Goal: Task Accomplishment & Management: Manage account settings

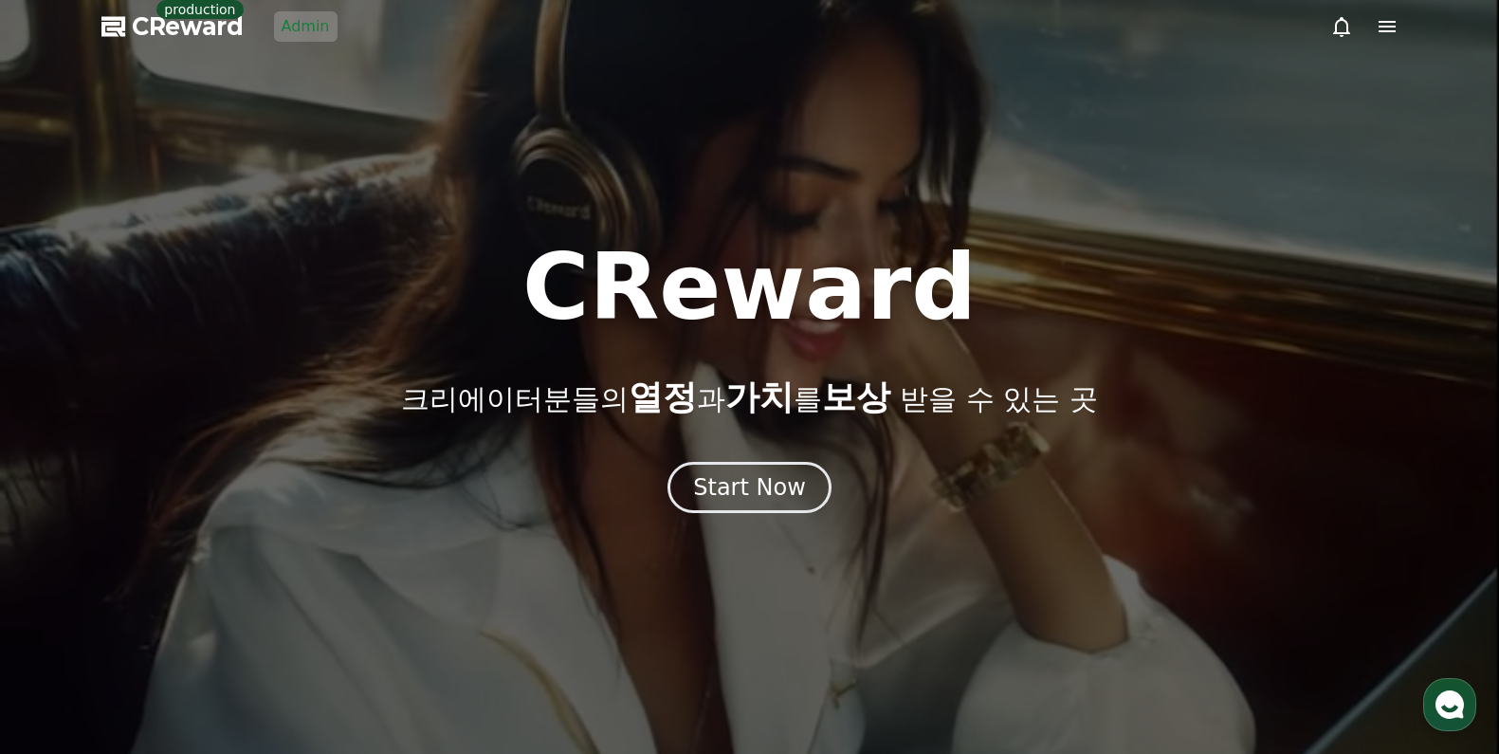
click at [278, 14] on link "Admin" at bounding box center [306, 26] width 64 height 30
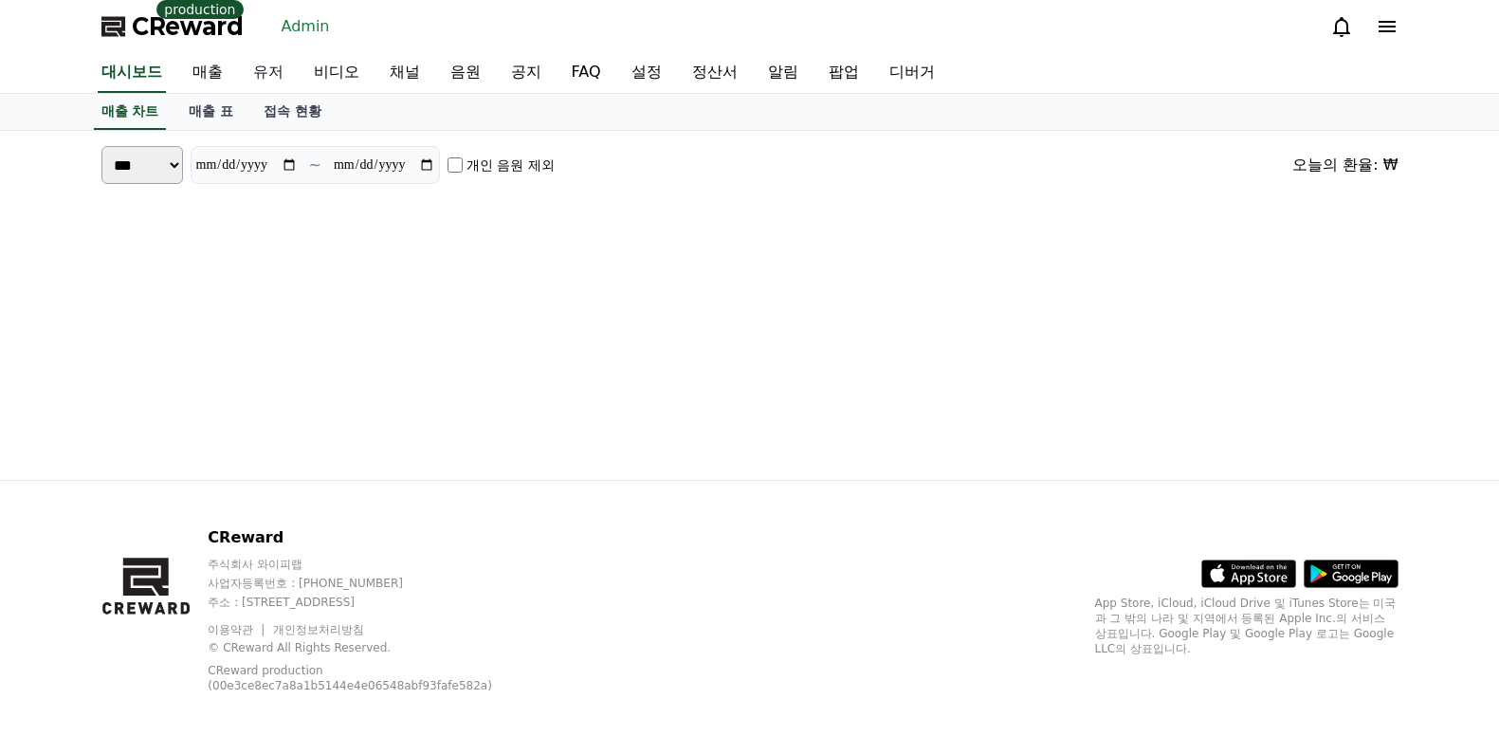
click at [272, 60] on link "유저" at bounding box center [268, 73] width 61 height 40
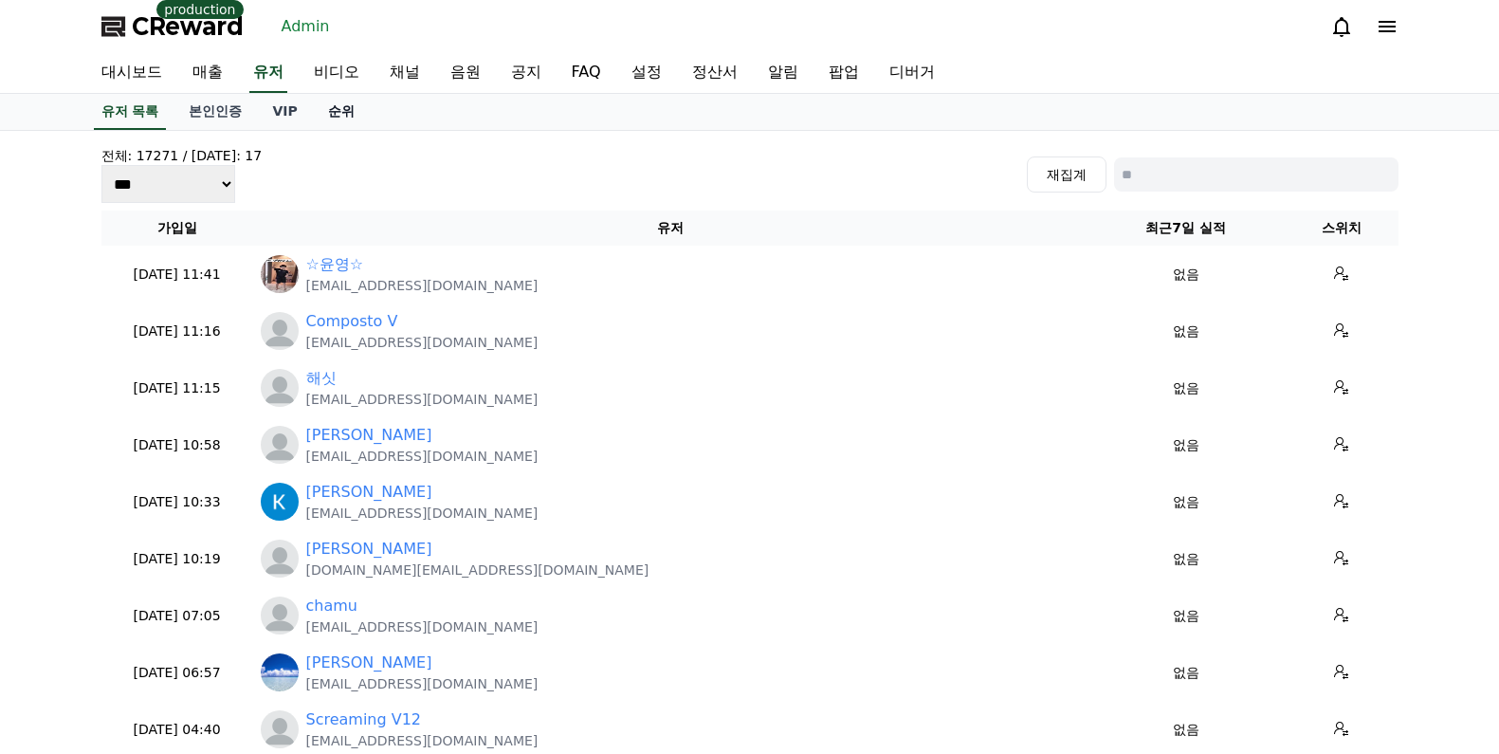
click at [323, 119] on link "순위" at bounding box center [341, 112] width 57 height 36
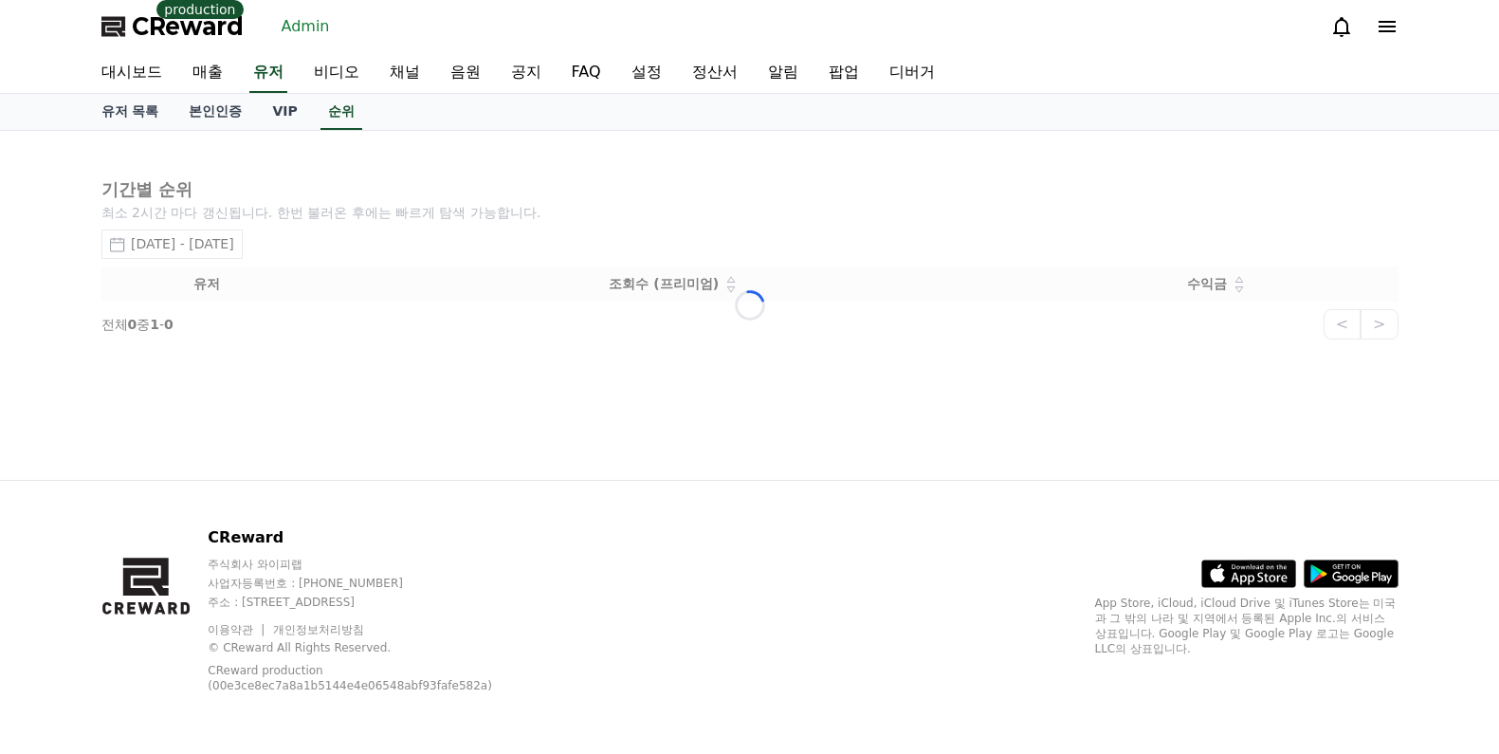
click at [262, 243] on div "Loading..." at bounding box center [750, 305] width 1328 height 349
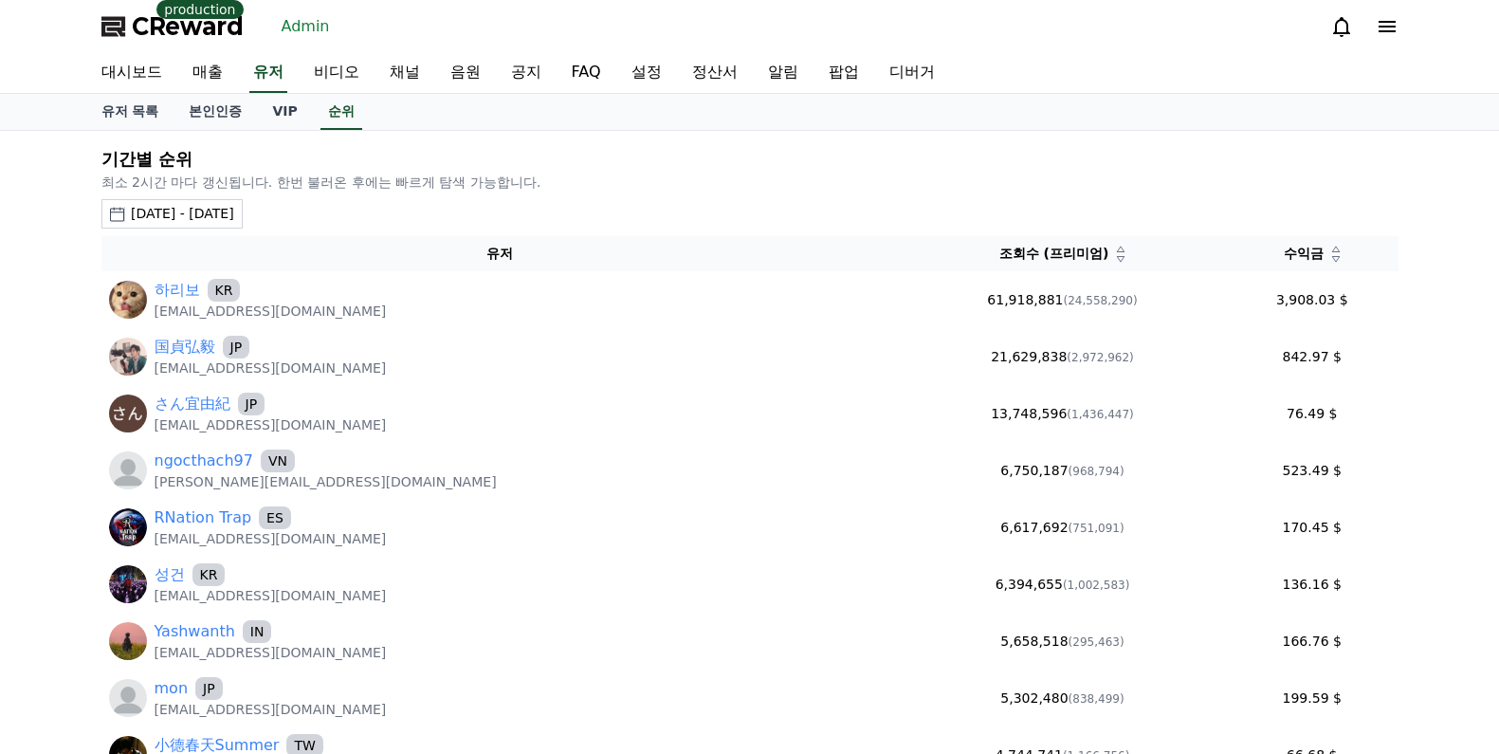
click at [249, 229] on div "기간별 순위 최소 2시간 마다 갱신됩니다. 한번 불러온 후에는 빠르게 탐색 가능합니다. 2025-08-13 - 2025-09-13 오늘 지난 …" at bounding box center [750, 511] width 1313 height 747
click at [234, 217] on div "2025-08-13 - 2025-09-13" at bounding box center [182, 214] width 103 height 20
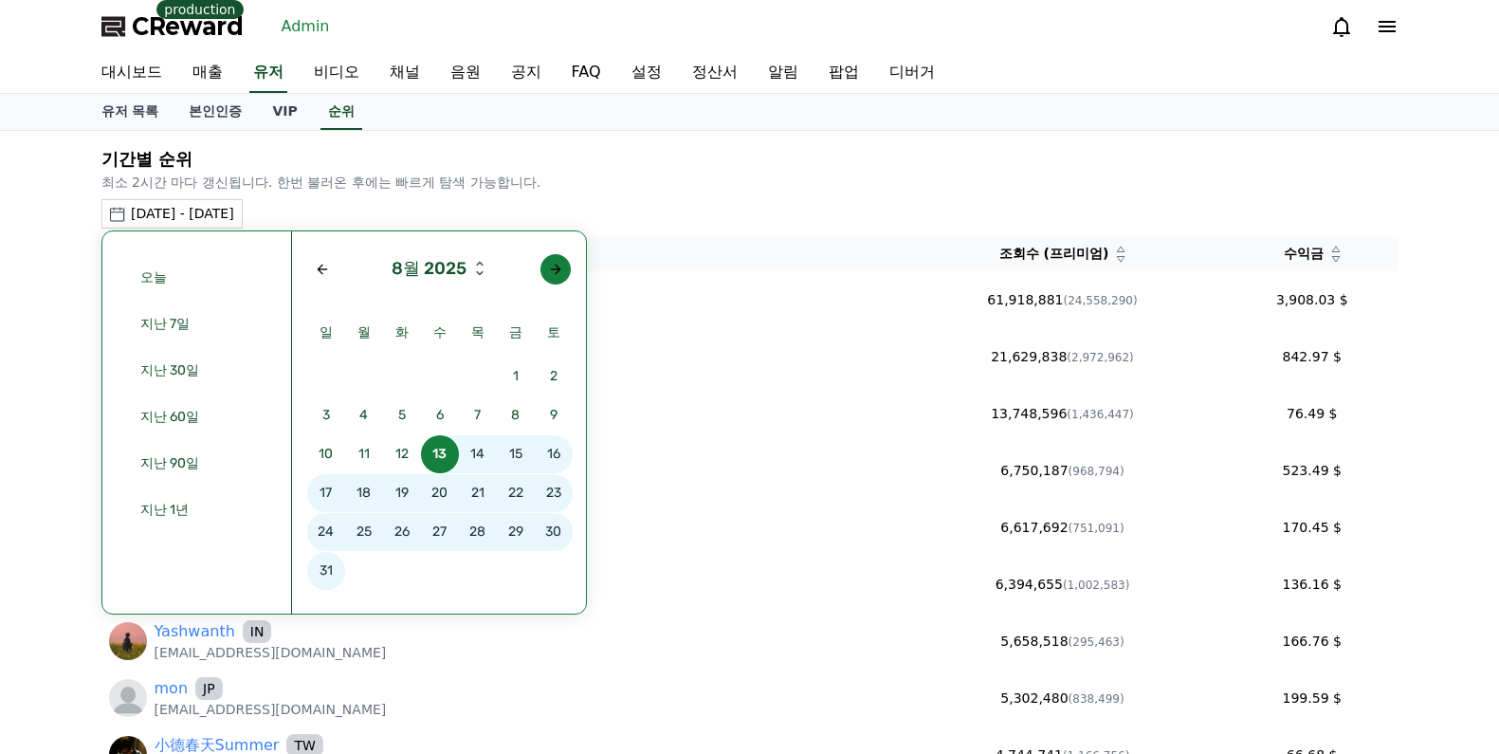
click at [563, 265] on button "button" at bounding box center [556, 269] width 30 height 30
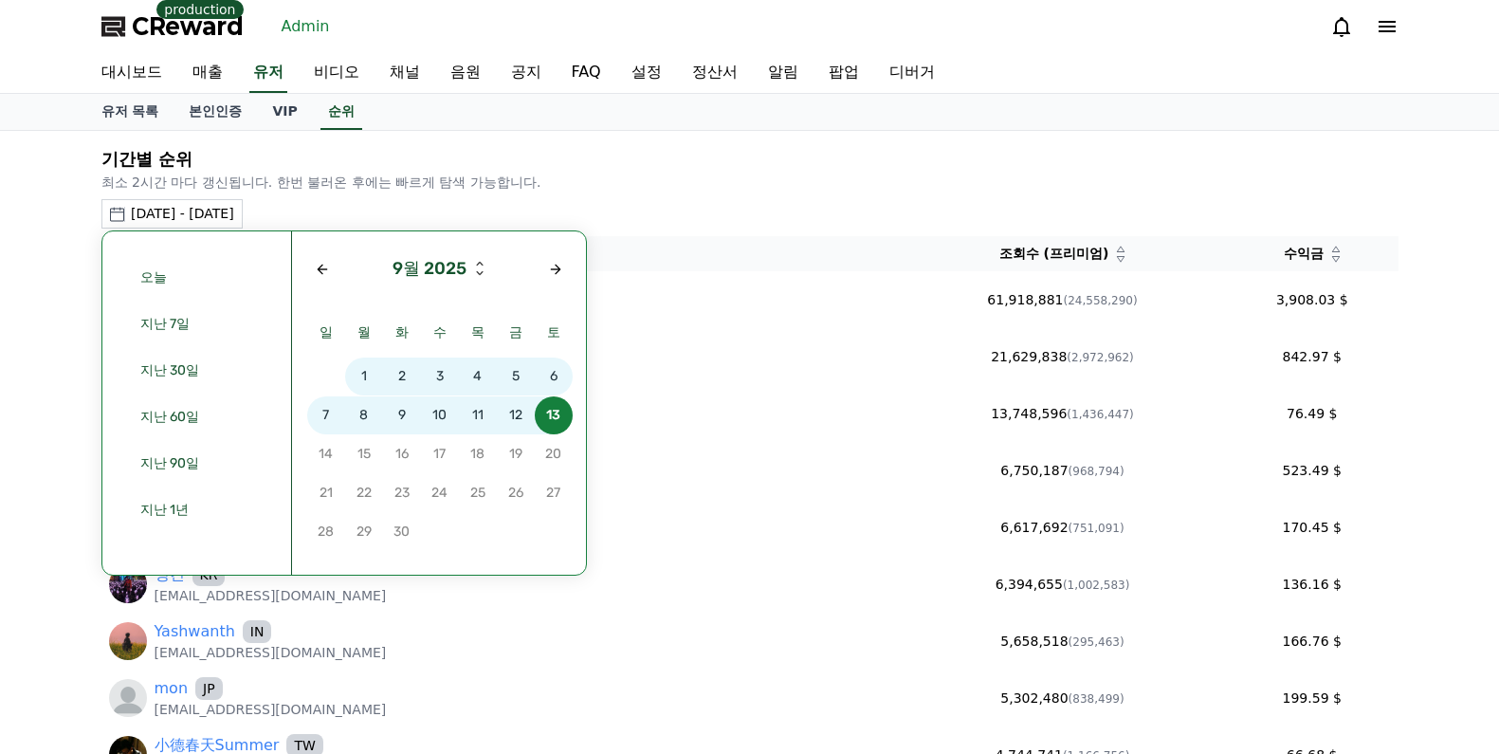
click at [472, 422] on span "11" at bounding box center [478, 415] width 38 height 38
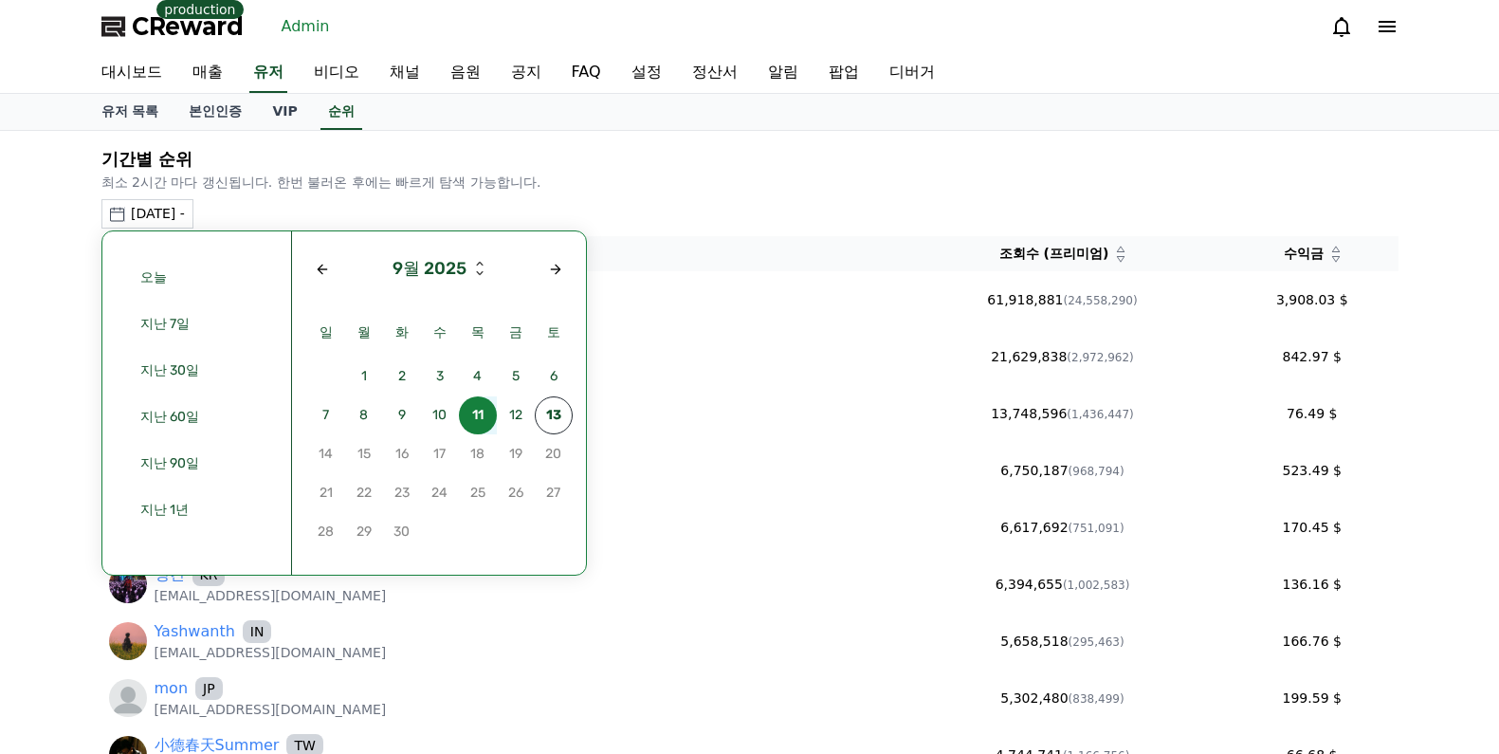
click at [472, 422] on span "11" at bounding box center [478, 415] width 38 height 38
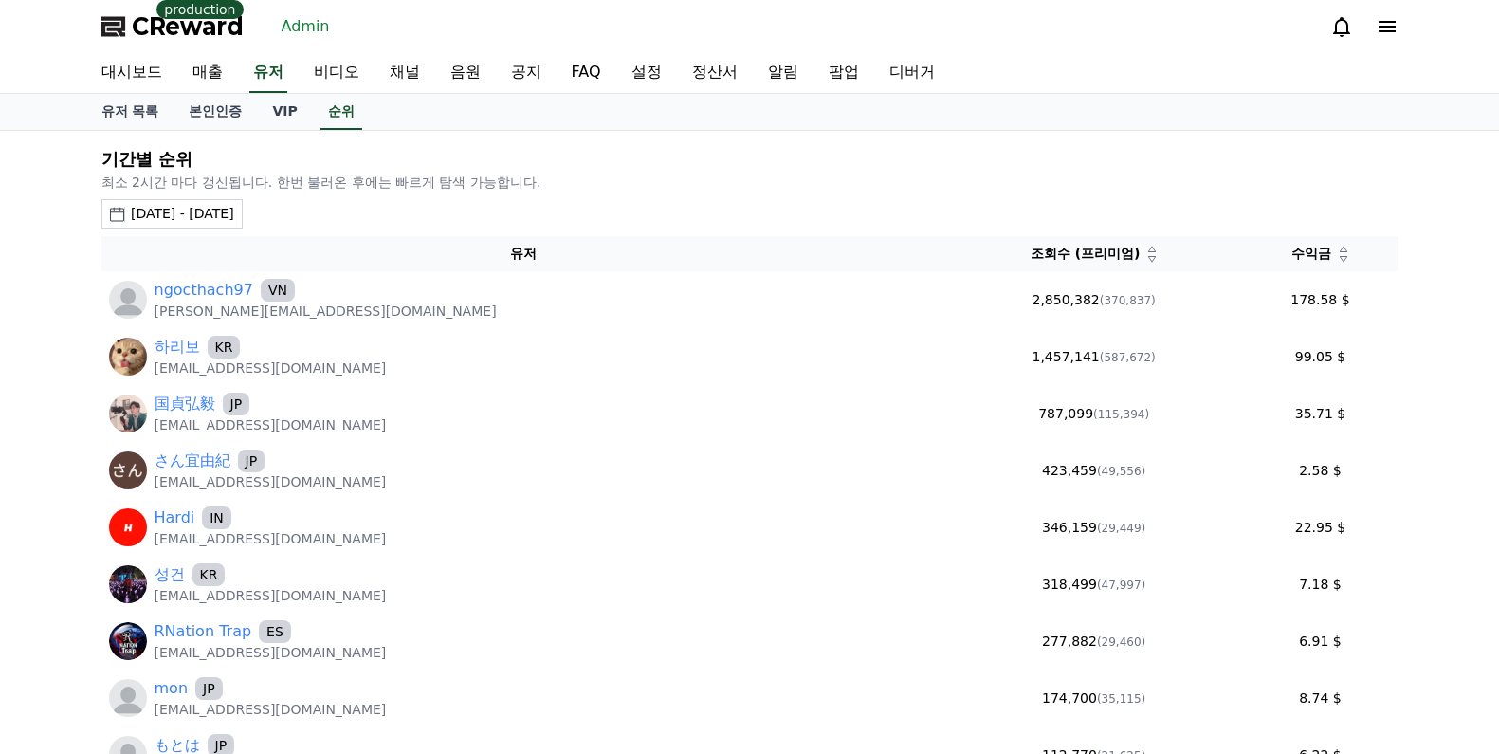
click at [1295, 262] on icon at bounding box center [1343, 258] width 9 height 9
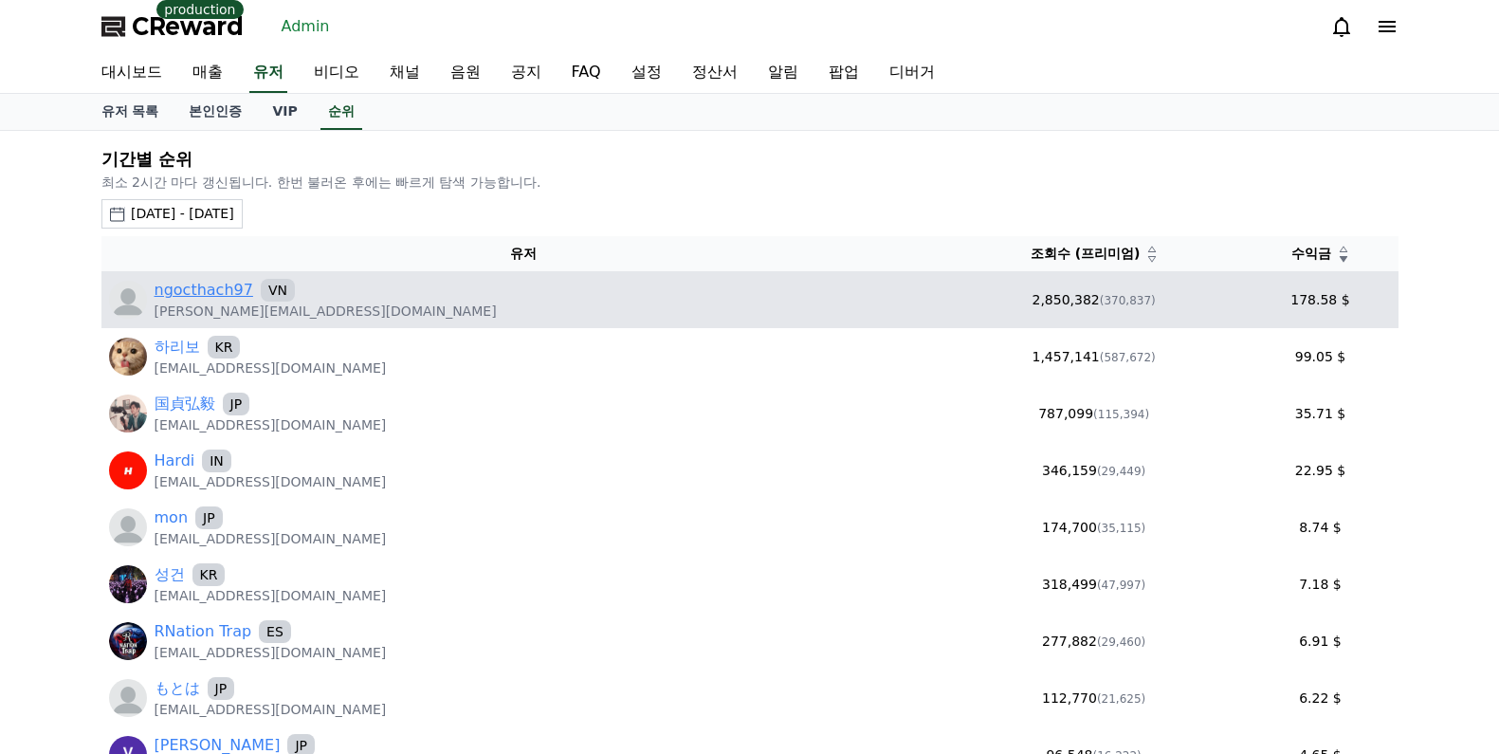
click at [219, 296] on link "ngocthach97" at bounding box center [204, 290] width 99 height 23
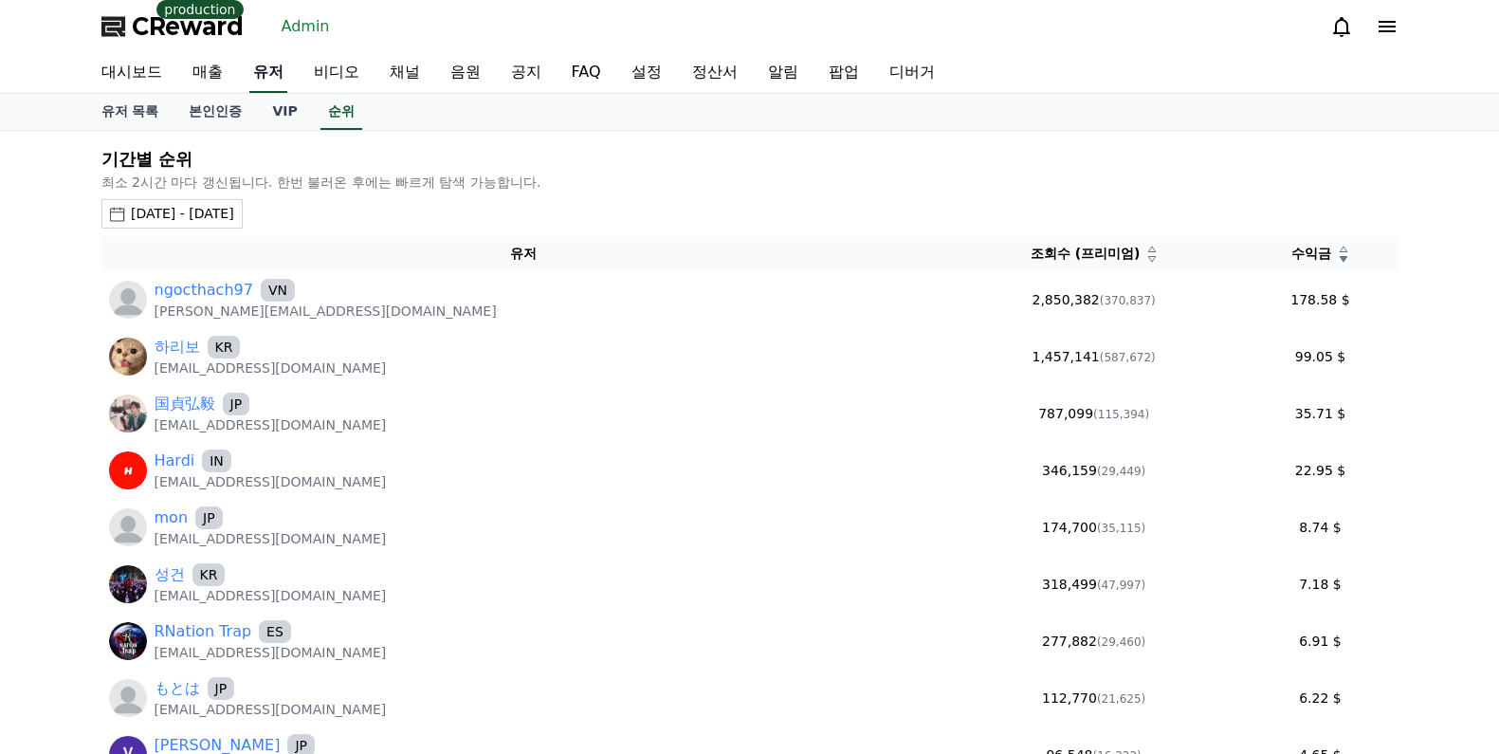
click at [263, 68] on link "유저" at bounding box center [268, 73] width 38 height 40
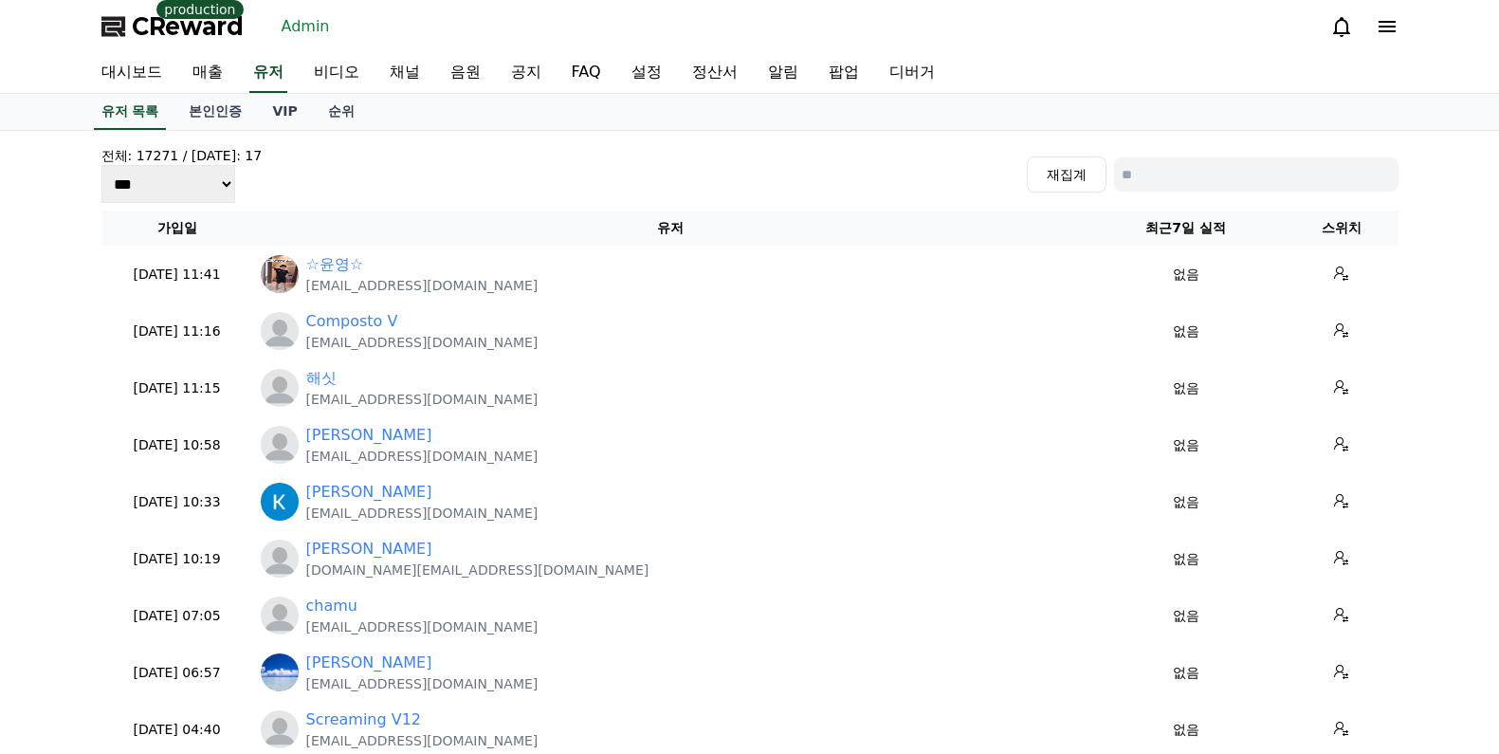
click at [1146, 193] on div "전체: 17271 / 오늘: 17 *** *** *** 재집계" at bounding box center [749, 174] width 1297 height 57
click at [1158, 176] on input at bounding box center [1256, 174] width 285 height 34
paste input "**********"
type input "**********"
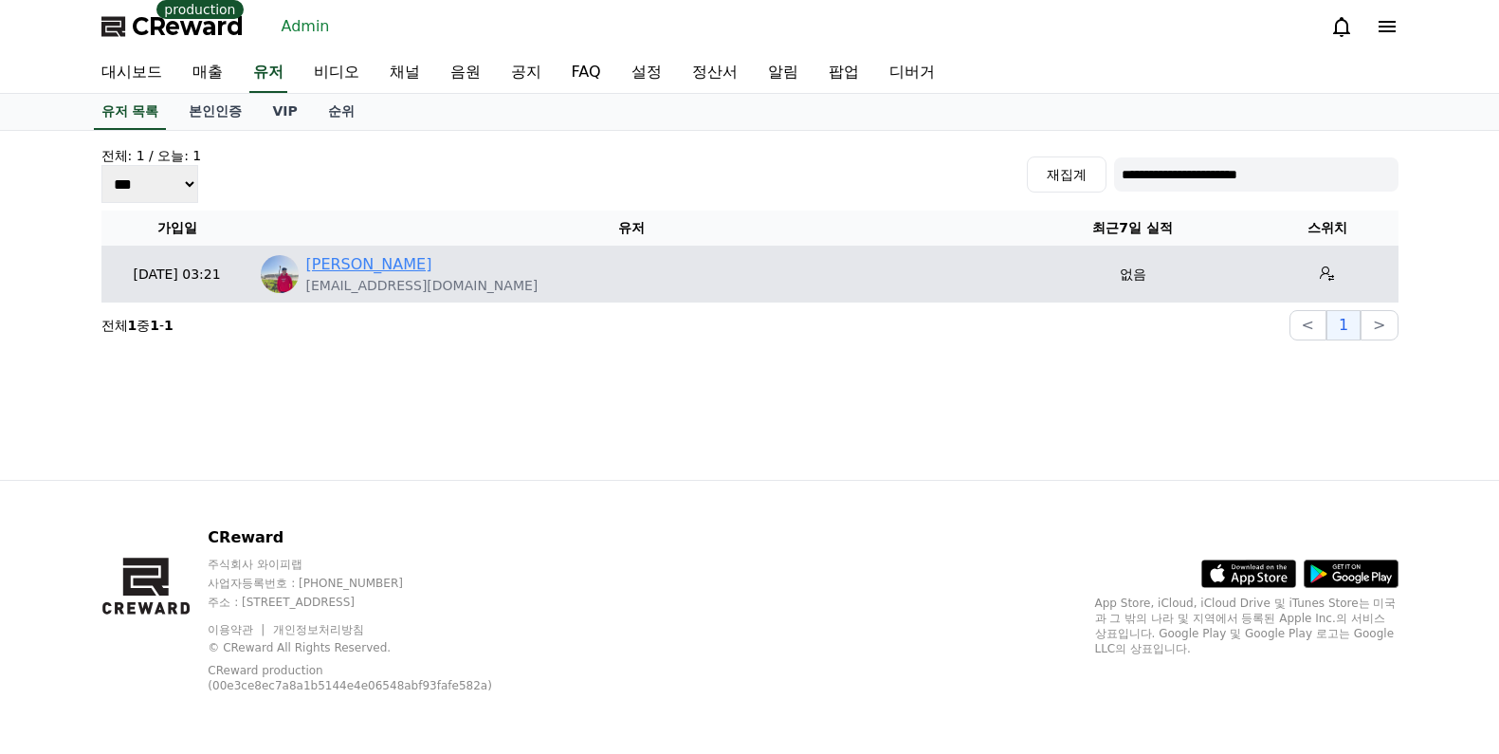
click at [347, 263] on link "[PERSON_NAME]" at bounding box center [369, 264] width 126 height 23
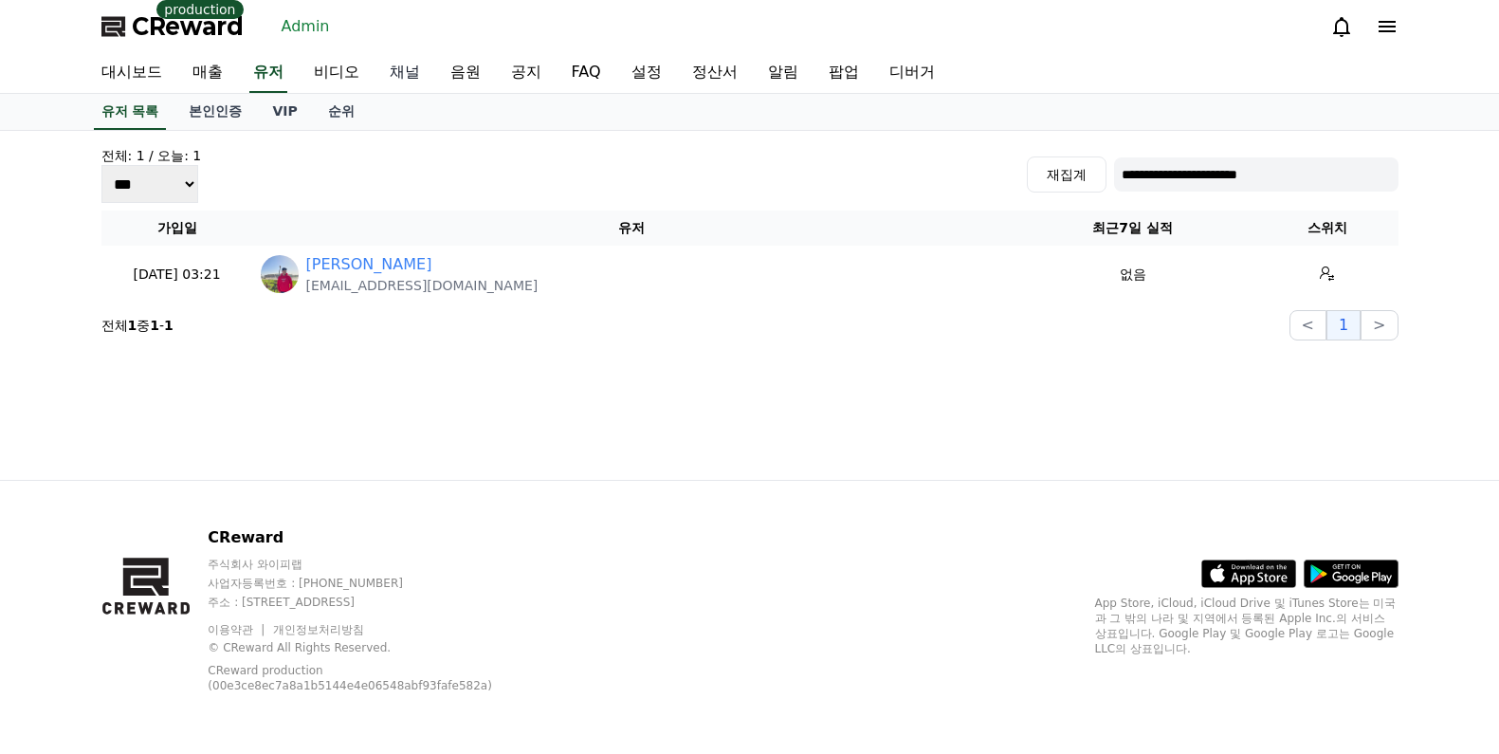
click at [386, 68] on link "채널" at bounding box center [405, 73] width 61 height 40
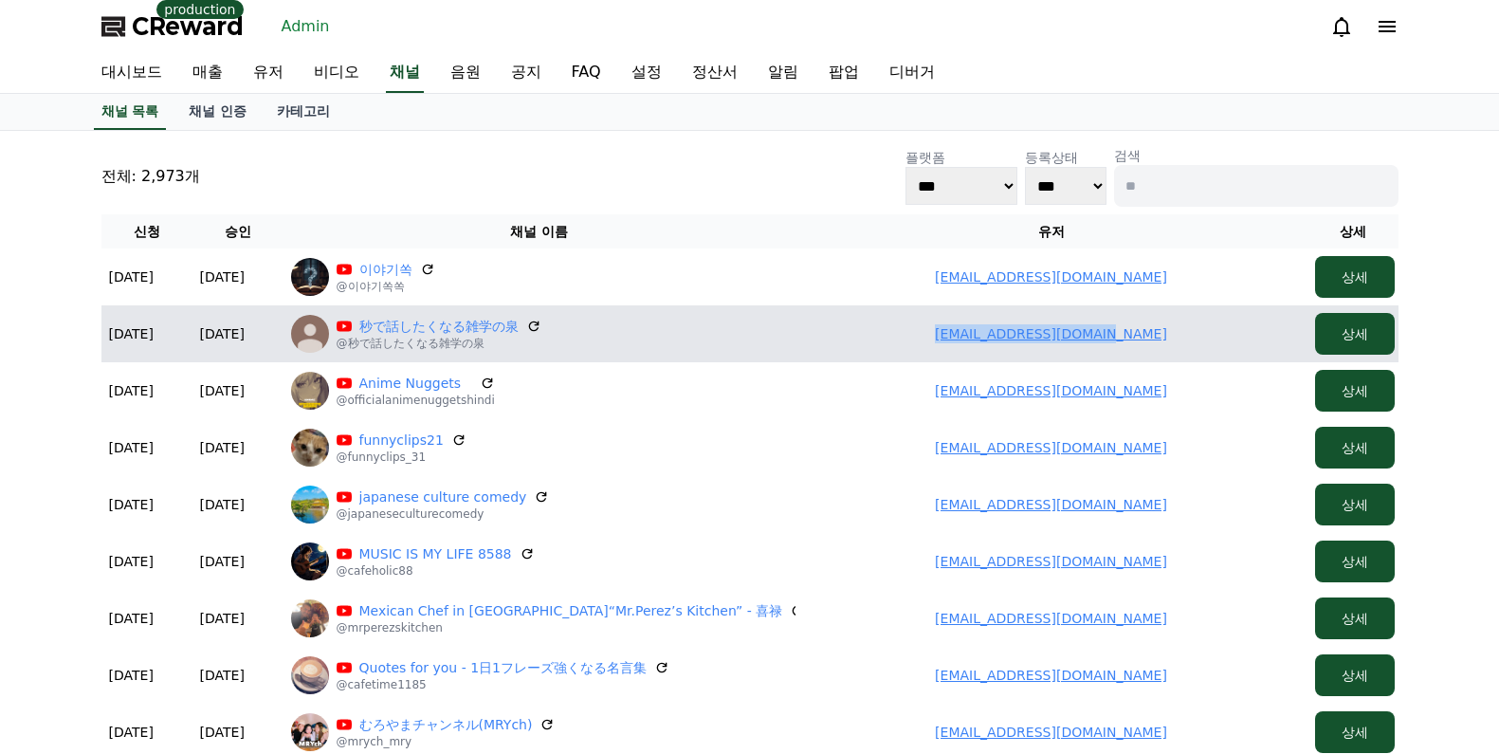
drag, startPoint x: 891, startPoint y: 325, endPoint x: 1184, endPoint y: 329, distance: 292.1
click at [1184, 329] on td "[EMAIL_ADDRESS][DOMAIN_NAME]" at bounding box center [1052, 333] width 512 height 57
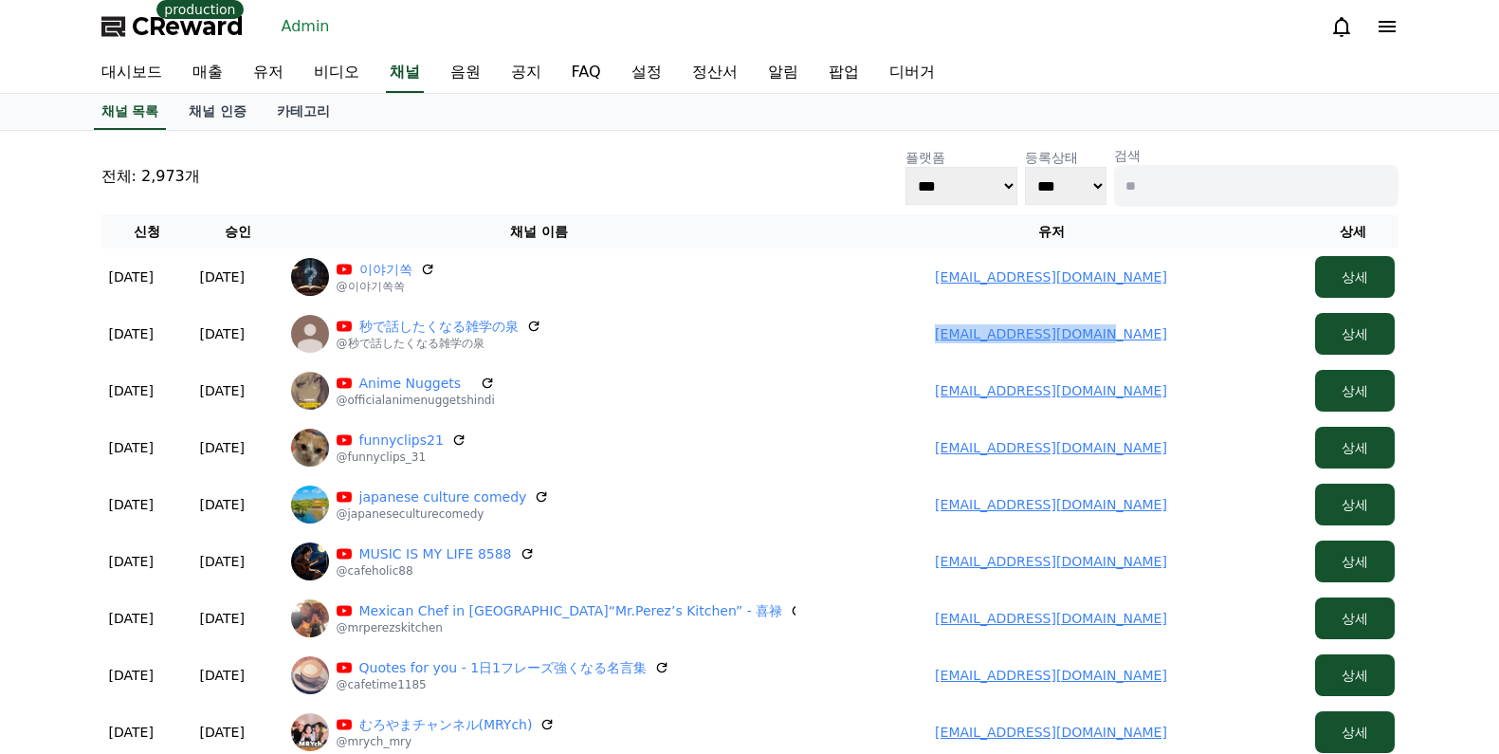
copy link "[EMAIL_ADDRESS][DOMAIN_NAME]"
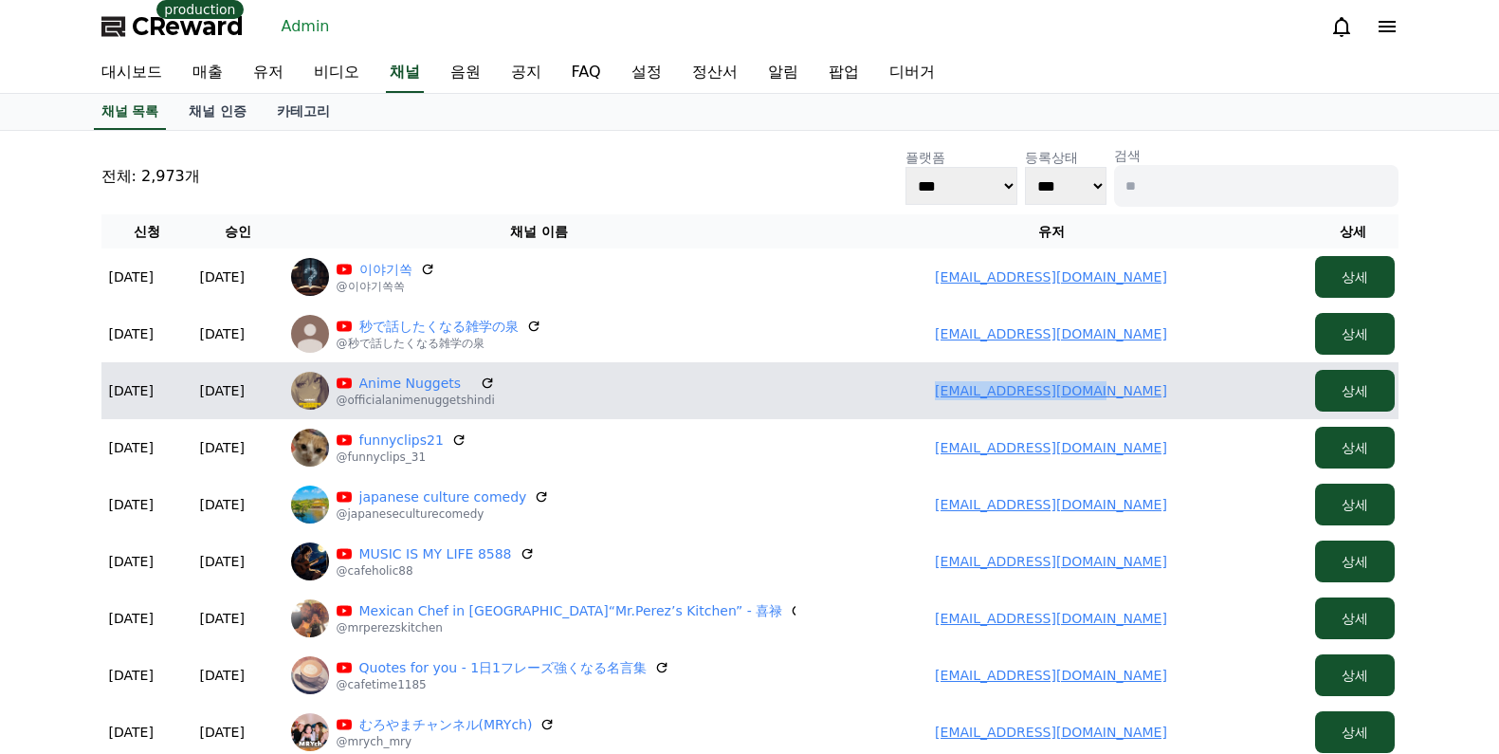
drag, startPoint x: 923, startPoint y: 373, endPoint x: 1102, endPoint y: 365, distance: 179.4
click at [1171, 388] on td "[EMAIL_ADDRESS][DOMAIN_NAME]" at bounding box center [1052, 390] width 512 height 57
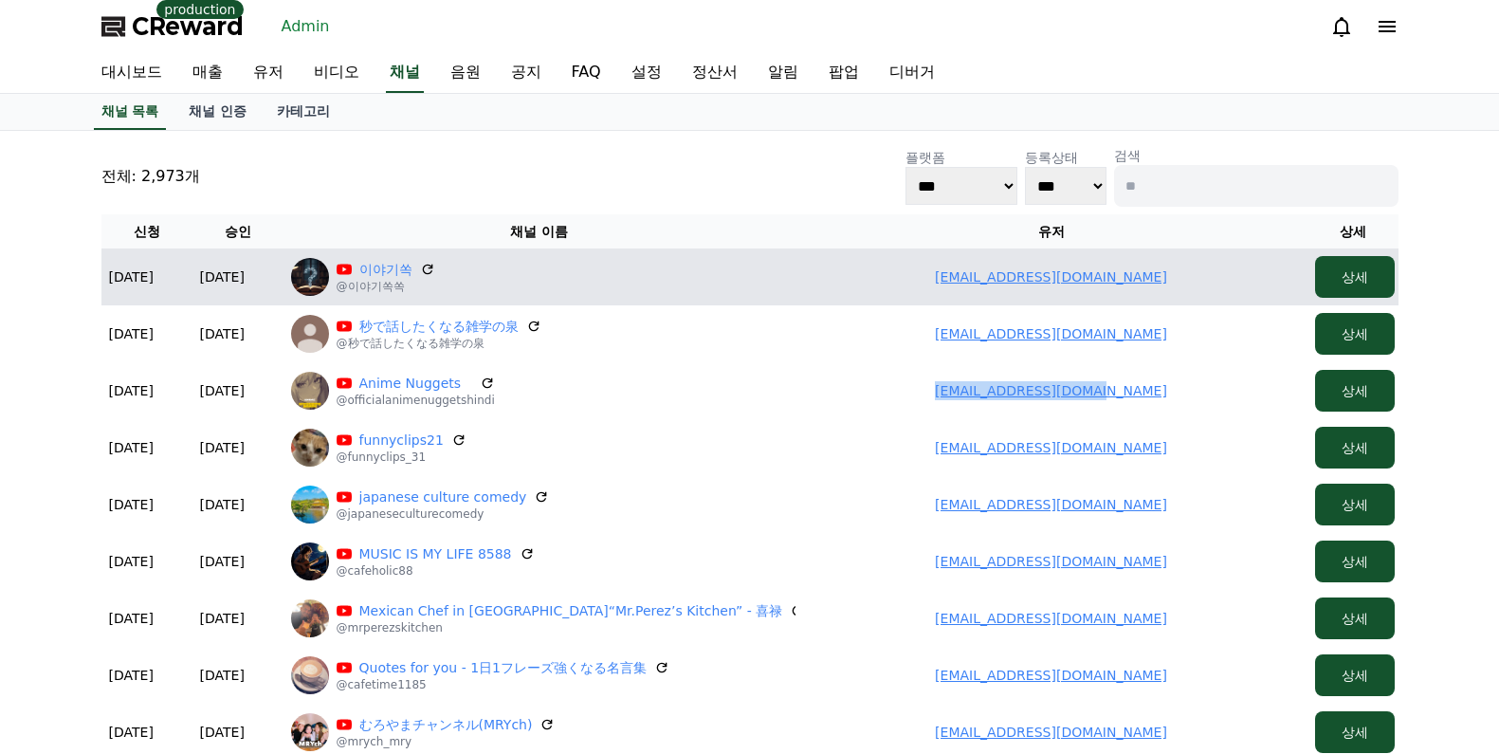
copy link "[EMAIL_ADDRESS][DOMAIN_NAME]"
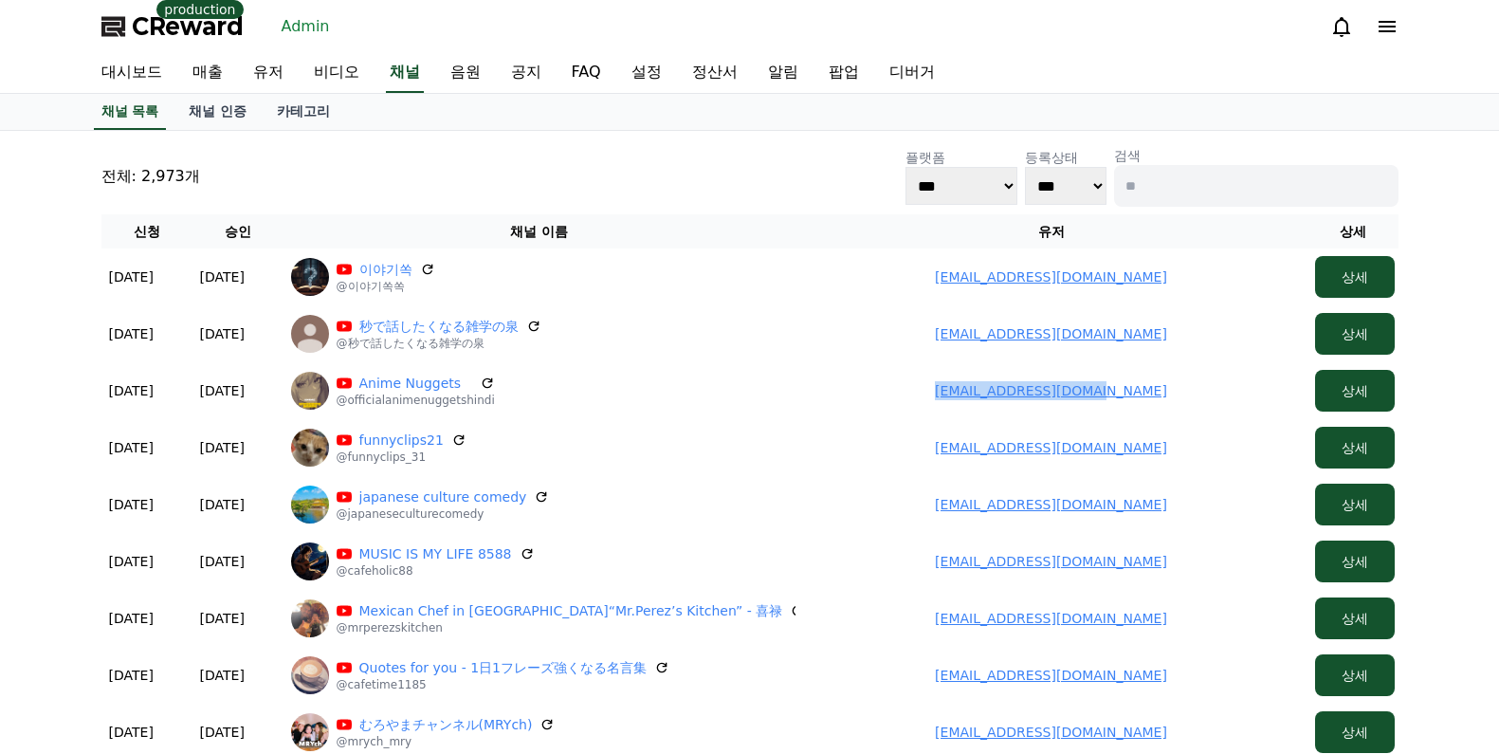
copy link "[EMAIL_ADDRESS][DOMAIN_NAME]"
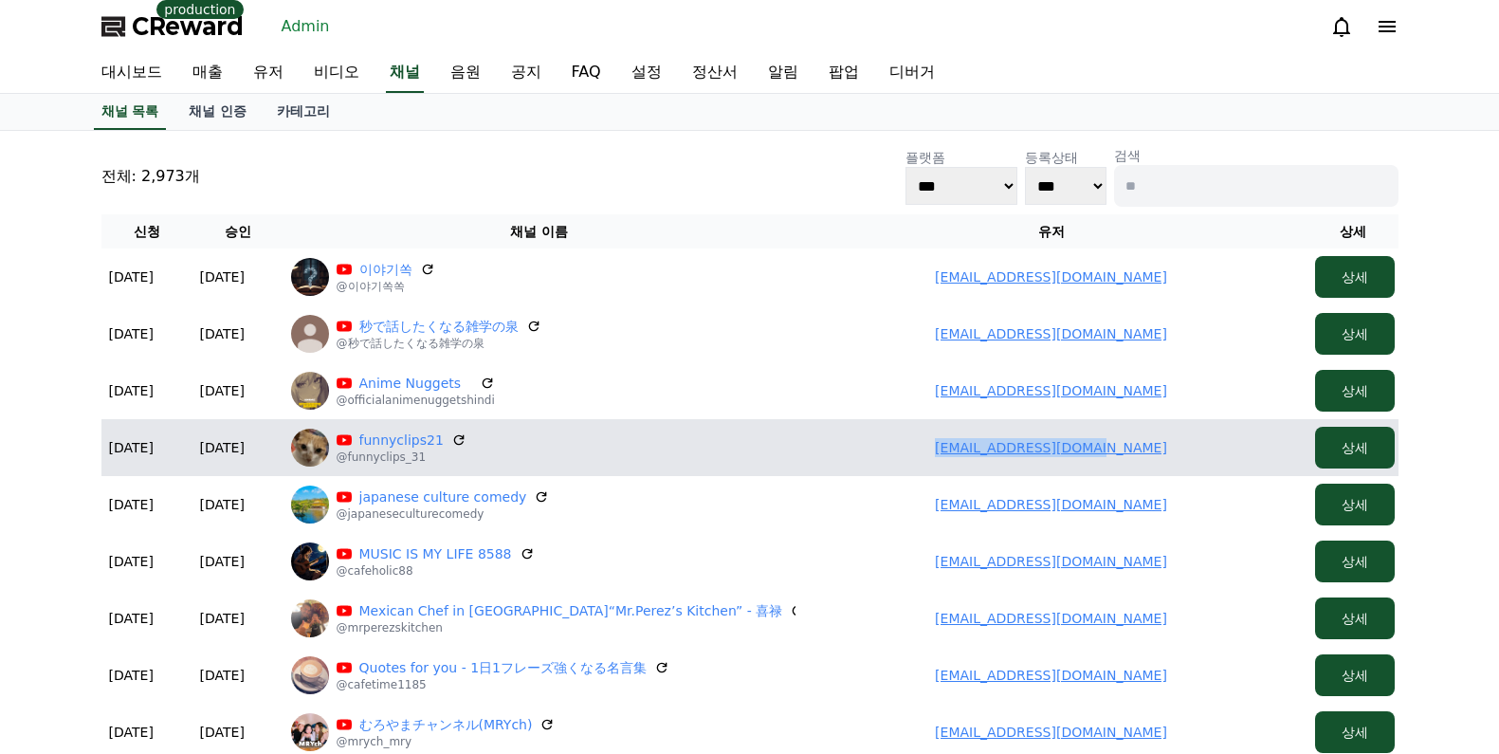
drag, startPoint x: 943, startPoint y: 442, endPoint x: 1170, endPoint y: 441, distance: 227.6
click at [1175, 445] on td "[EMAIL_ADDRESS][DOMAIN_NAME]" at bounding box center [1052, 447] width 512 height 57
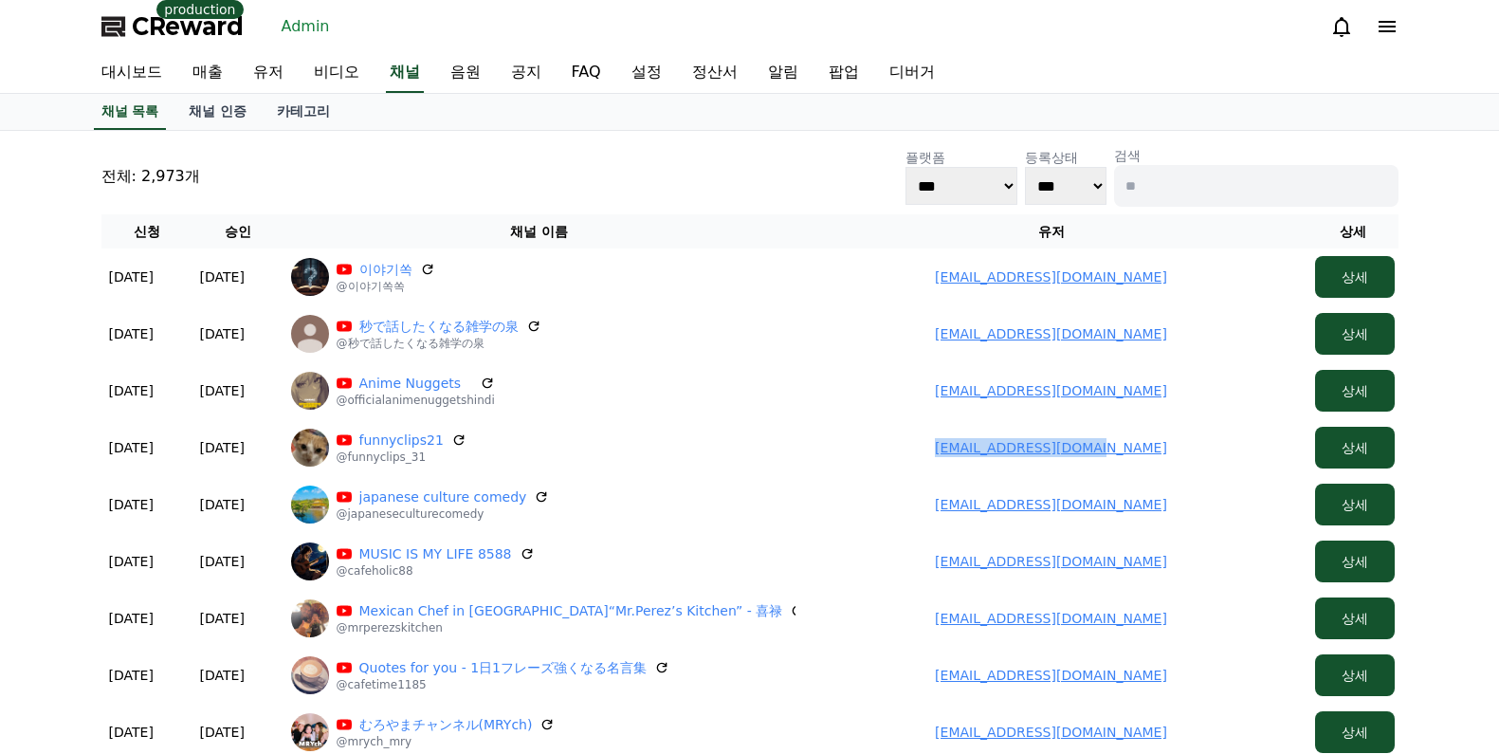
copy link "[EMAIL_ADDRESS][DOMAIN_NAME]"
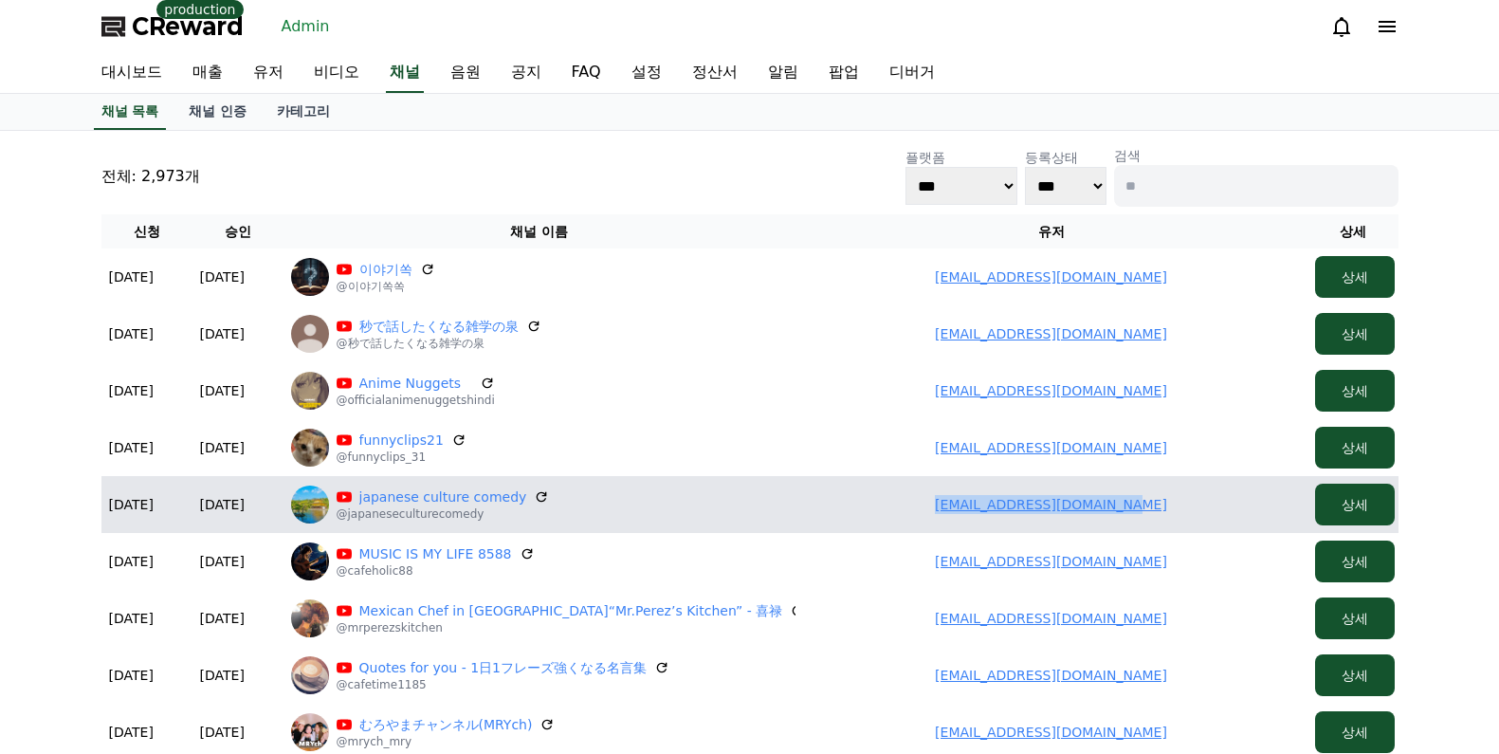
drag, startPoint x: 948, startPoint y: 522, endPoint x: 1132, endPoint y: 466, distance: 192.3
click at [1190, 517] on td "[EMAIL_ADDRESS][DOMAIN_NAME]" at bounding box center [1052, 504] width 512 height 57
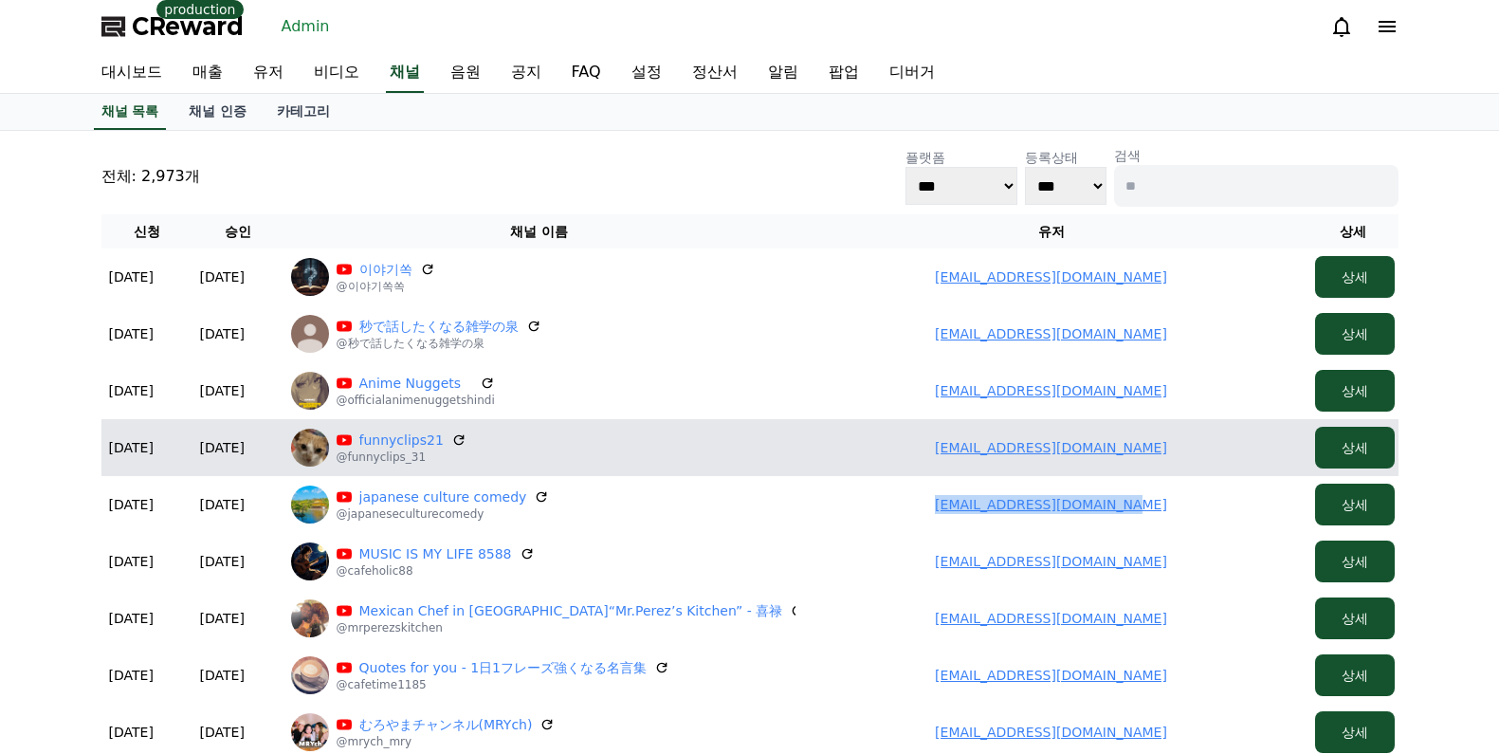
copy link "[EMAIL_ADDRESS][DOMAIN_NAME]"
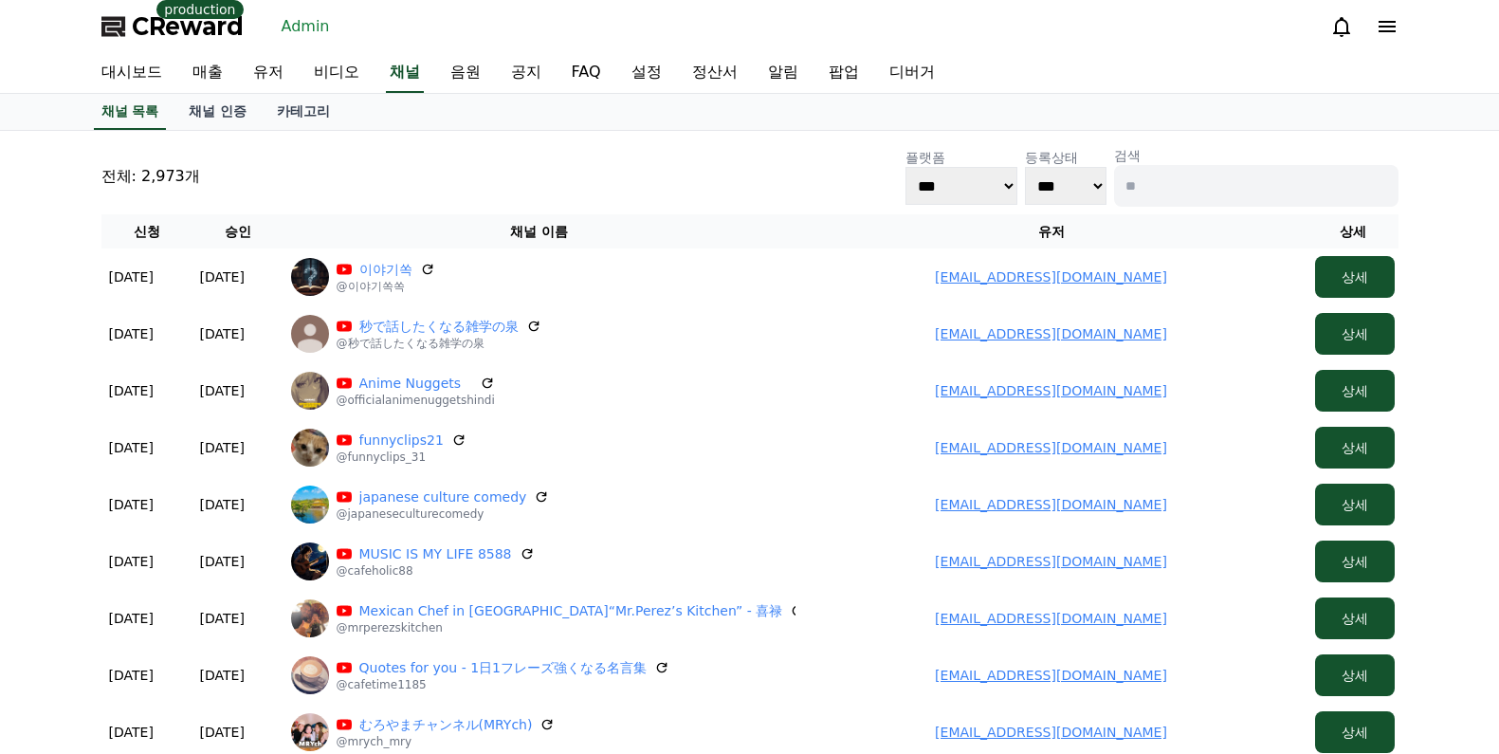
click at [1211, 177] on input at bounding box center [1256, 186] width 285 height 42
click at [299, 72] on link "비디오" at bounding box center [337, 73] width 76 height 40
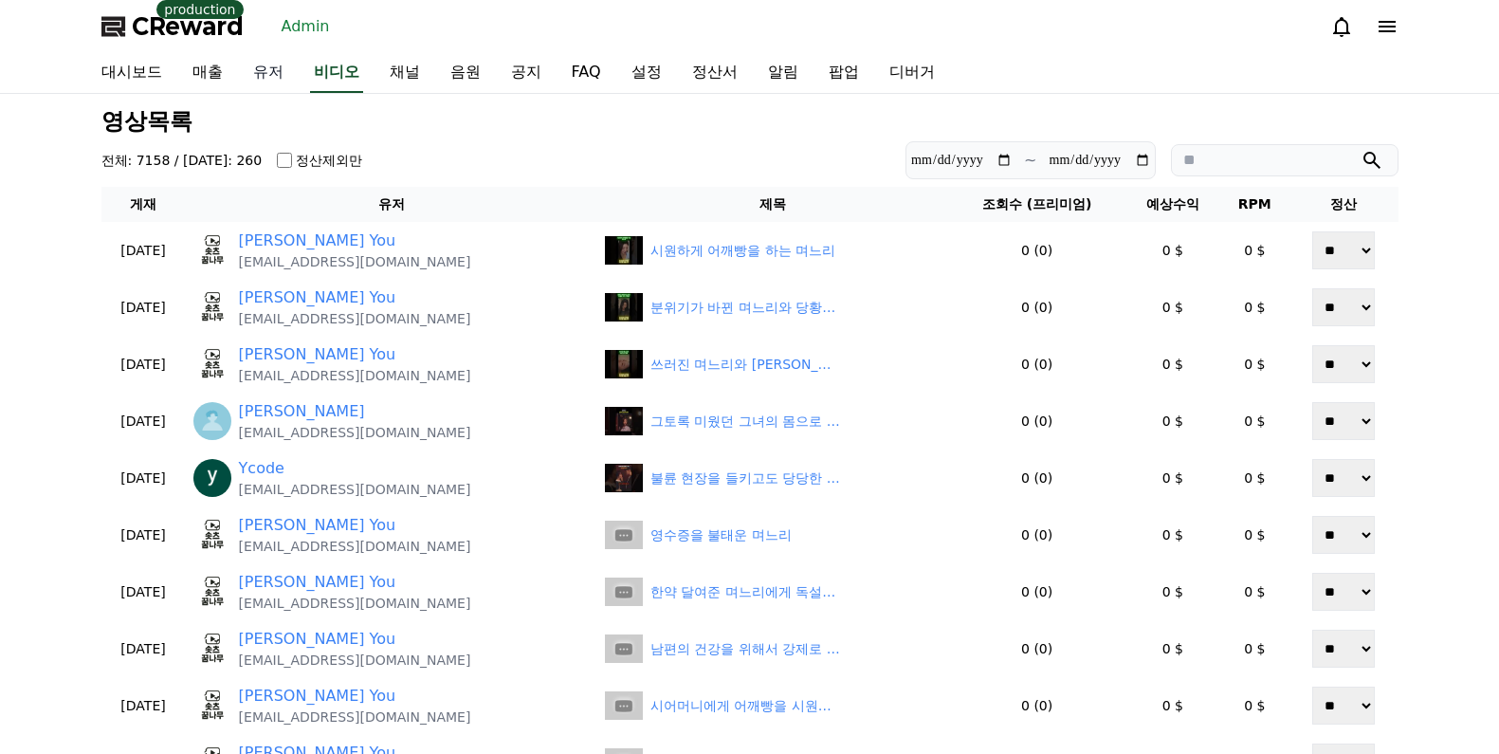
click at [274, 70] on link "유저" at bounding box center [268, 73] width 61 height 40
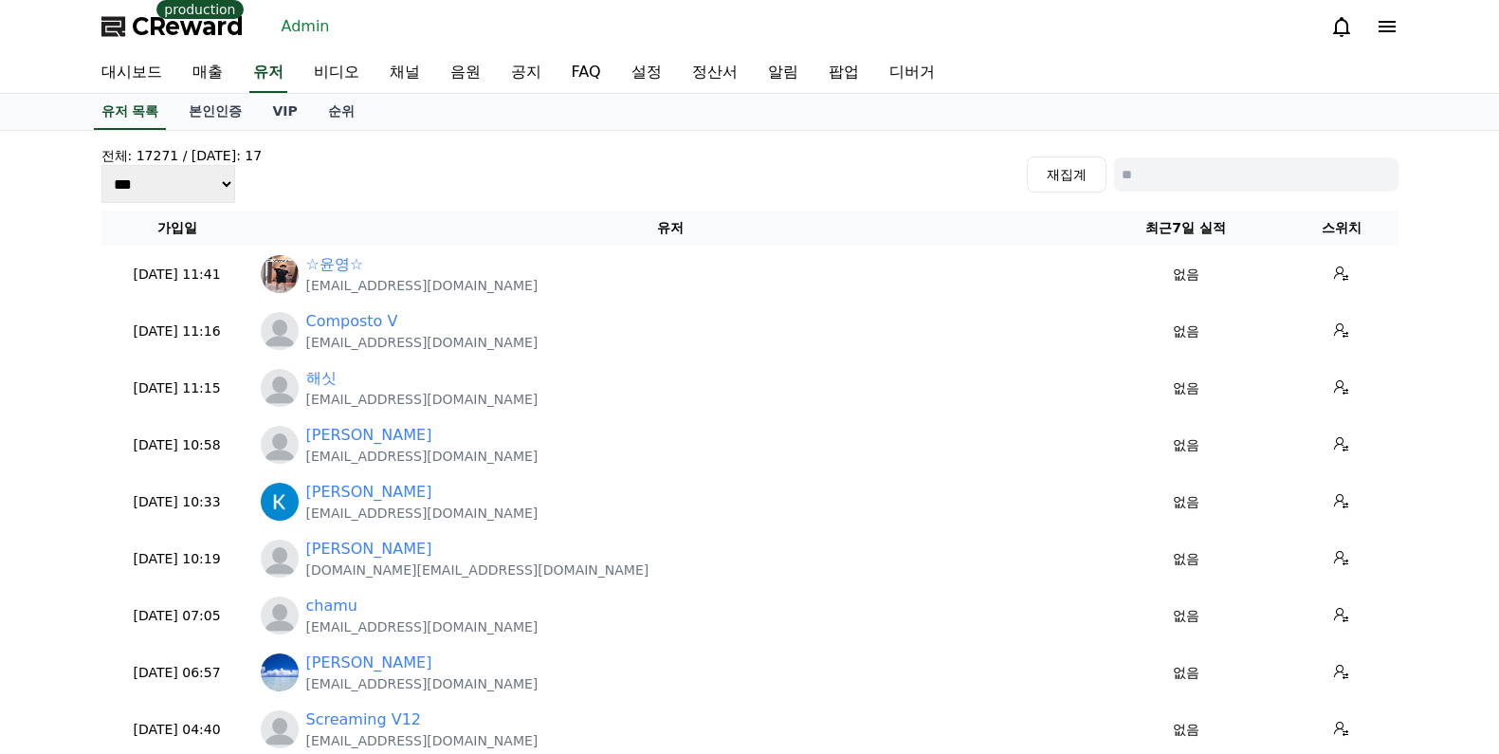
click at [1203, 171] on input at bounding box center [1256, 174] width 285 height 34
paste input "**********"
type input "**********"
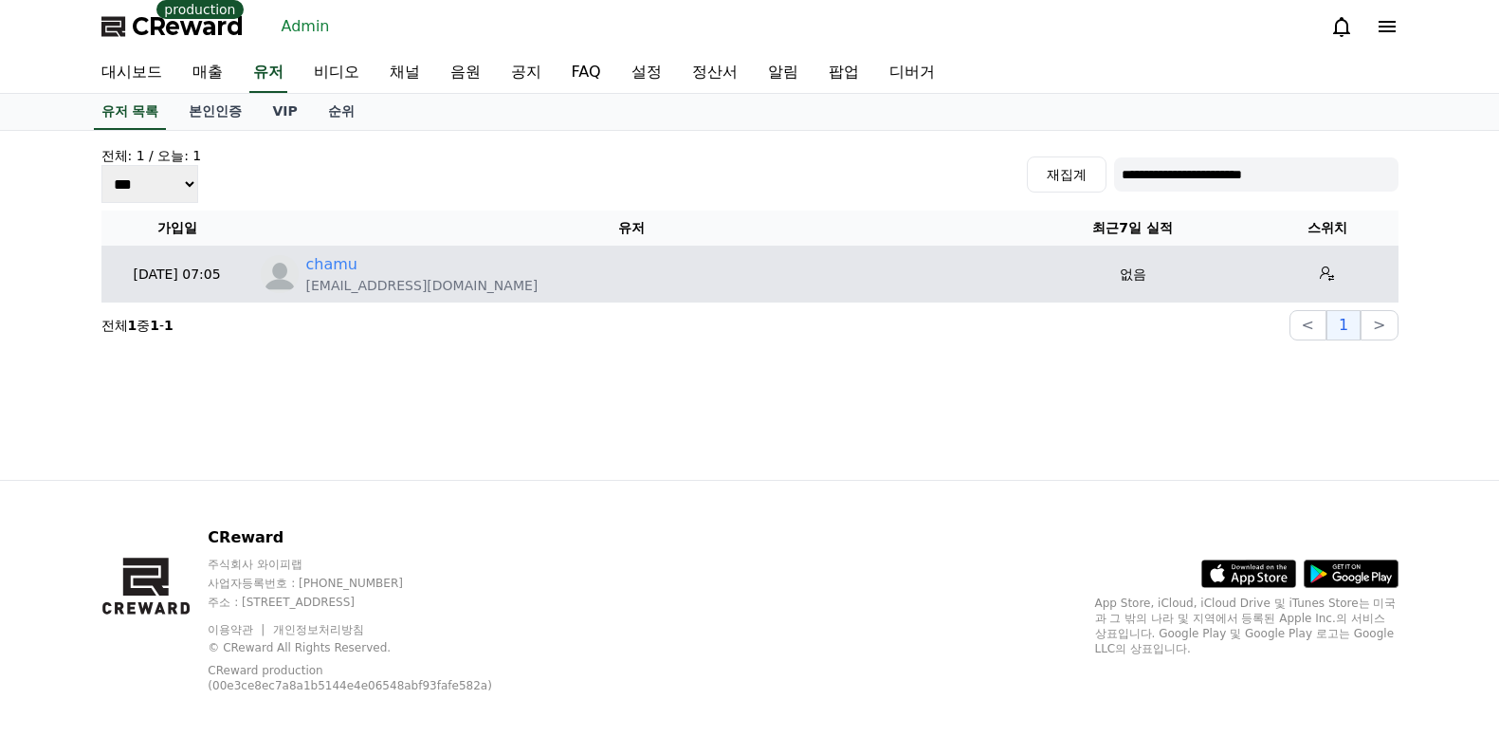
click at [352, 263] on div "chamu" at bounding box center [422, 264] width 232 height 23
click at [347, 263] on link "chamu" at bounding box center [331, 264] width 51 height 23
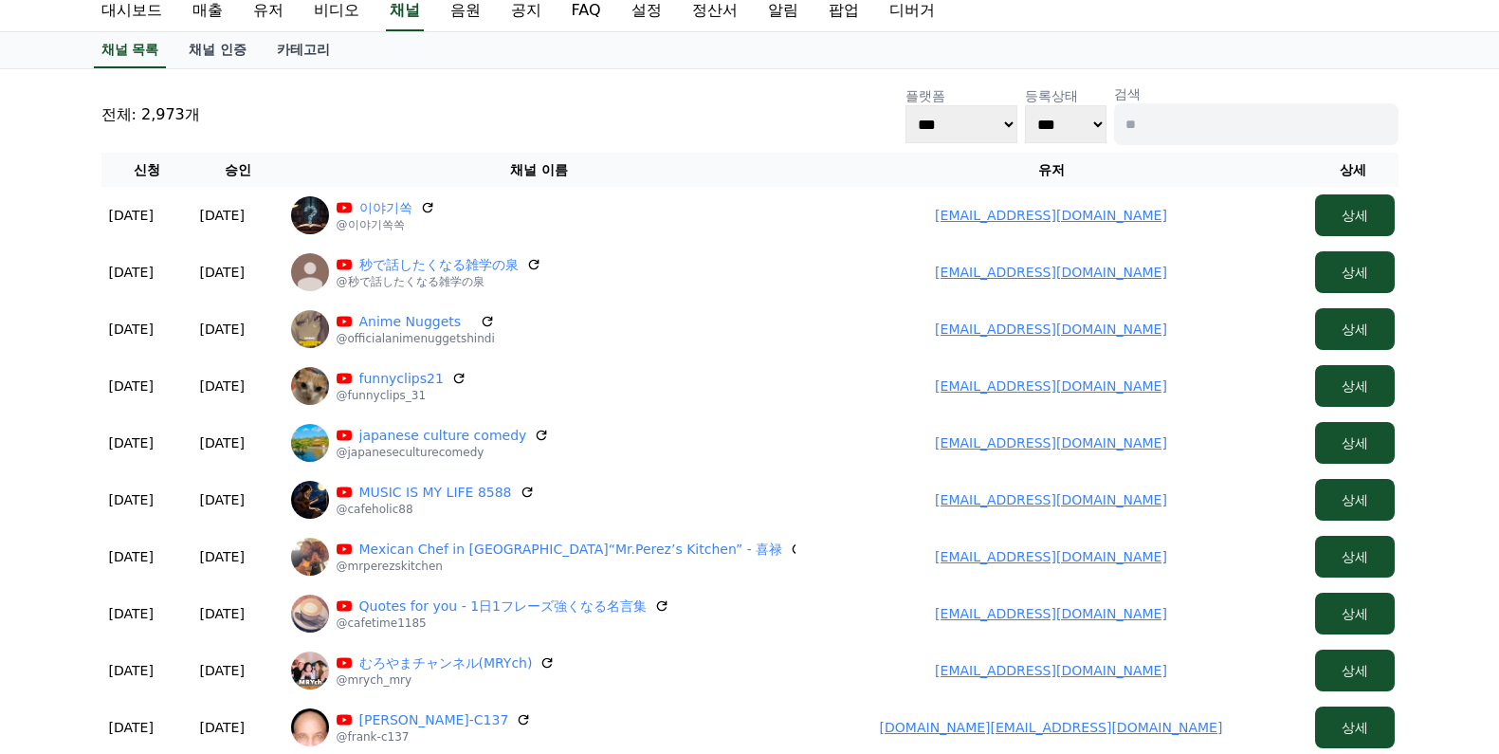
scroll to position [95, 0]
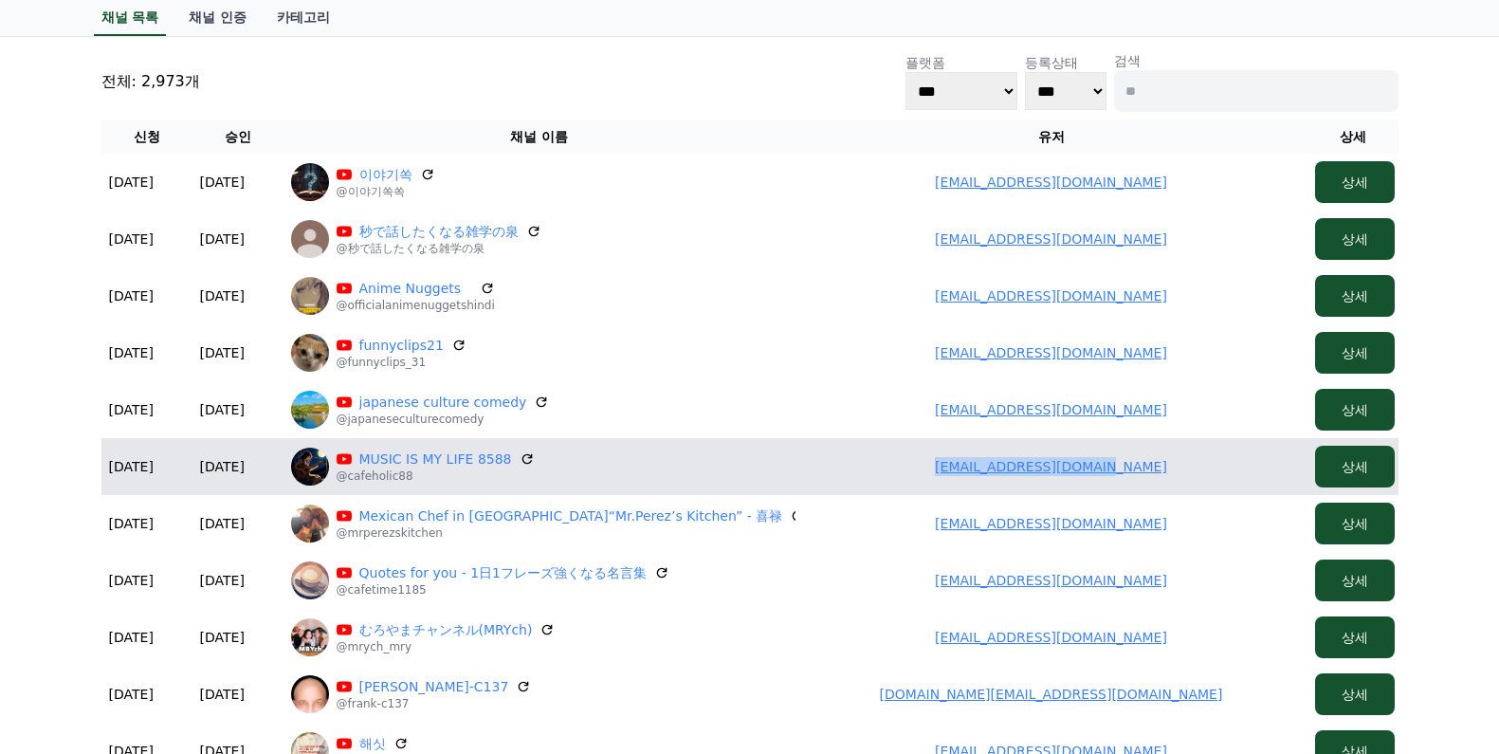
drag, startPoint x: 991, startPoint y: 470, endPoint x: 1142, endPoint y: 468, distance: 150.8
click at [1142, 468] on td "[EMAIL_ADDRESS][DOMAIN_NAME]" at bounding box center [1052, 466] width 512 height 57
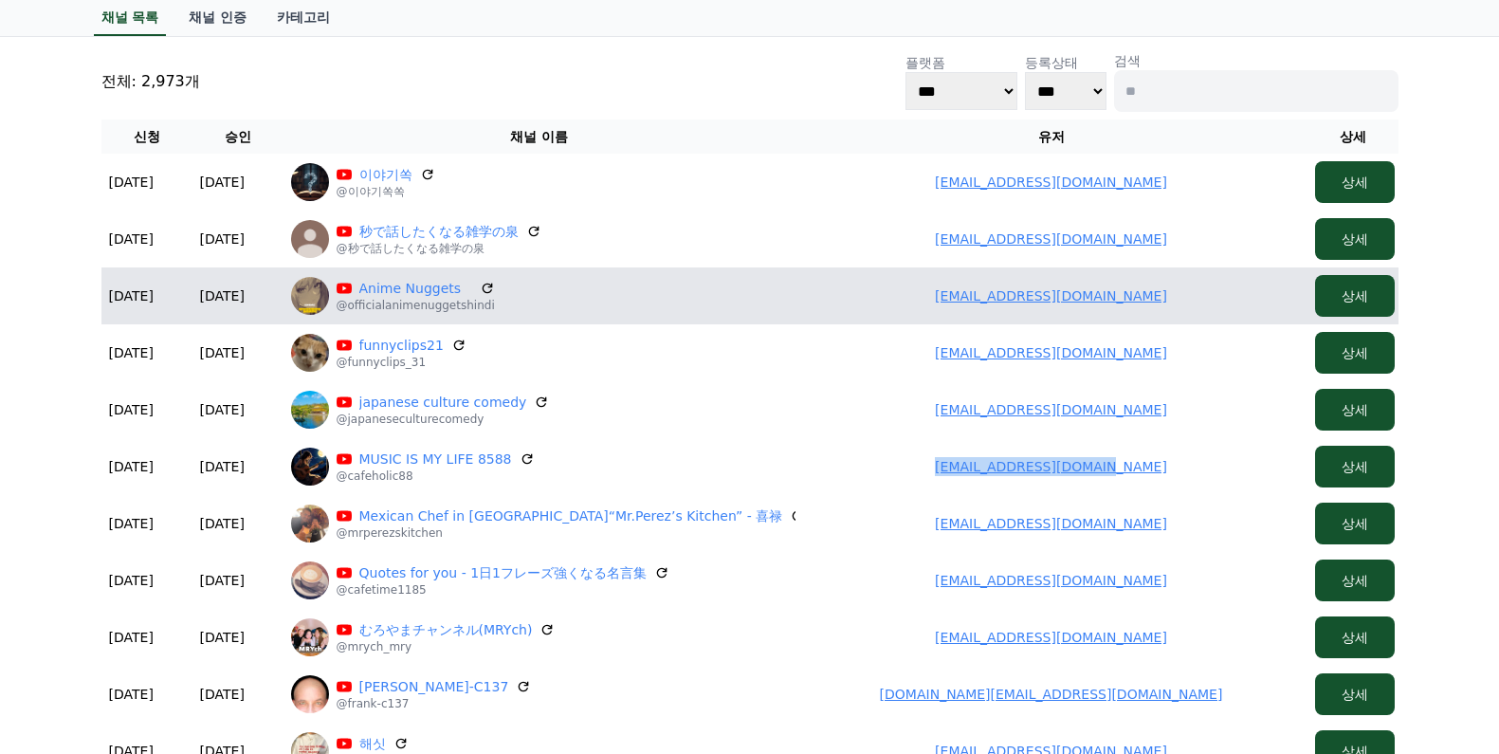
copy link "[EMAIL_ADDRESS][DOMAIN_NAME]"
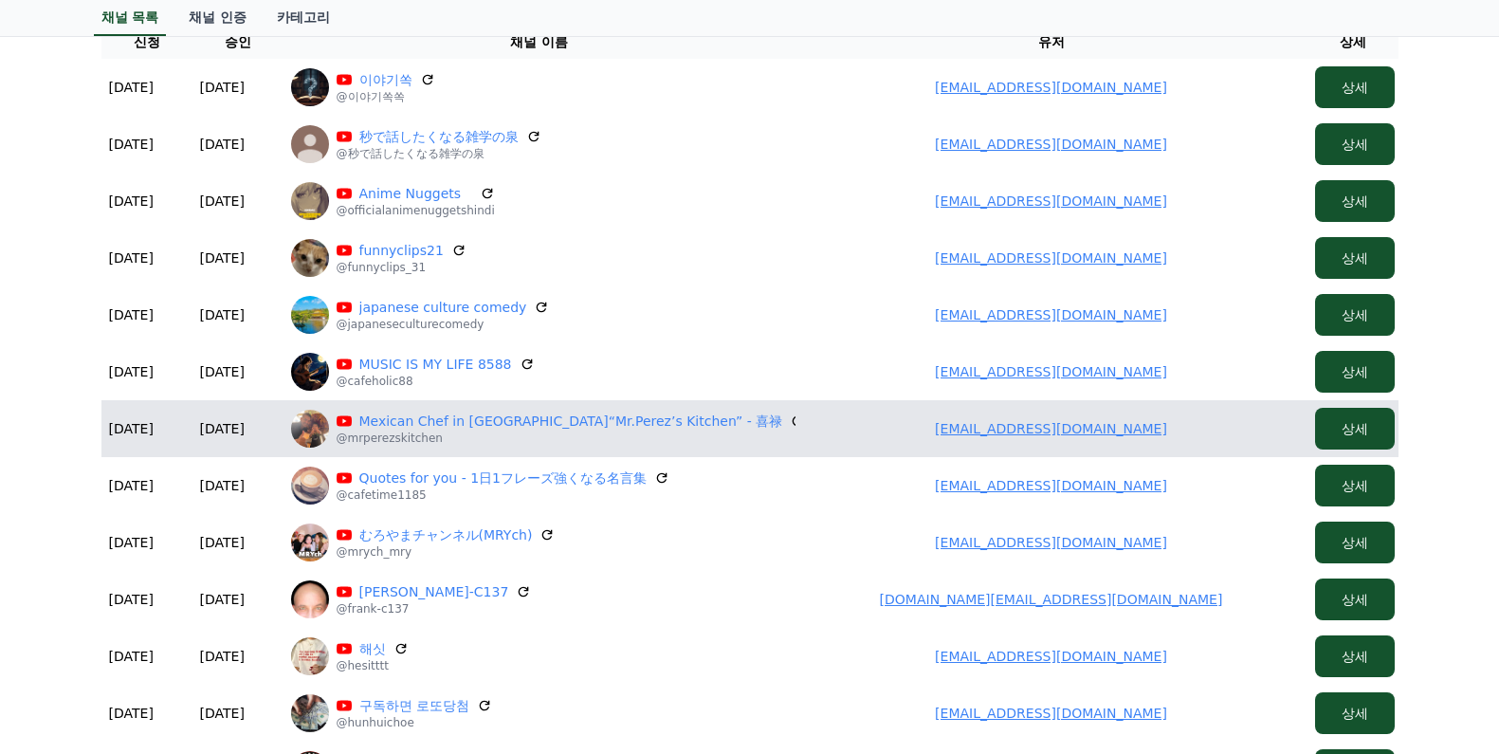
click at [927, 428] on td "[EMAIL_ADDRESS][DOMAIN_NAME]" at bounding box center [1052, 428] width 512 height 57
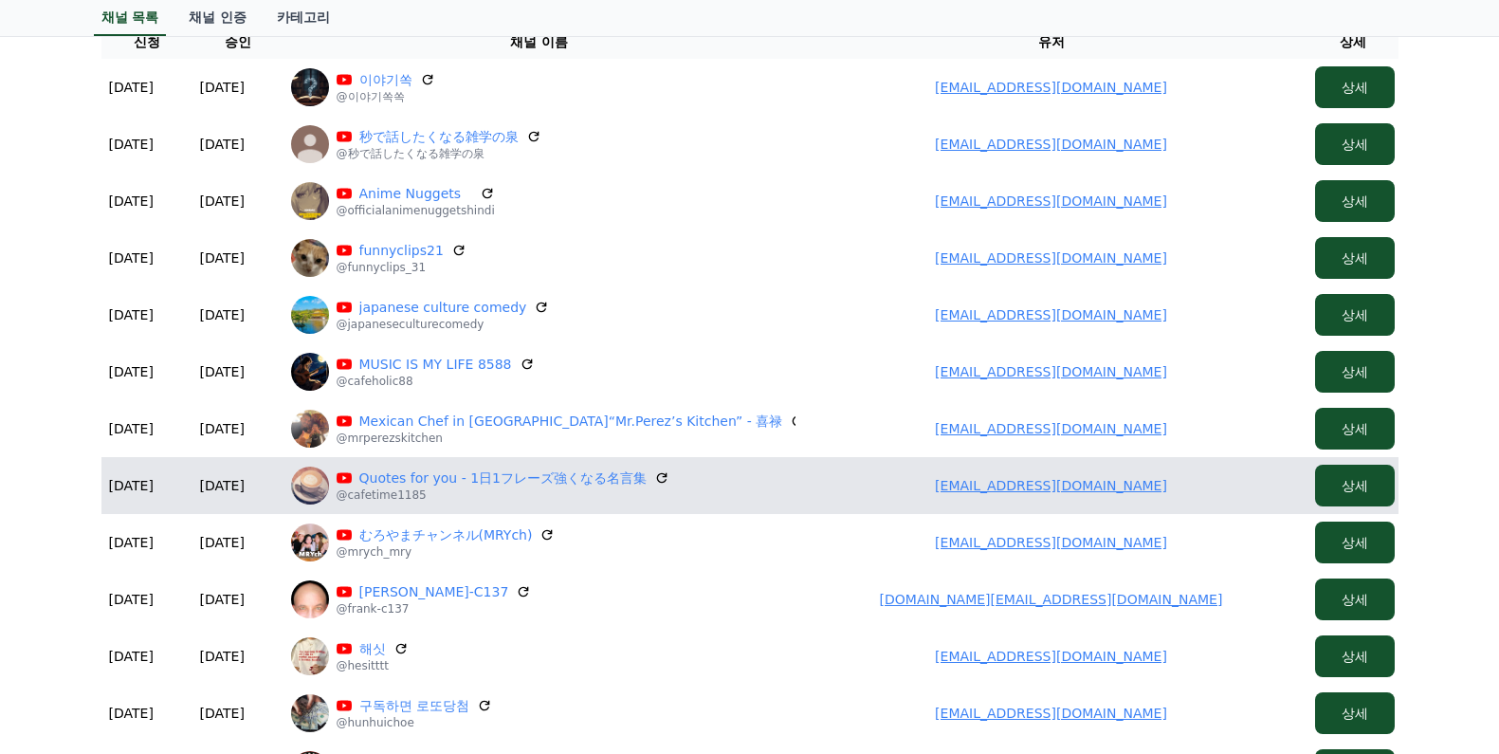
scroll to position [285, 0]
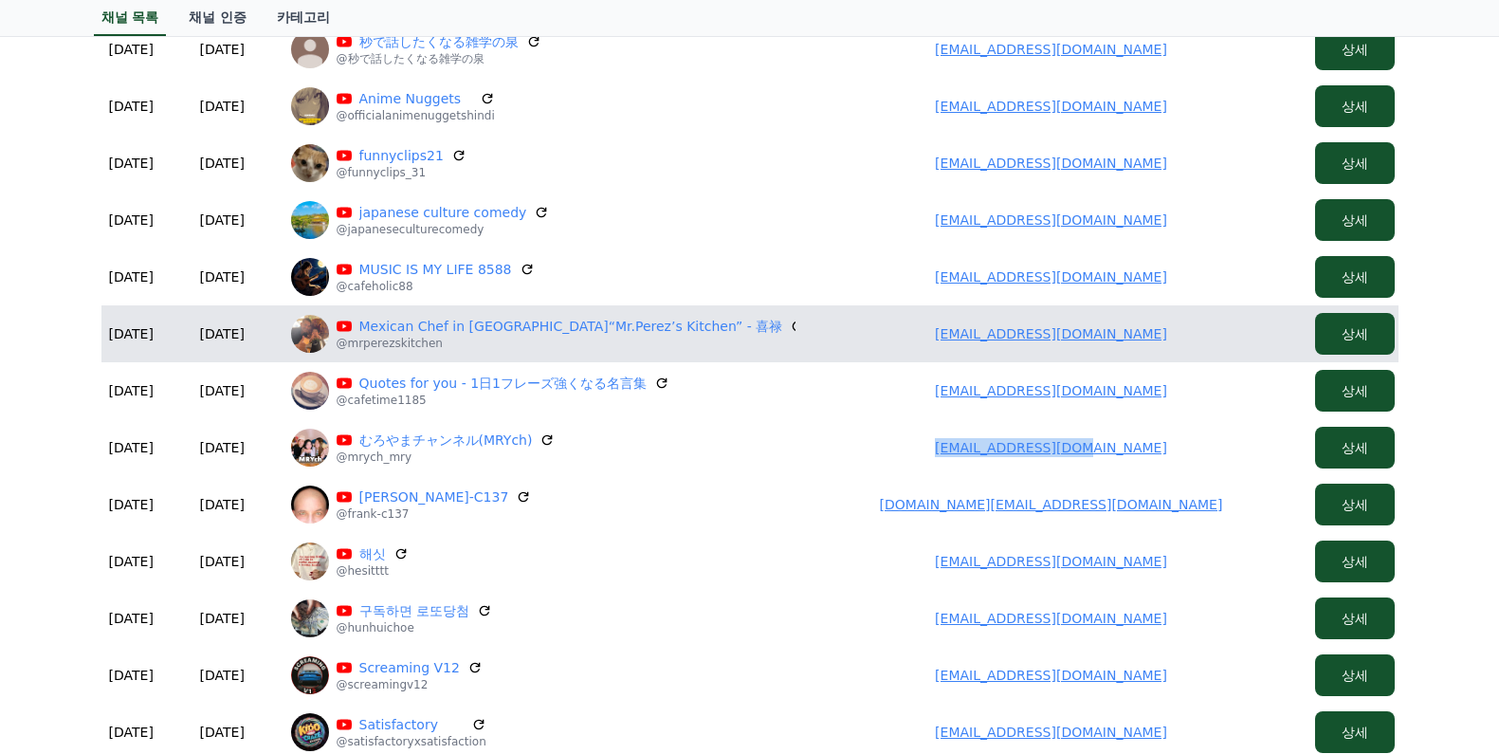
drag, startPoint x: 940, startPoint y: 449, endPoint x: 1024, endPoint y: 361, distance: 121.4
click at [1213, 446] on td "[EMAIL_ADDRESS][DOMAIN_NAME]" at bounding box center [1052, 447] width 512 height 57
copy link "[EMAIL_ADDRESS][DOMAIN_NAME]"
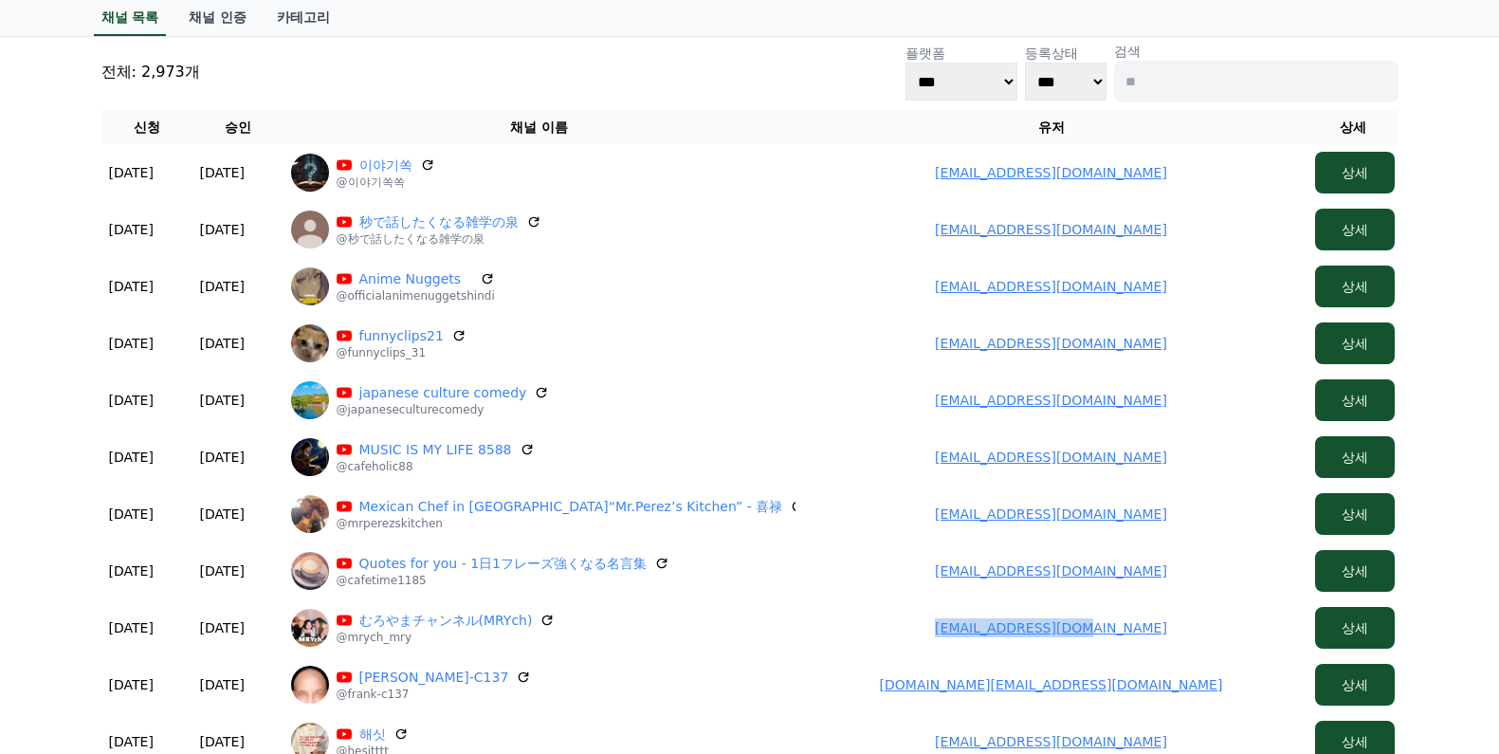
scroll to position [0, 0]
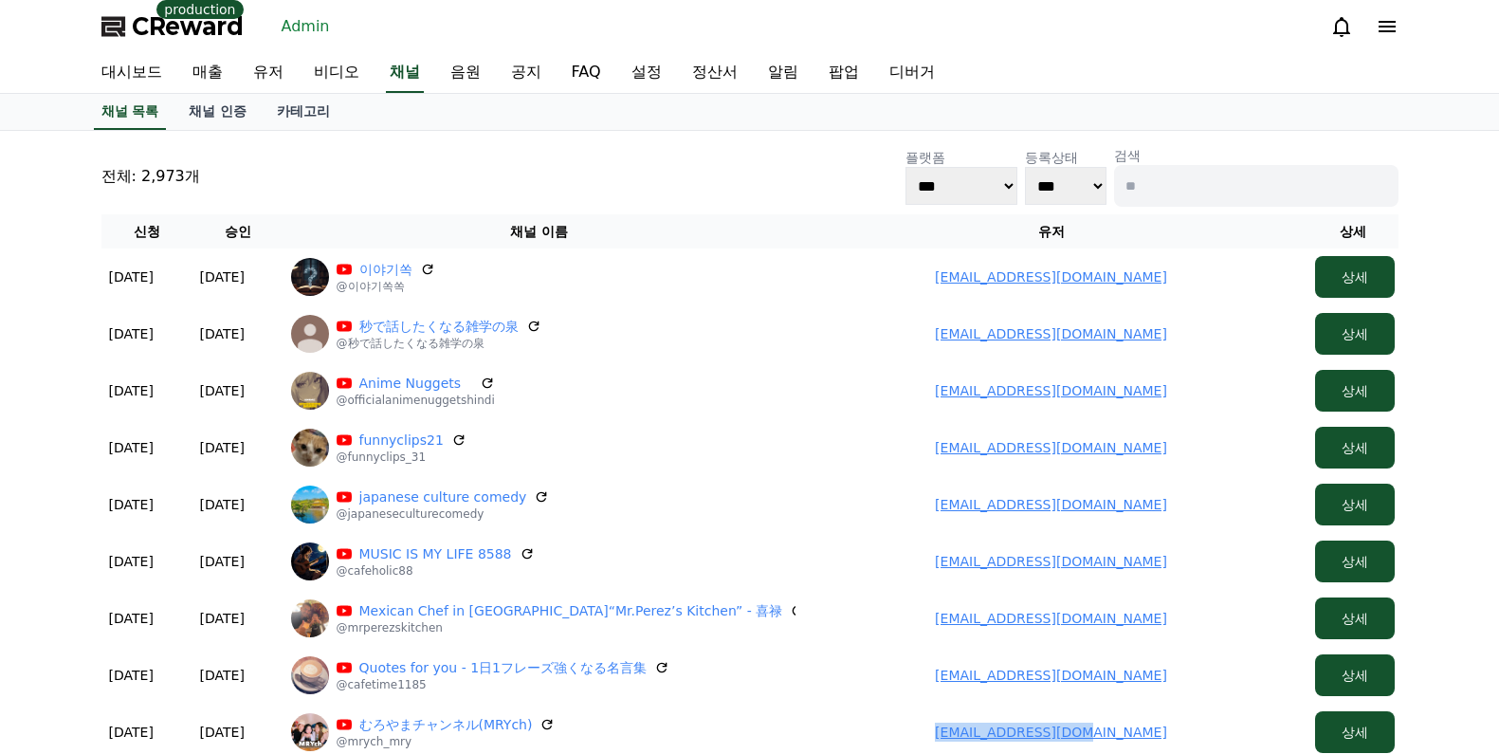
click at [304, 27] on link "Admin" at bounding box center [306, 26] width 64 height 30
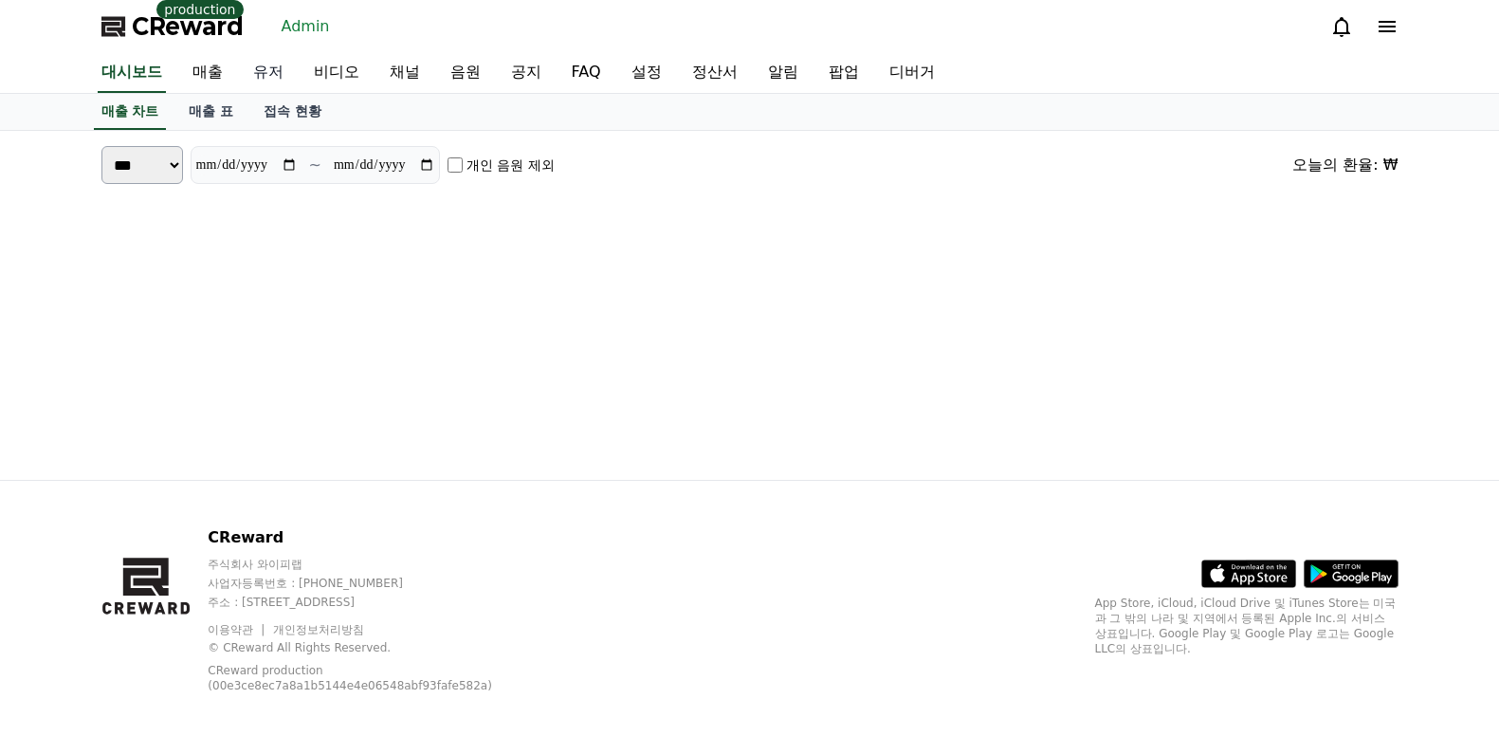
click at [279, 65] on link "유저" at bounding box center [268, 73] width 61 height 40
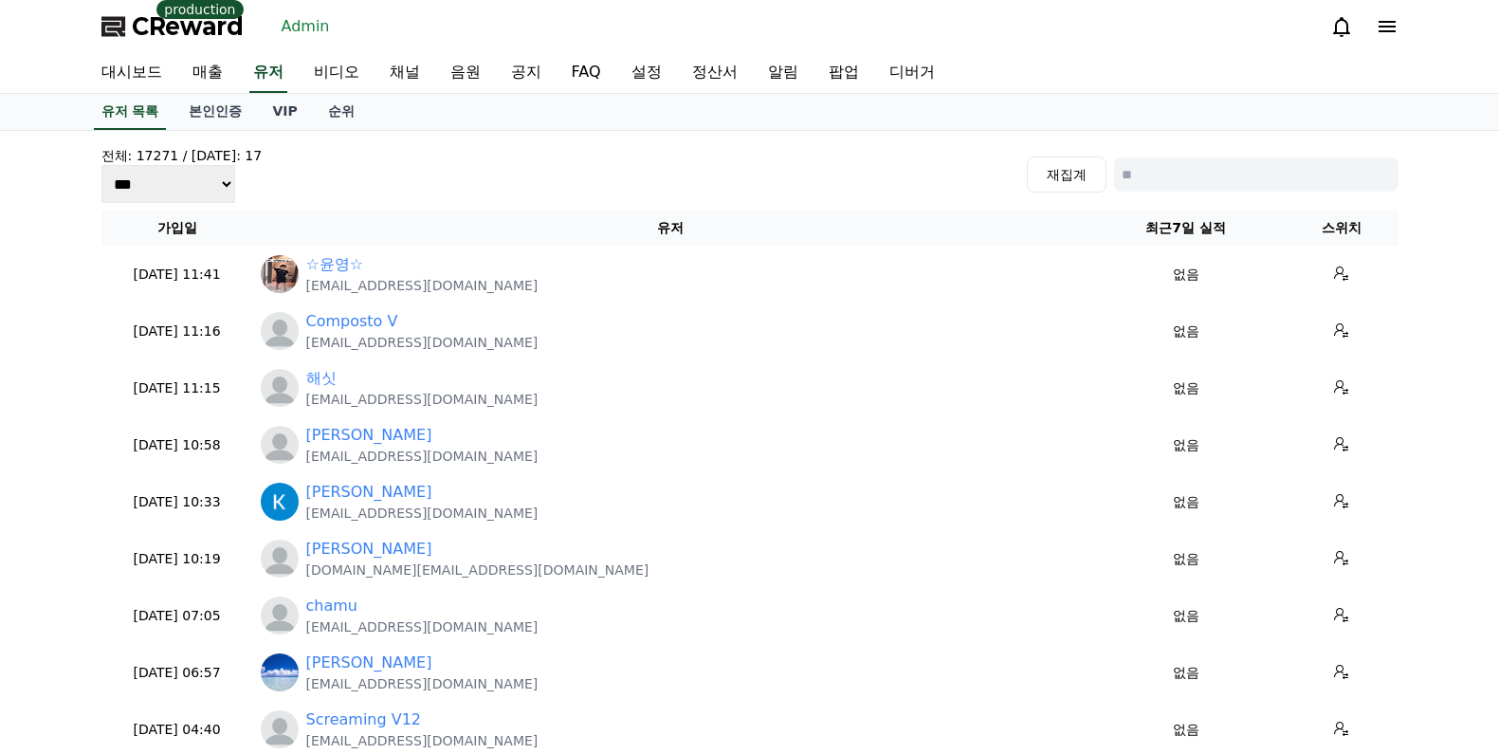
click at [1161, 165] on input at bounding box center [1256, 174] width 285 height 34
paste input "**********"
type input "**********"
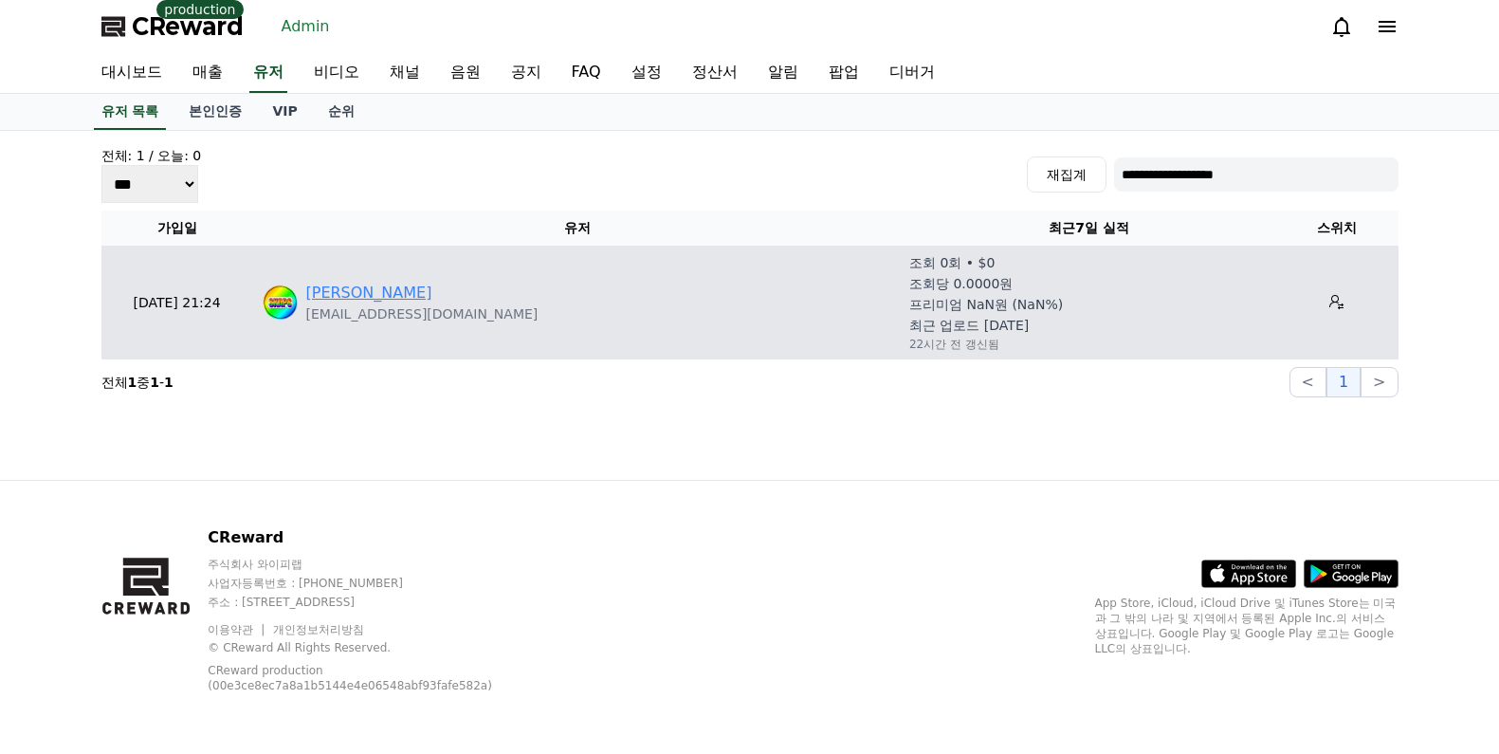
click at [377, 284] on link "Shaheen Khan" at bounding box center [369, 293] width 126 height 23
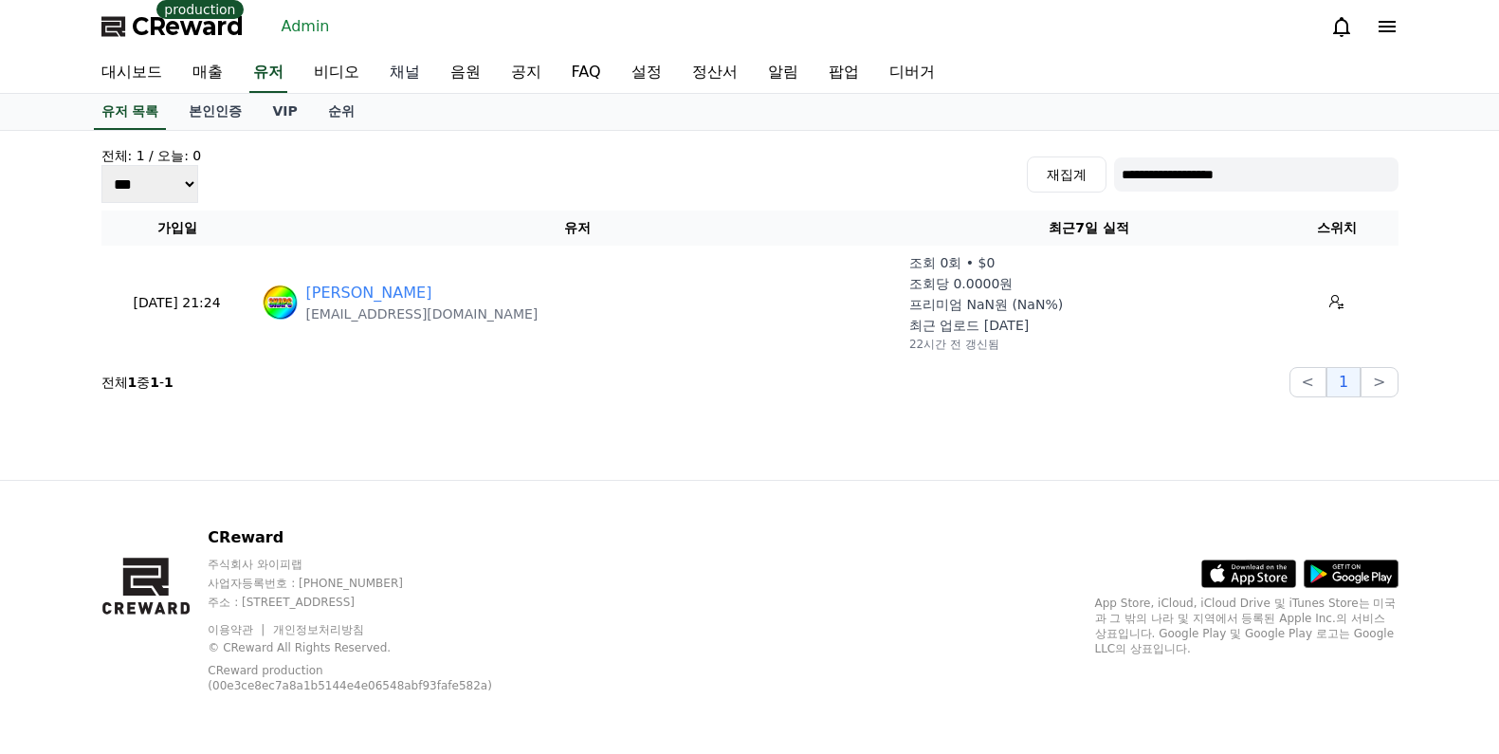
click at [383, 73] on link "채널" at bounding box center [405, 73] width 61 height 40
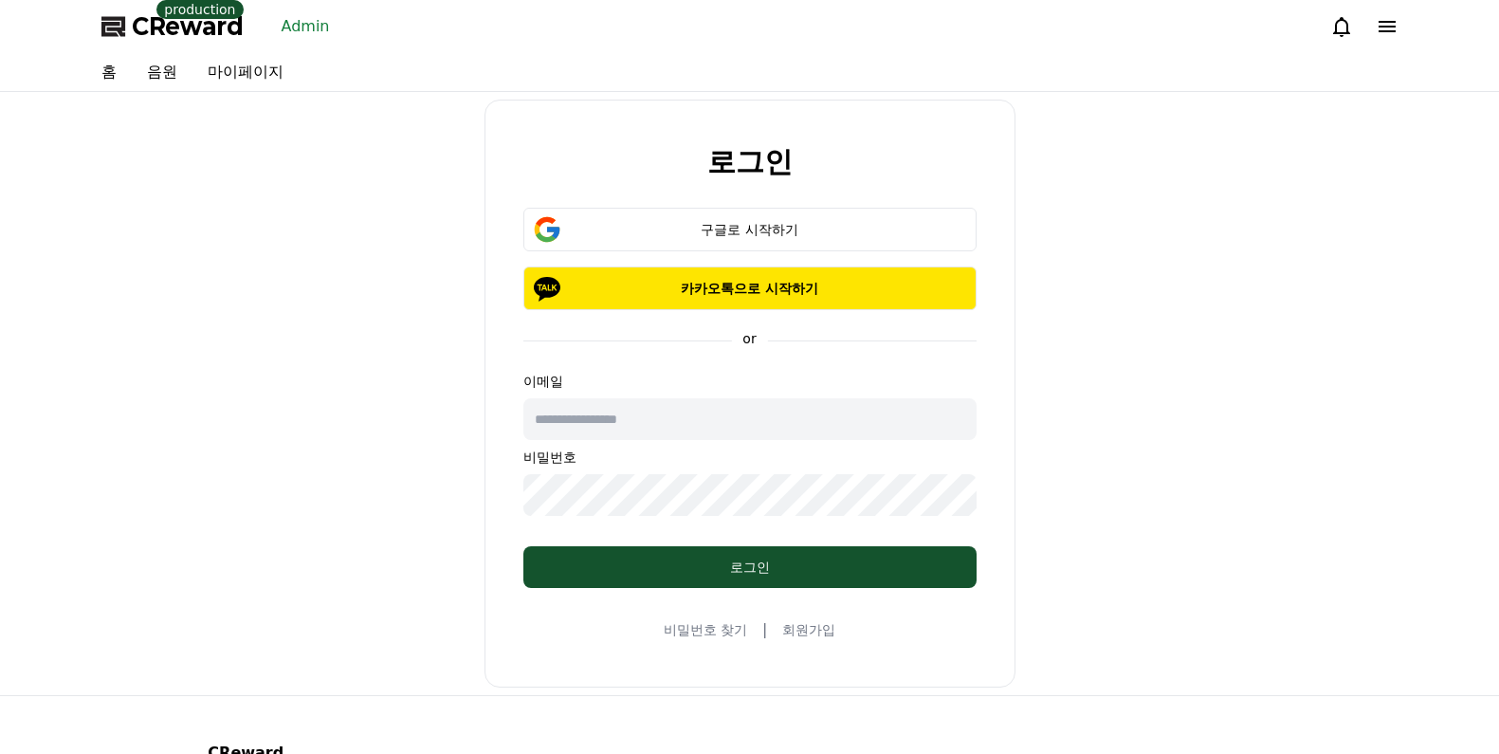
click at [308, 27] on link "Admin" at bounding box center [306, 26] width 64 height 30
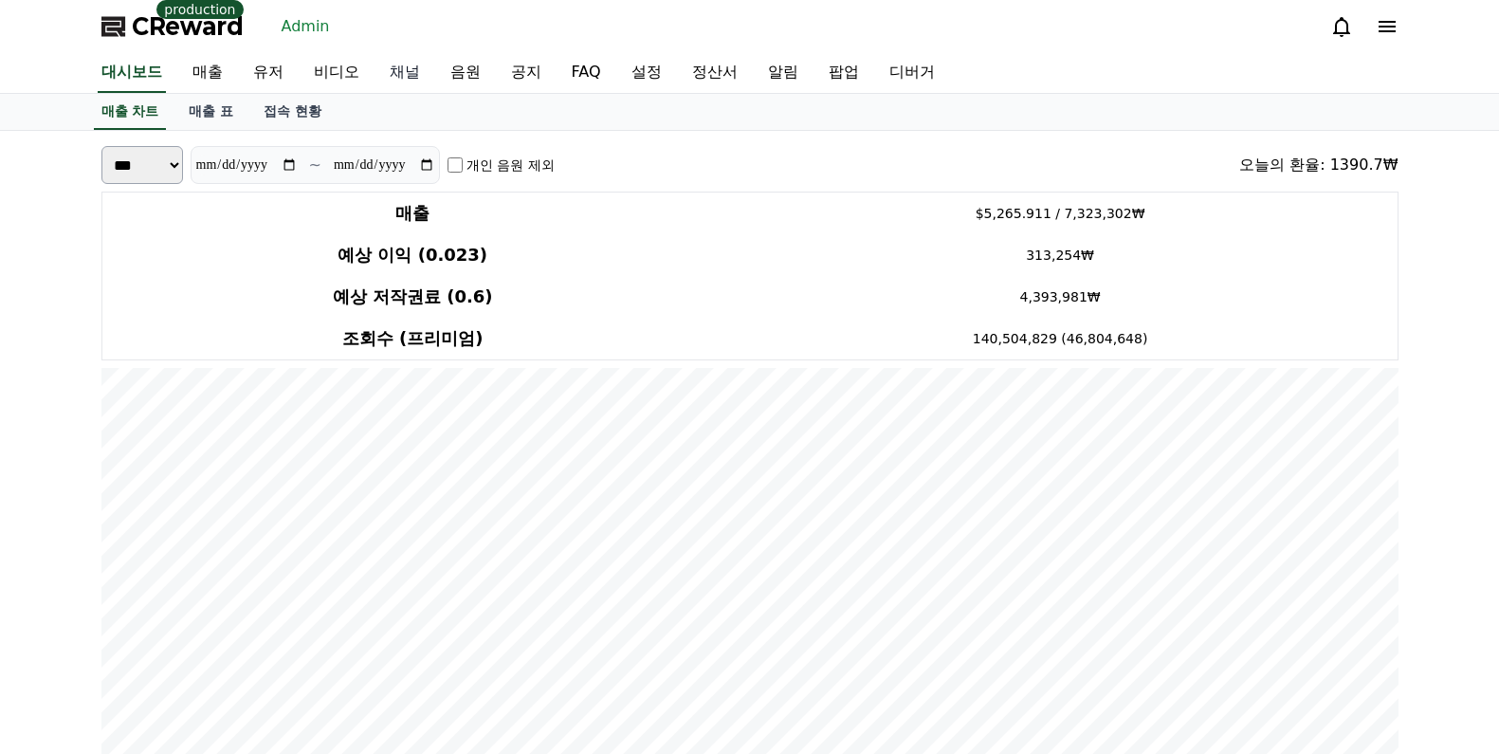
click at [393, 64] on link "채널" at bounding box center [405, 73] width 61 height 40
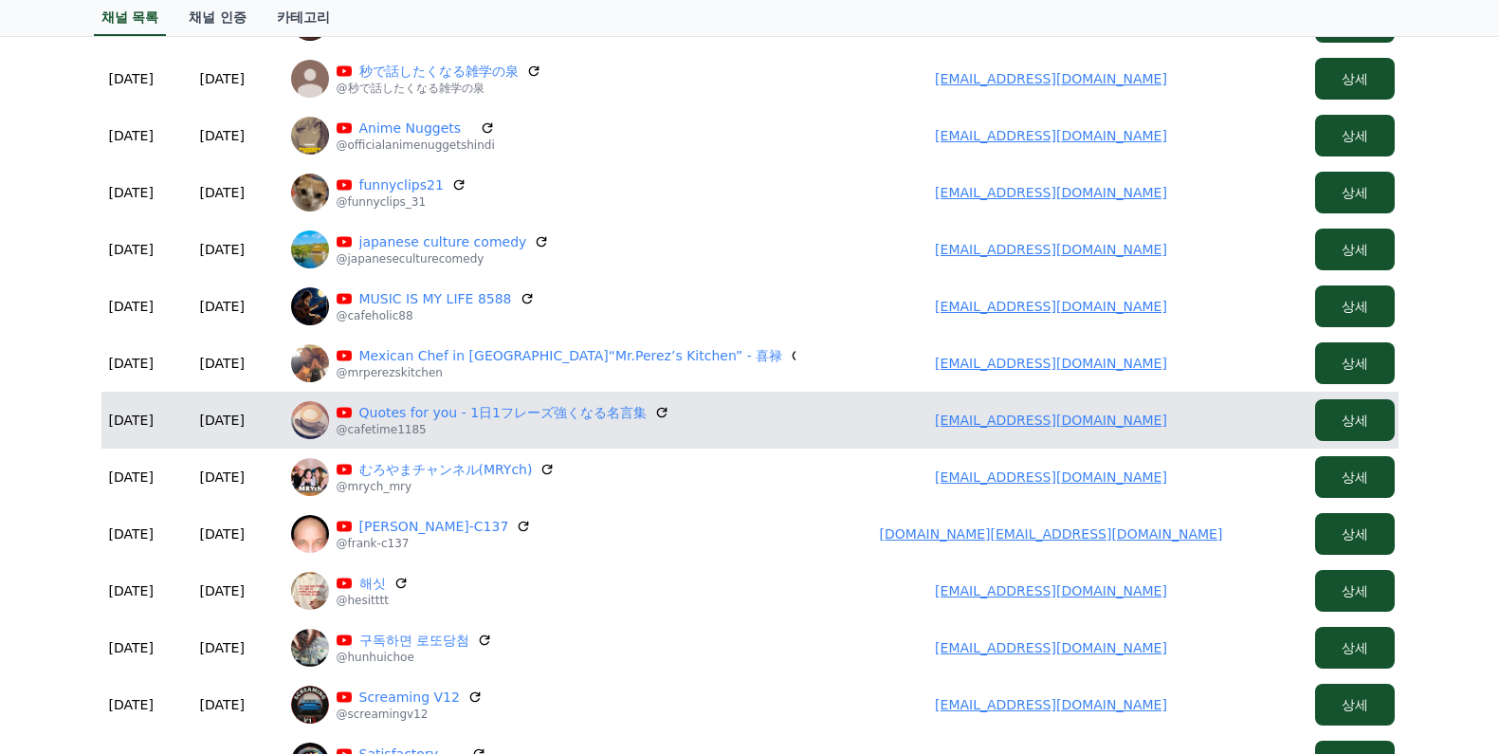
scroll to position [285, 0]
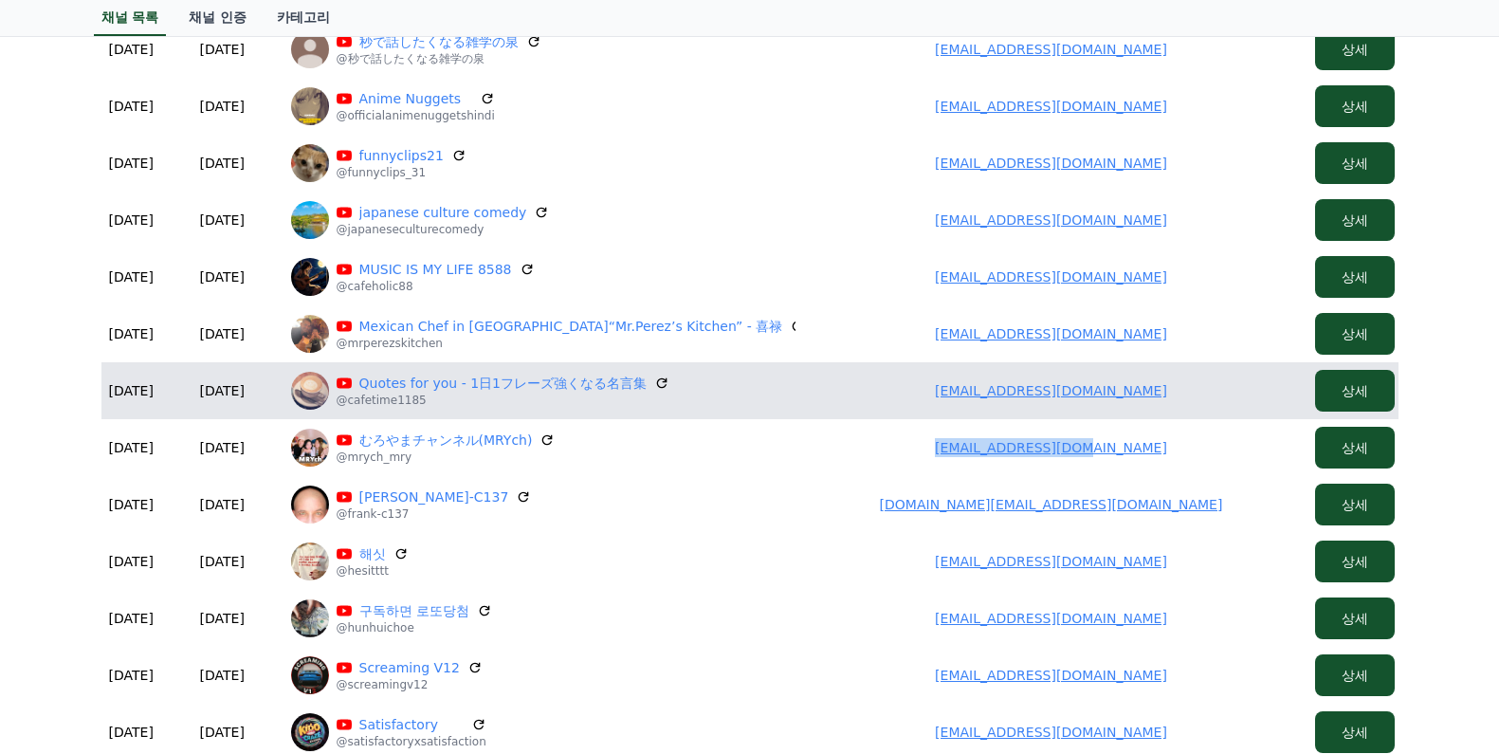
drag, startPoint x: 948, startPoint y: 445, endPoint x: 975, endPoint y: 362, distance: 86.7
click at [1175, 451] on td "[EMAIL_ADDRESS][DOMAIN_NAME]" at bounding box center [1052, 447] width 512 height 57
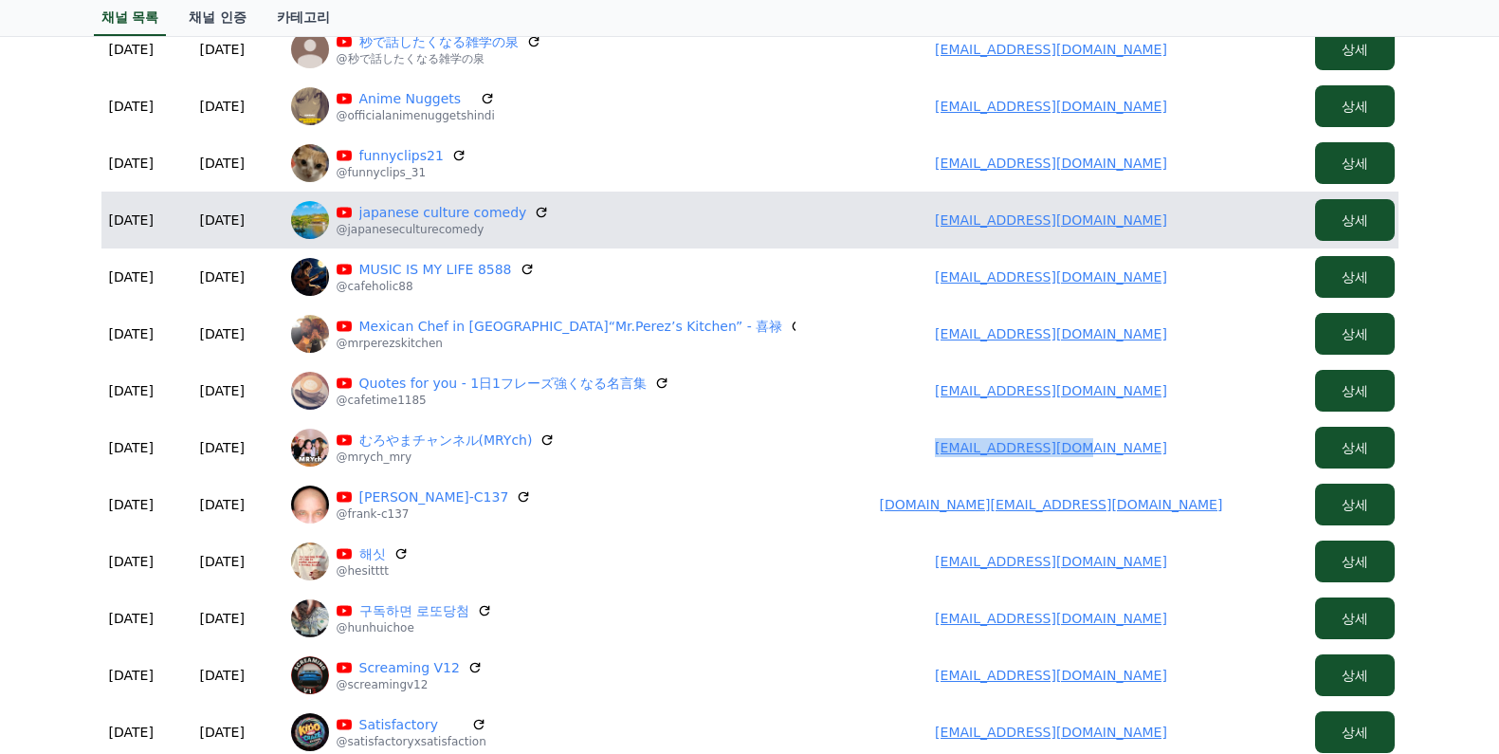
copy link "[EMAIL_ADDRESS][DOMAIN_NAME]"
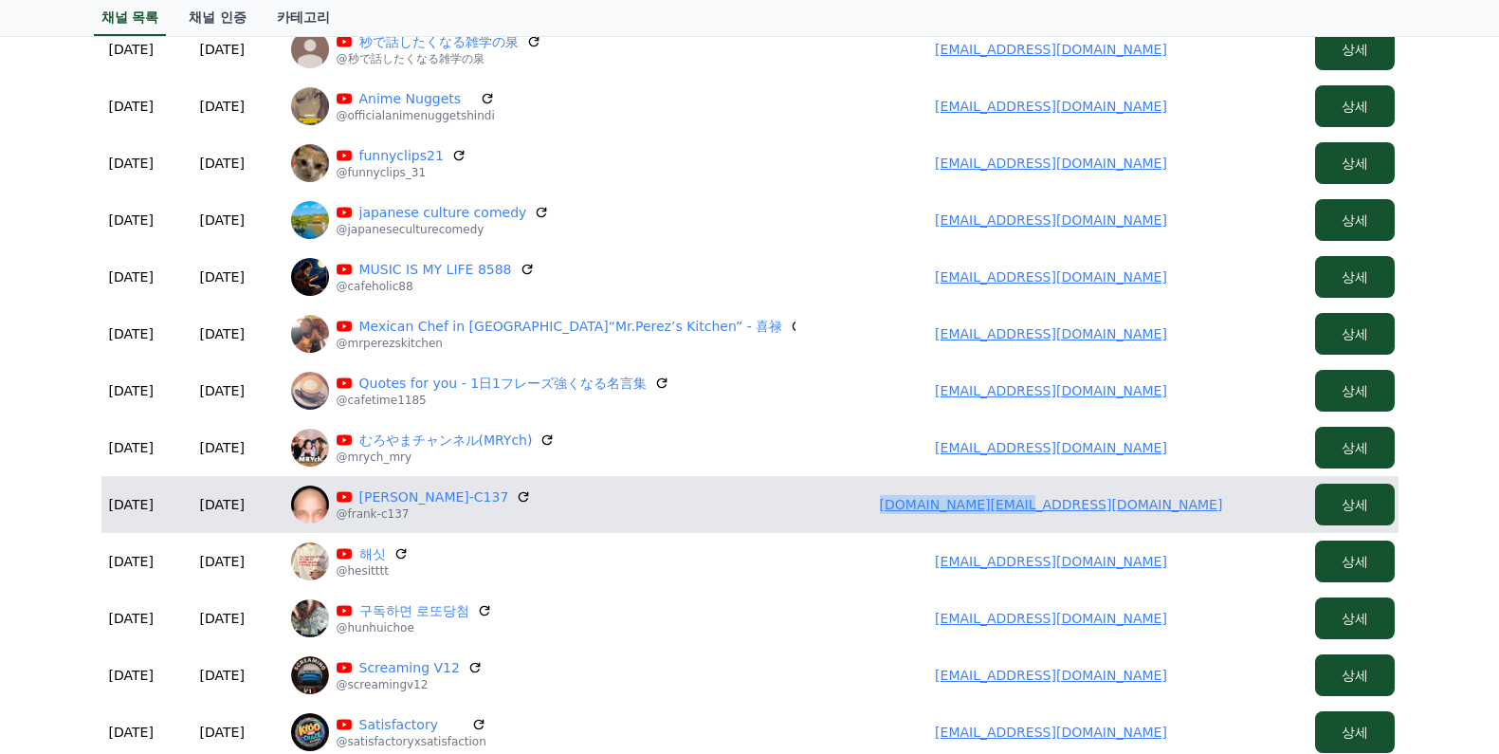
drag, startPoint x: 976, startPoint y: 497, endPoint x: 1215, endPoint y: 510, distance: 239.4
click at [1215, 510] on td "[DOMAIN_NAME][EMAIL_ADDRESS][DOMAIN_NAME]" at bounding box center [1052, 504] width 512 height 57
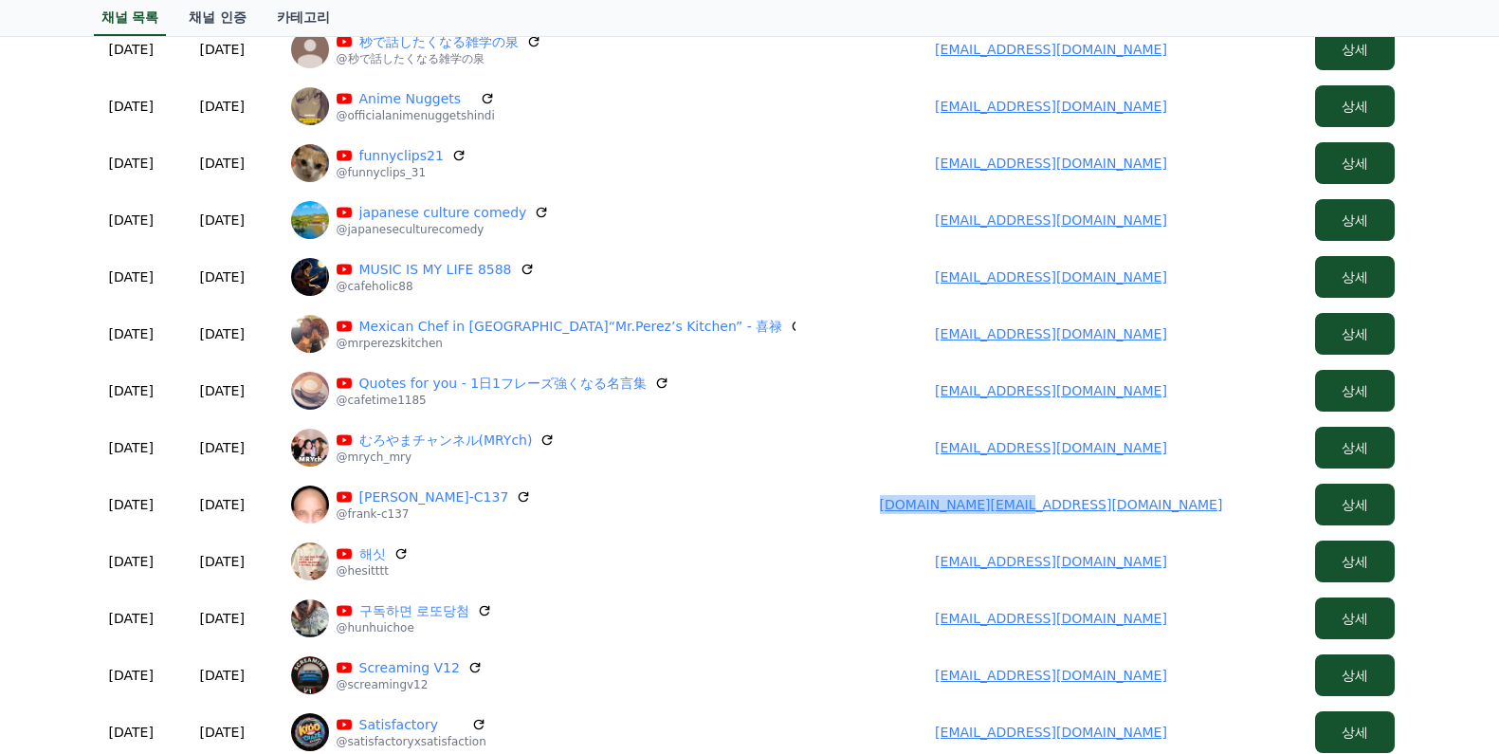
copy link "[DOMAIN_NAME][EMAIL_ADDRESS][DOMAIN_NAME]"
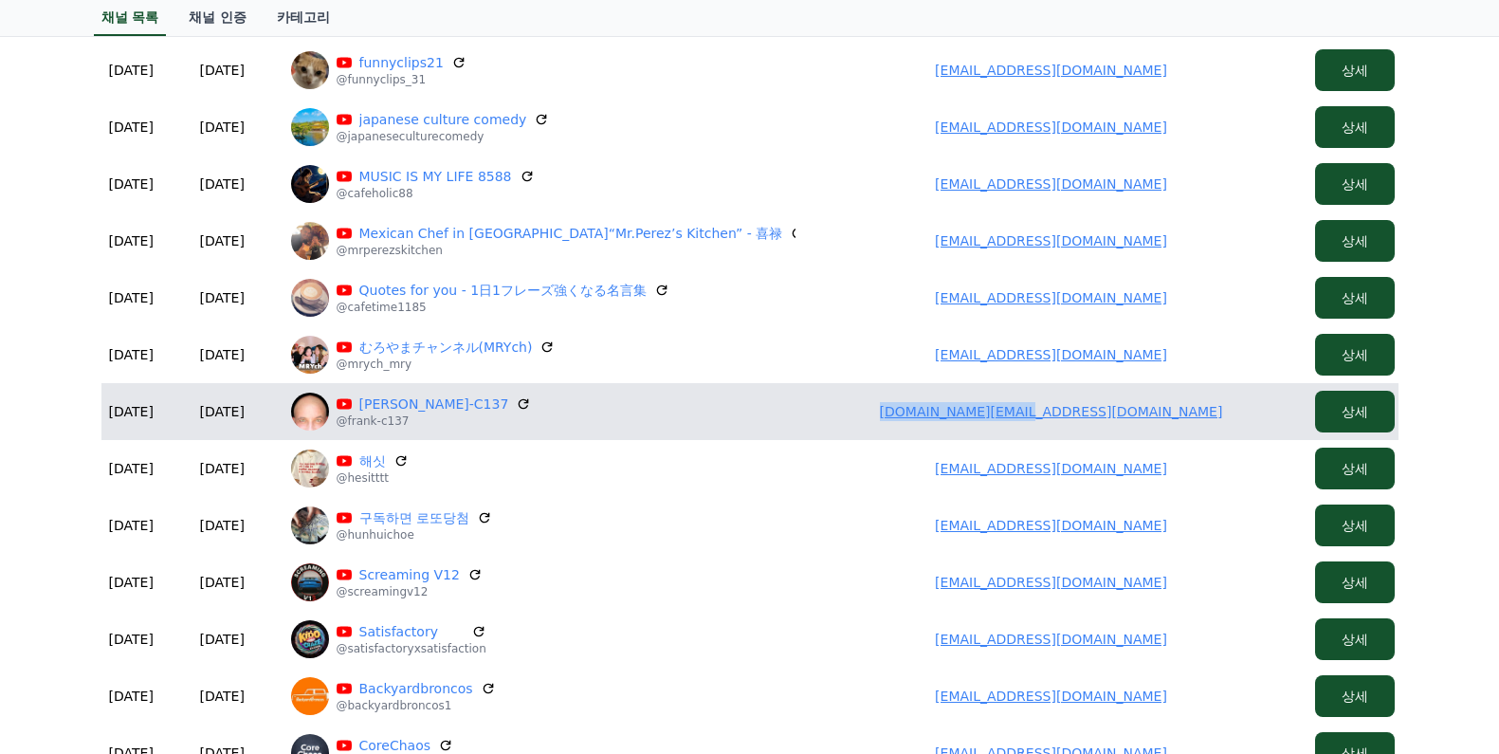
scroll to position [379, 0]
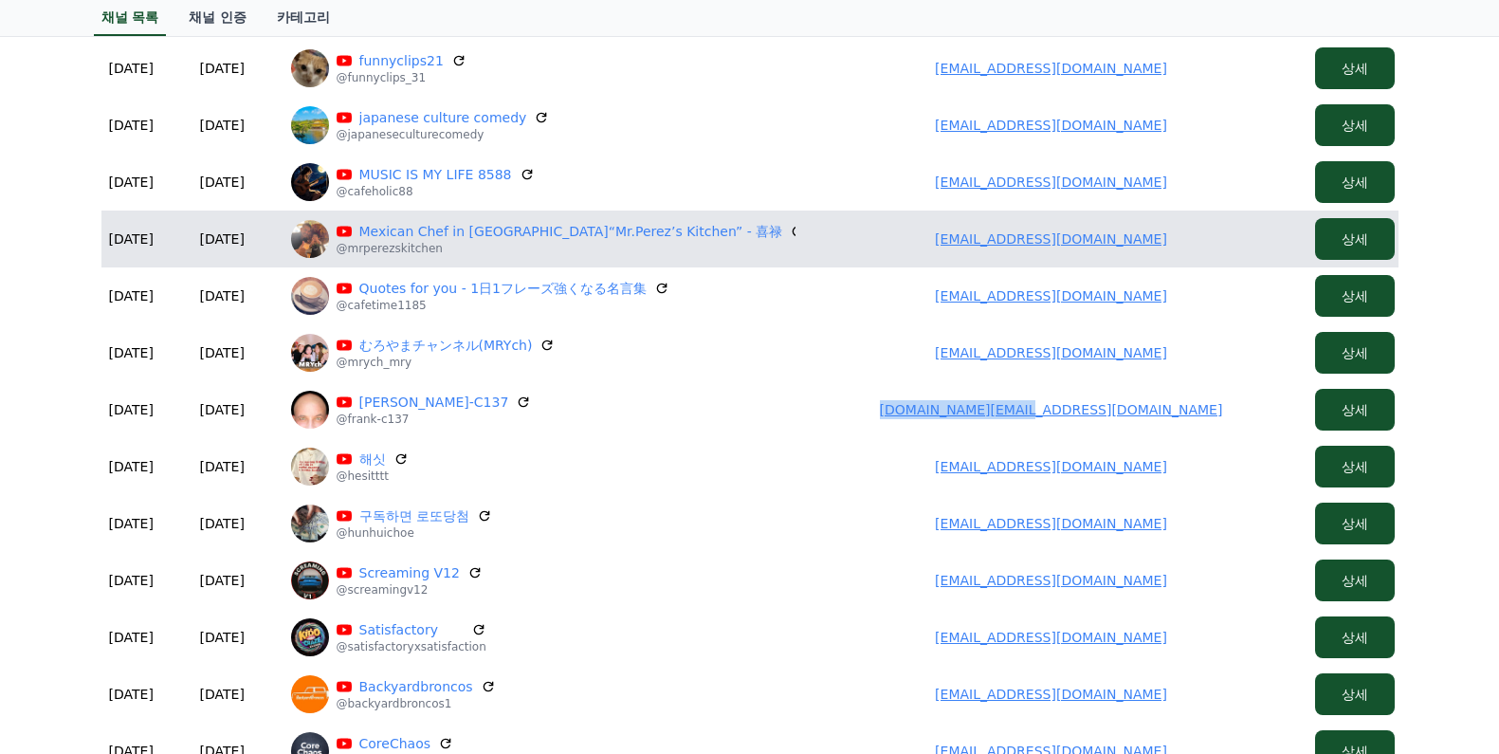
copy link "[DOMAIN_NAME][EMAIL_ADDRESS][DOMAIN_NAME]"
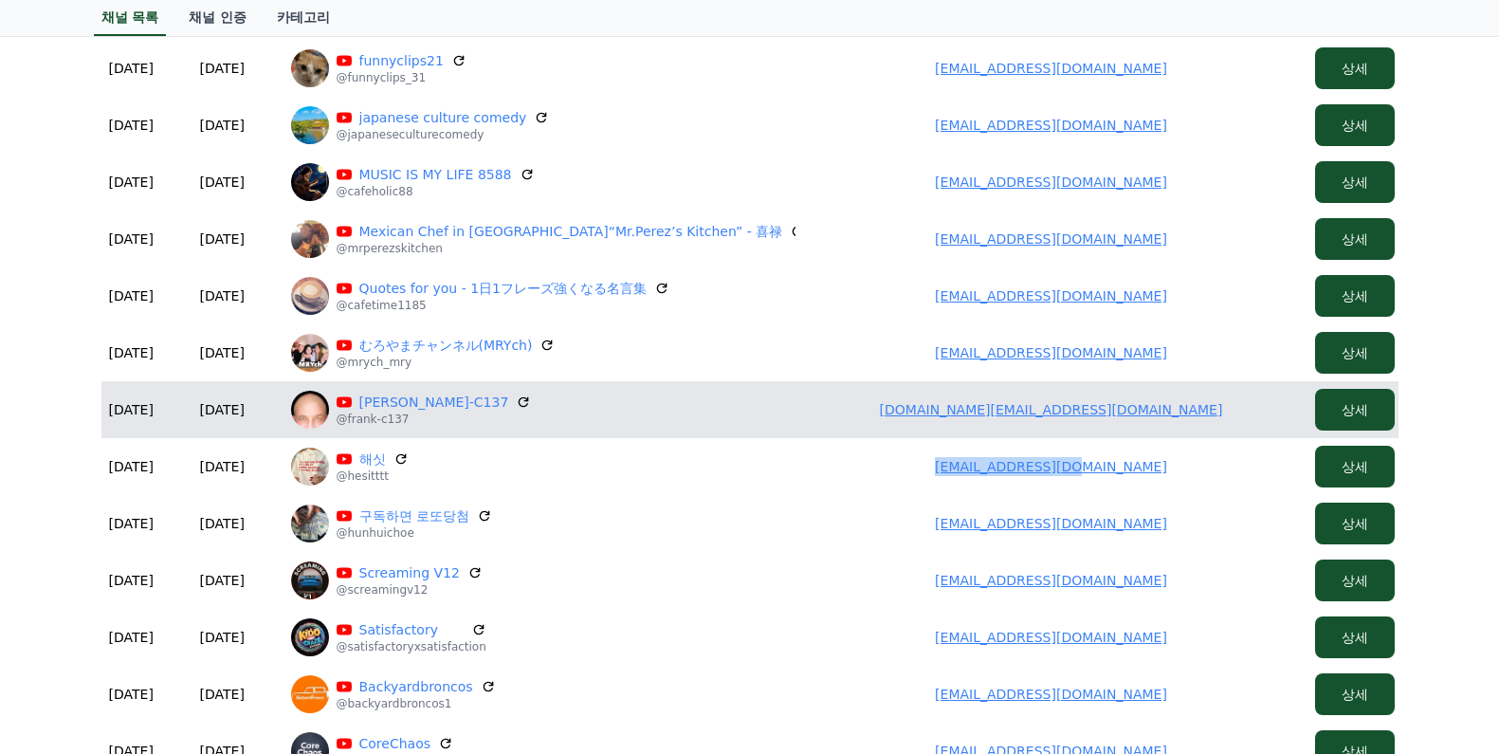
drag, startPoint x: 1012, startPoint y: 475, endPoint x: 1082, endPoint y: 432, distance: 82.1
click at [1179, 486] on td "[EMAIL_ADDRESS][DOMAIN_NAME]" at bounding box center [1052, 466] width 512 height 57
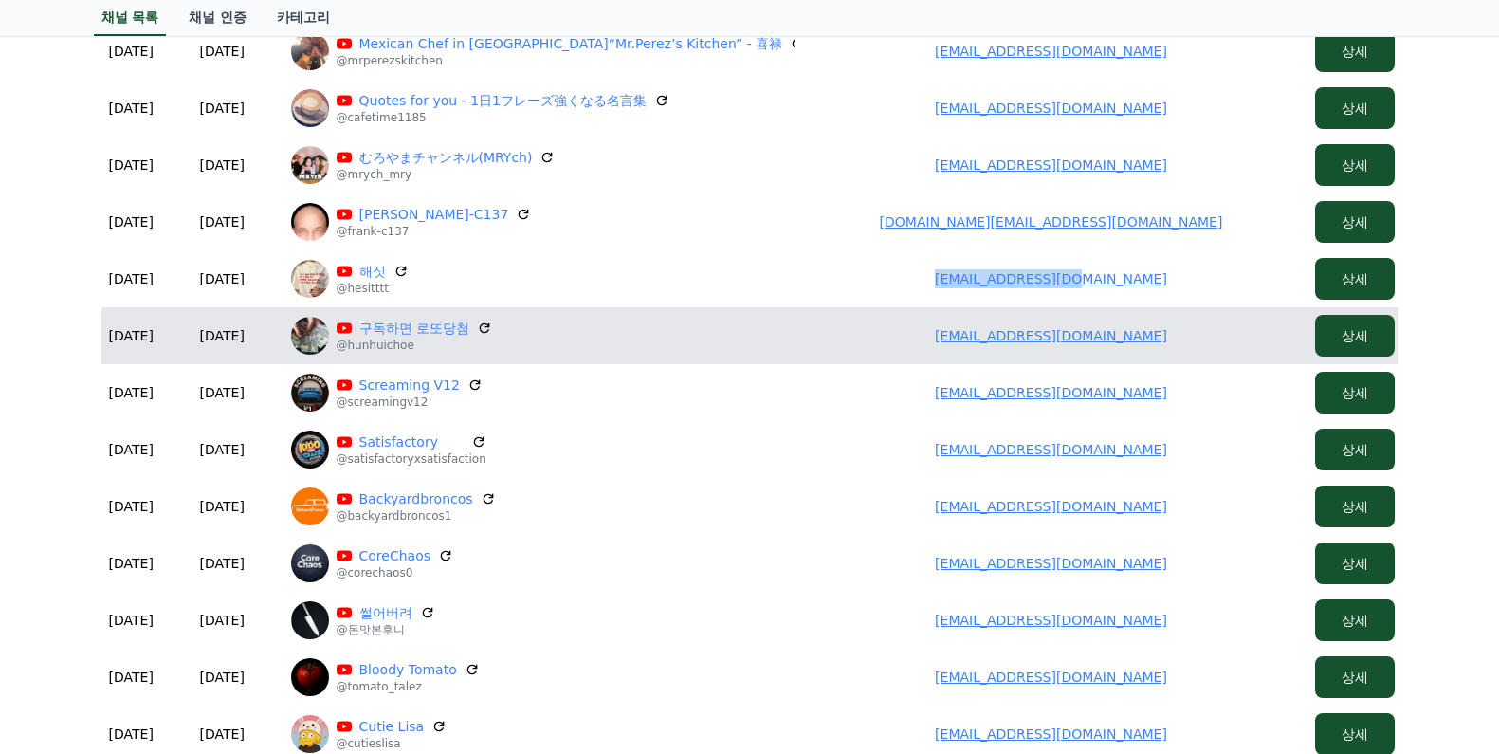
scroll to position [569, 0]
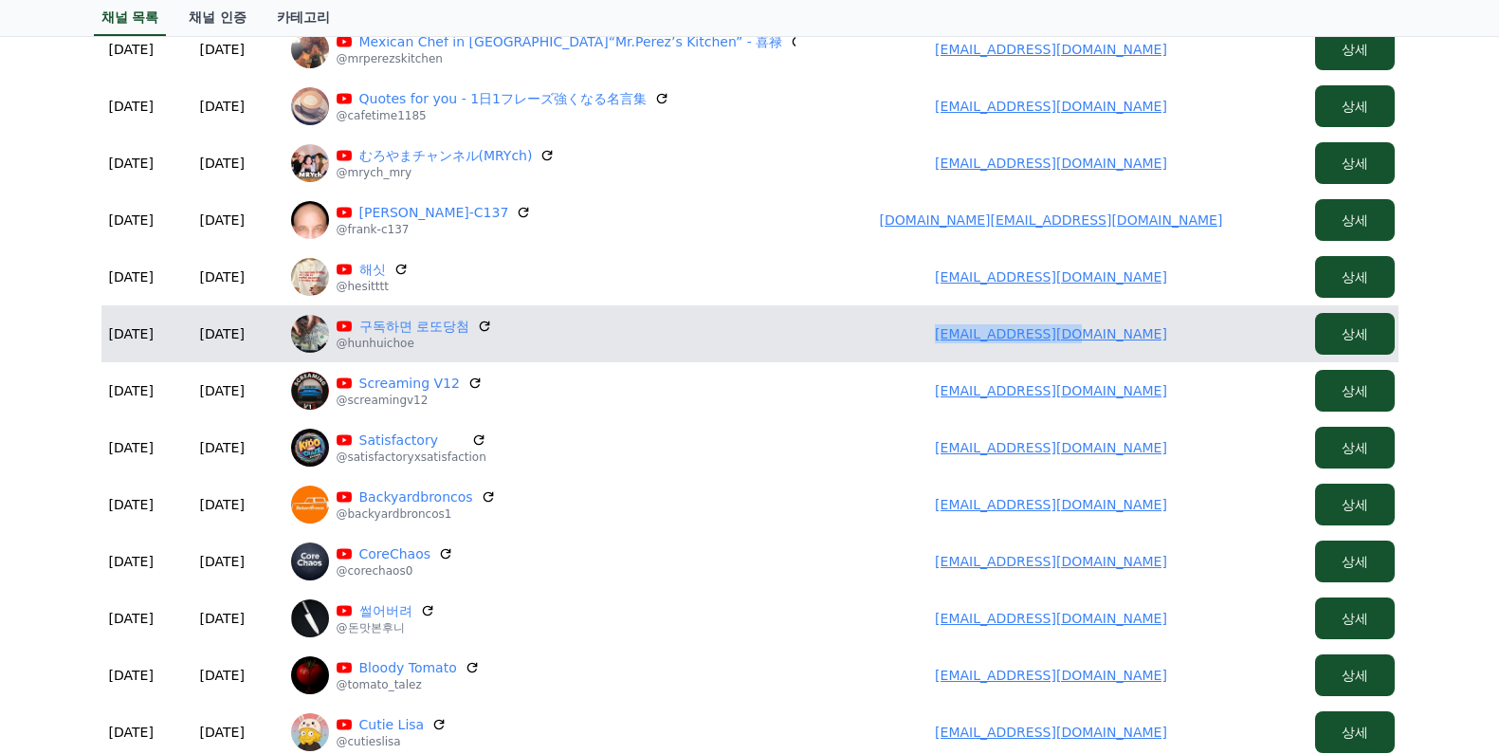
drag, startPoint x: 983, startPoint y: 329, endPoint x: 1183, endPoint y: 334, distance: 199.2
click at [1195, 336] on td "[EMAIL_ADDRESS][DOMAIN_NAME]" at bounding box center [1052, 333] width 512 height 57
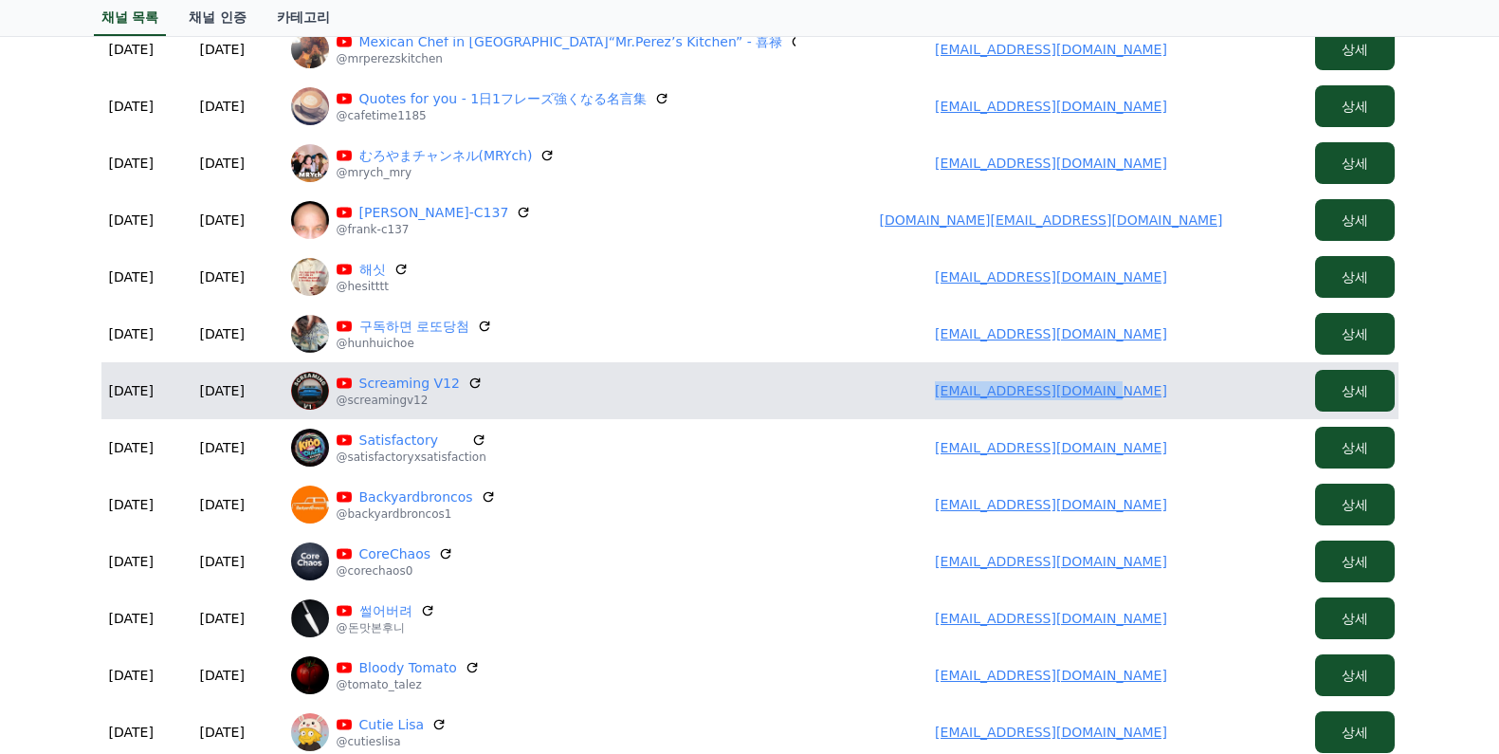
drag, startPoint x: 937, startPoint y: 392, endPoint x: 1182, endPoint y: 389, distance: 244.7
click at [1182, 389] on td "[EMAIL_ADDRESS][DOMAIN_NAME]" at bounding box center [1052, 390] width 512 height 57
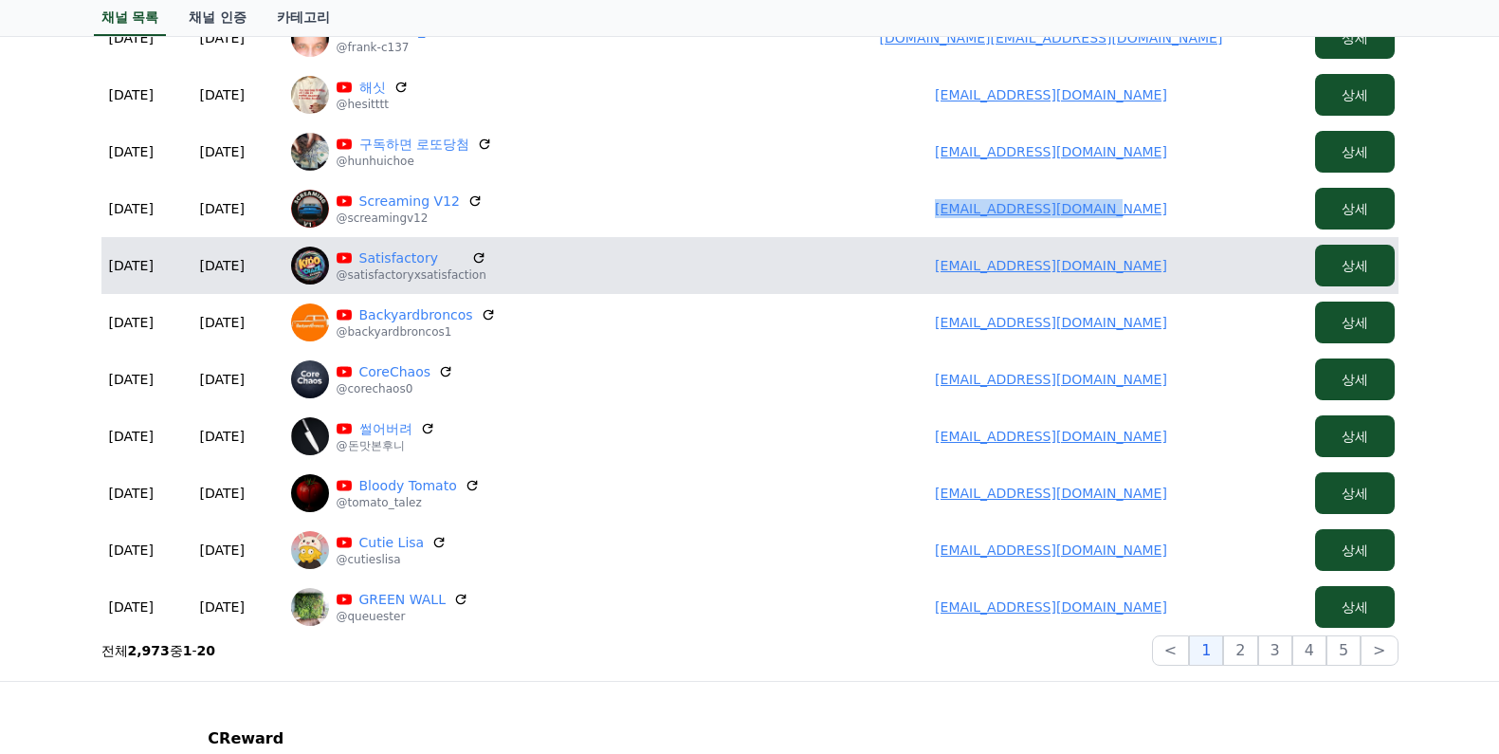
scroll to position [759, 0]
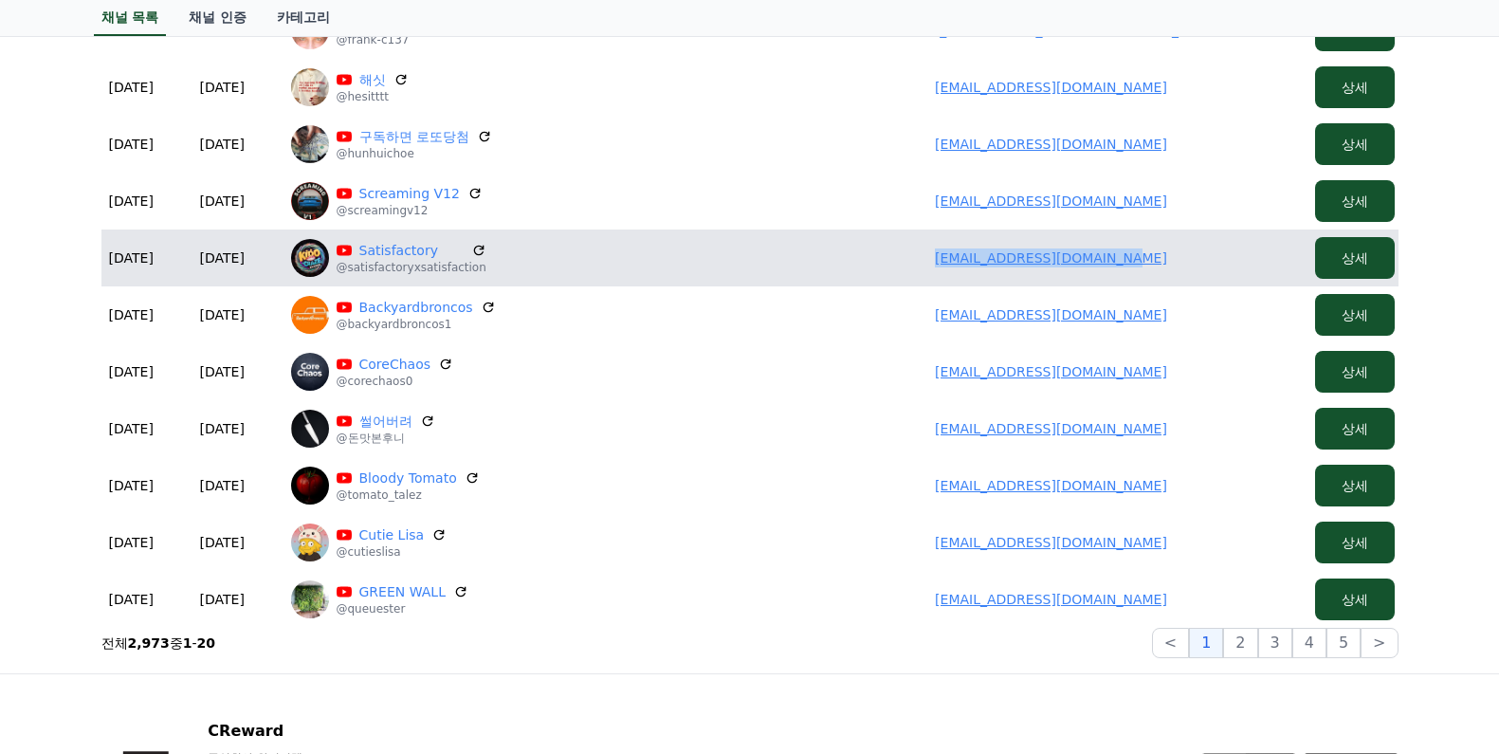
drag, startPoint x: 1028, startPoint y: 264, endPoint x: 1183, endPoint y: 264, distance: 154.6
click at [1183, 264] on td "[EMAIL_ADDRESS][DOMAIN_NAME]" at bounding box center [1052, 258] width 512 height 57
click at [403, 251] on link "Satisfactory" at bounding box center [411, 250] width 104 height 19
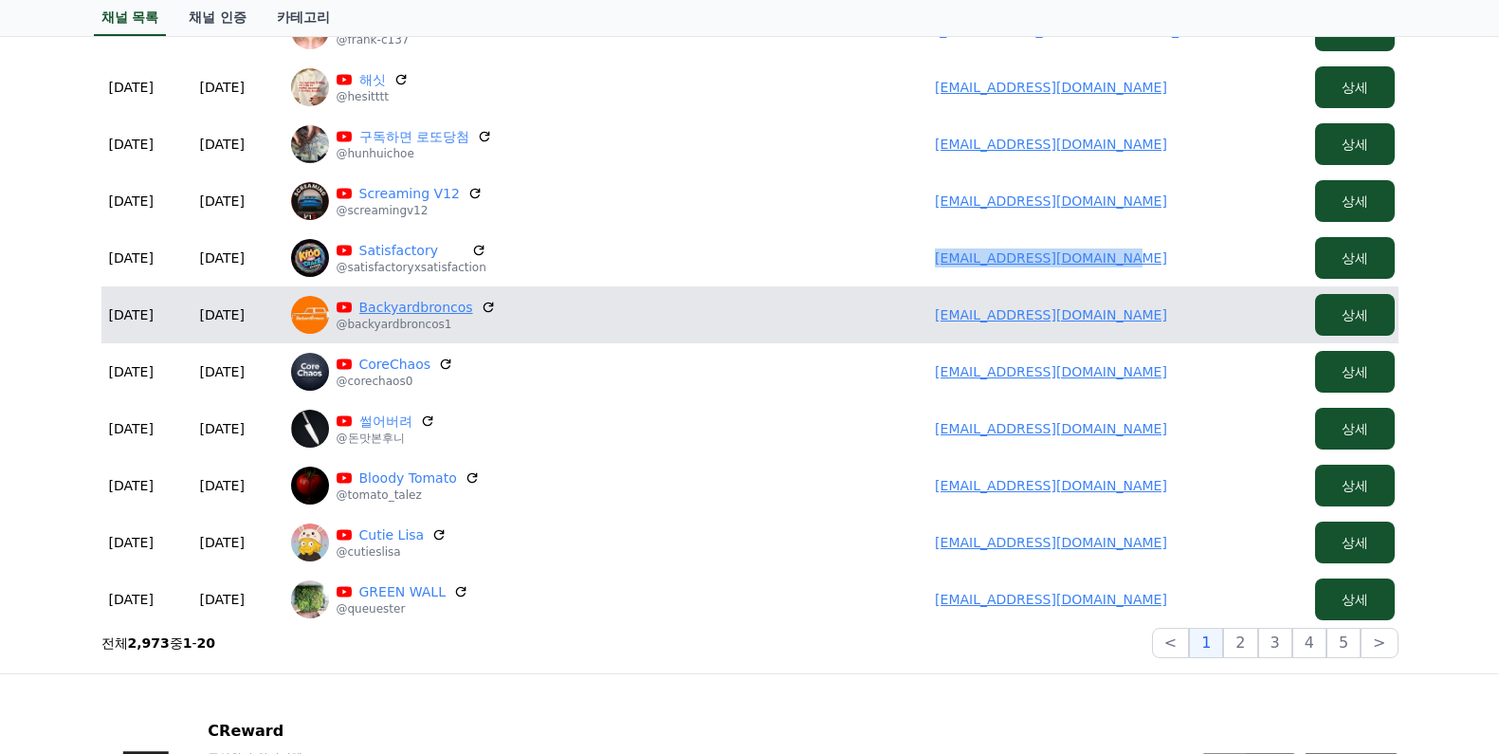
click at [432, 316] on link "Backyardbroncos" at bounding box center [416, 307] width 114 height 19
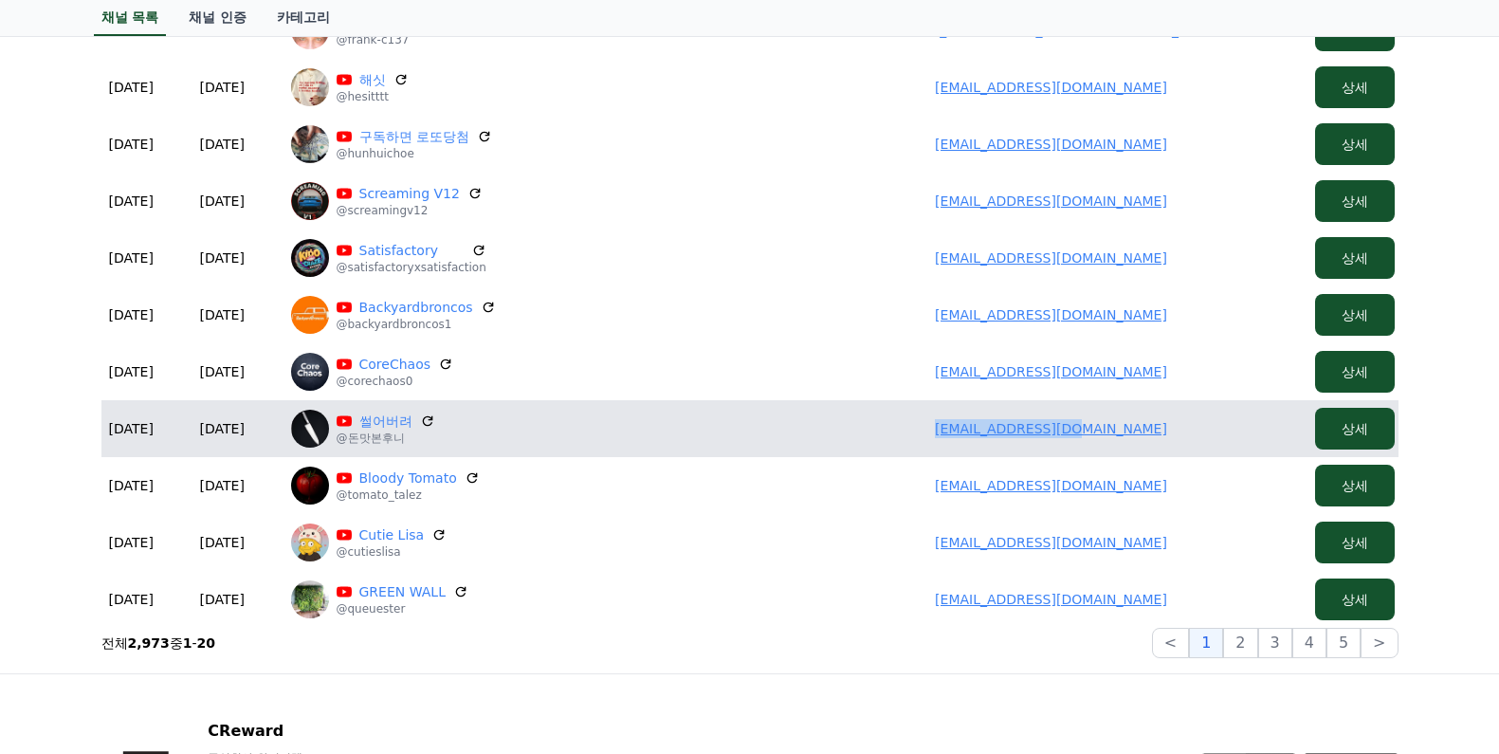
drag, startPoint x: 978, startPoint y: 423, endPoint x: 1162, endPoint y: 433, distance: 184.3
click at [1162, 433] on td "[EMAIL_ADDRESS][DOMAIN_NAME]" at bounding box center [1052, 428] width 512 height 57
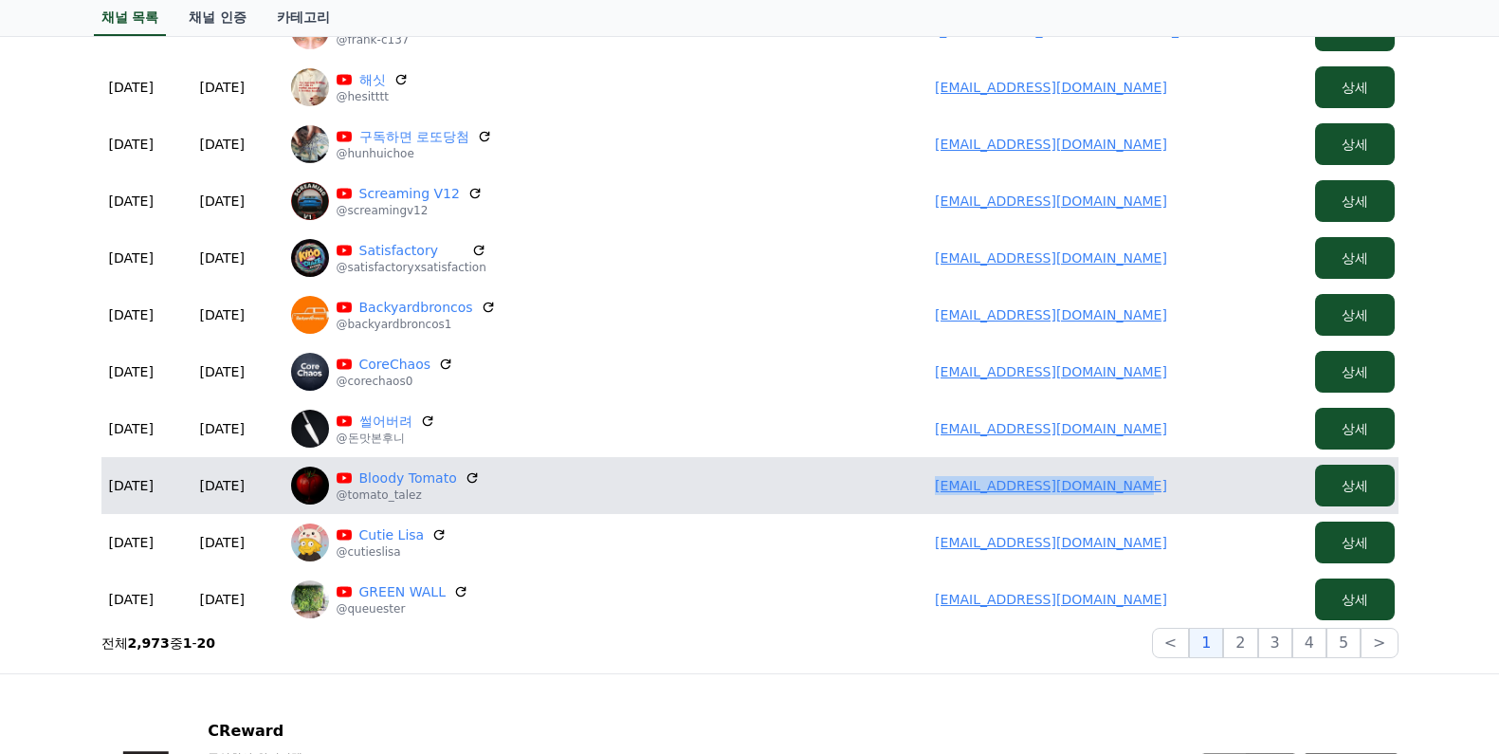
drag, startPoint x: 965, startPoint y: 487, endPoint x: 1200, endPoint y: 496, distance: 234.4
click at [1200, 496] on td "[EMAIL_ADDRESS][DOMAIN_NAME]" at bounding box center [1052, 485] width 512 height 57
click at [388, 482] on link "Bloody Tomato" at bounding box center [408, 477] width 98 height 19
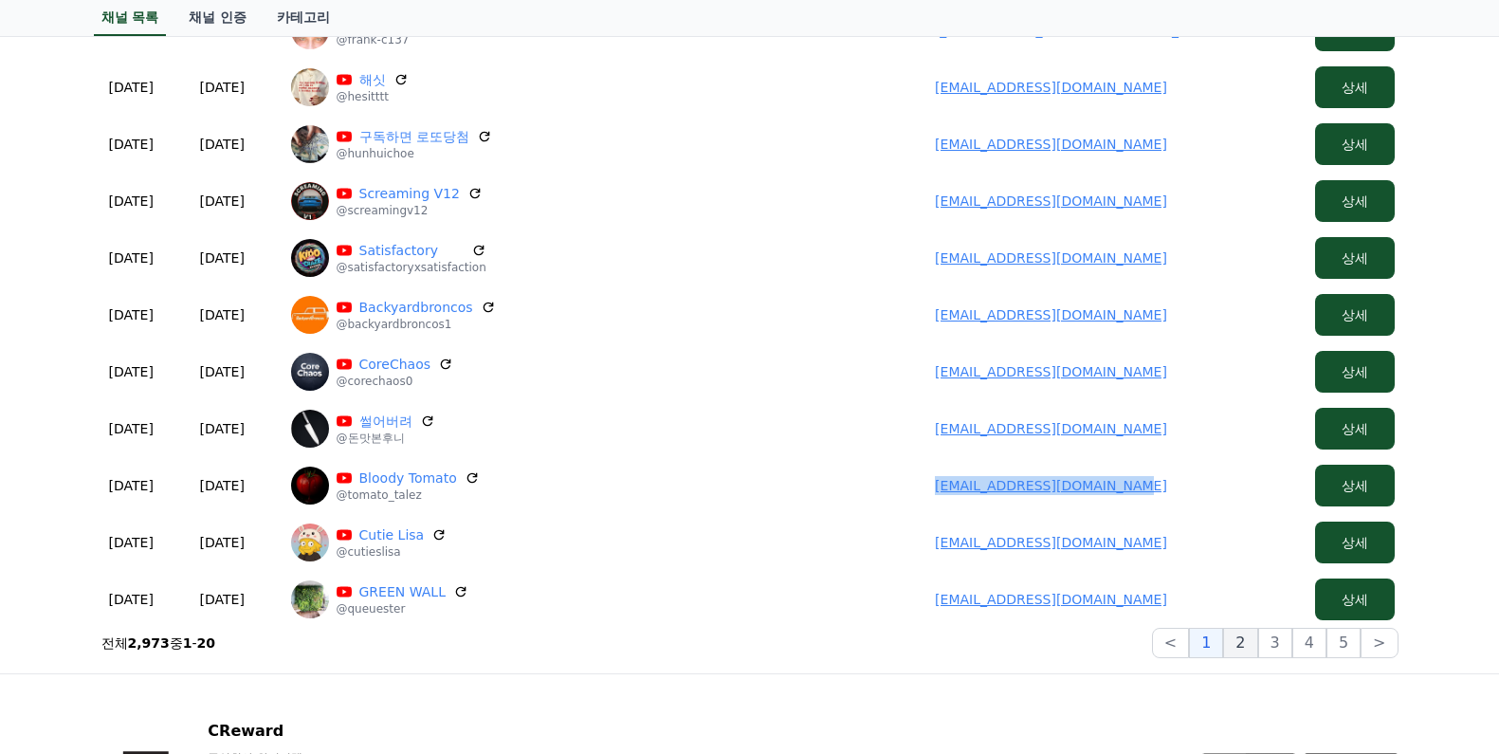
click at [1252, 650] on button "2" at bounding box center [1240, 643] width 34 height 30
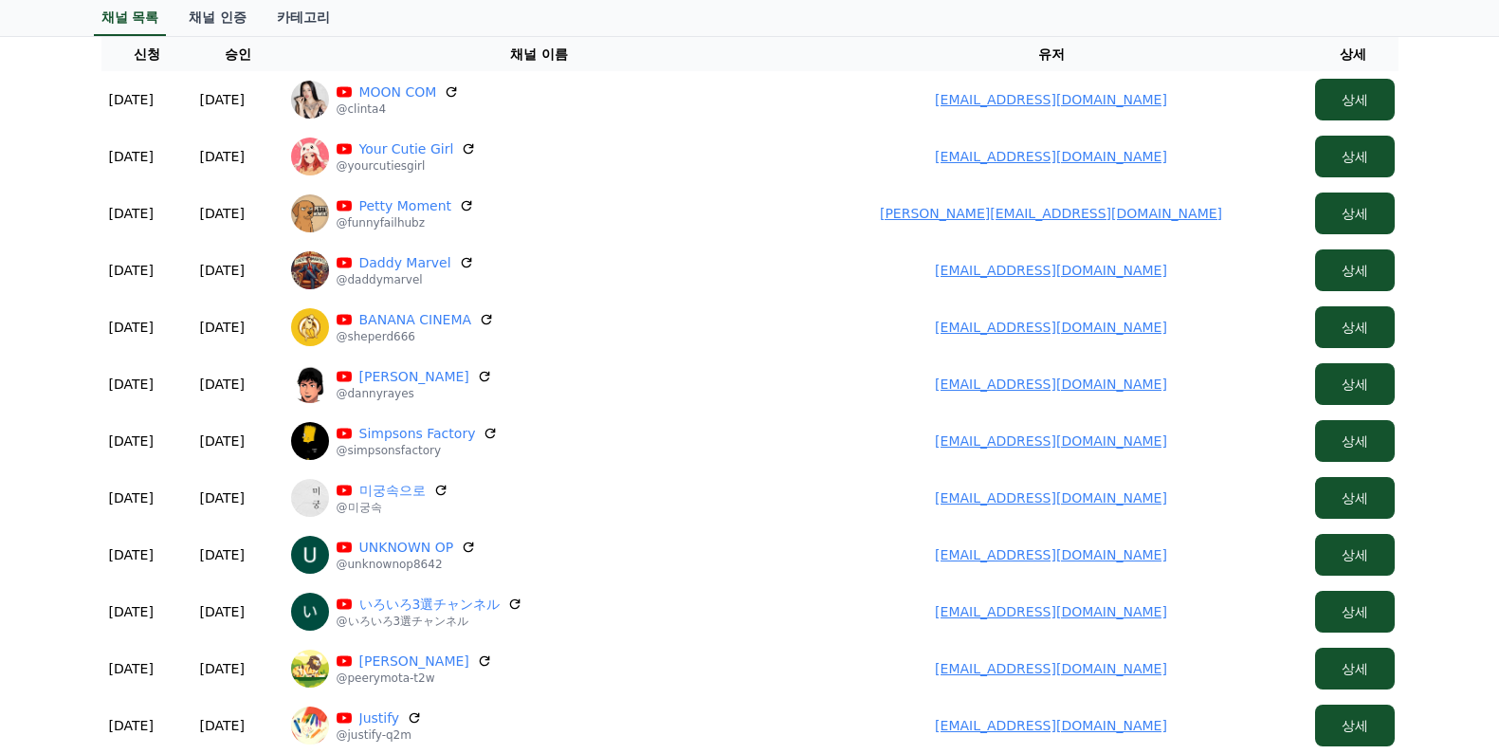
scroll to position [0, 0]
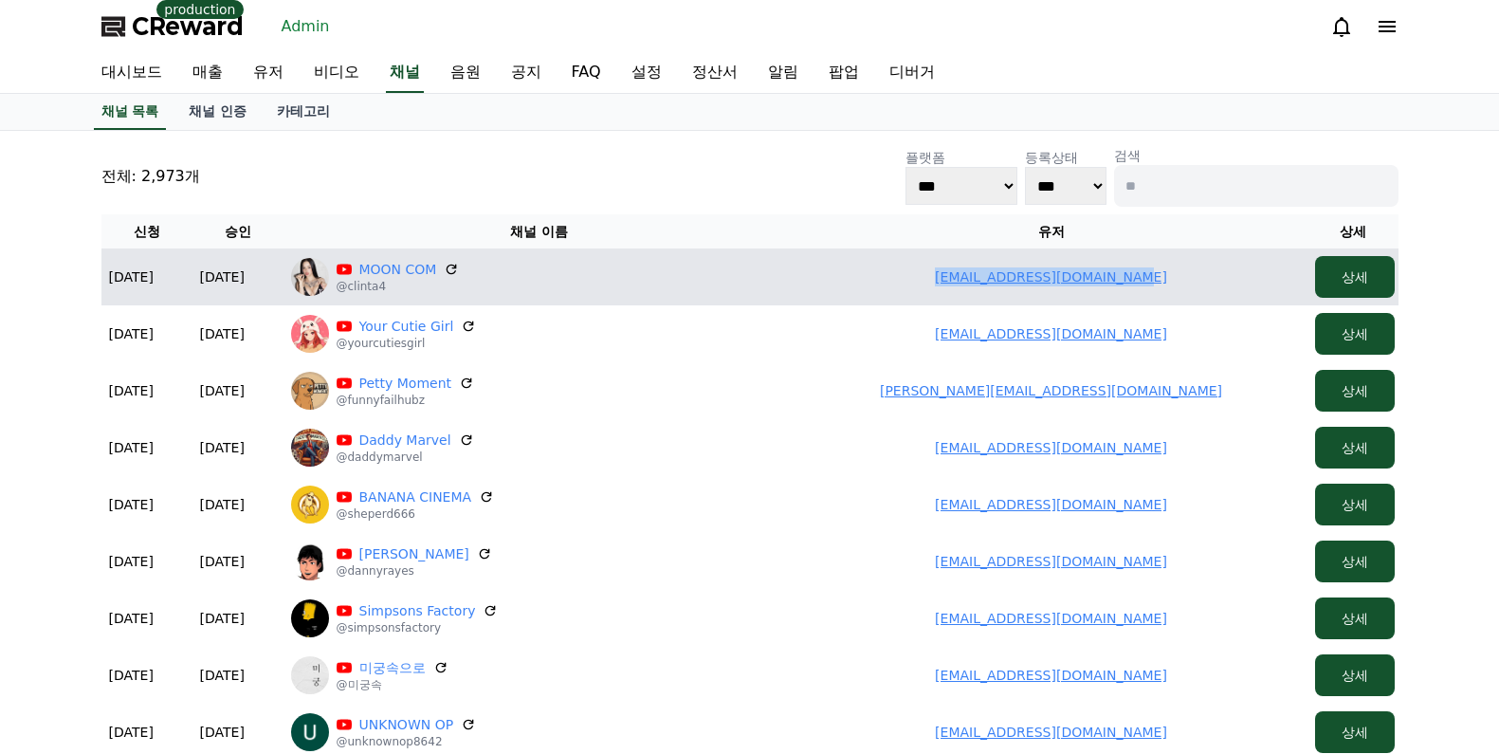
drag, startPoint x: 932, startPoint y: 280, endPoint x: 1091, endPoint y: 260, distance: 159.6
click at [1200, 291] on td "[EMAIL_ADDRESS][DOMAIN_NAME]" at bounding box center [1052, 276] width 512 height 57
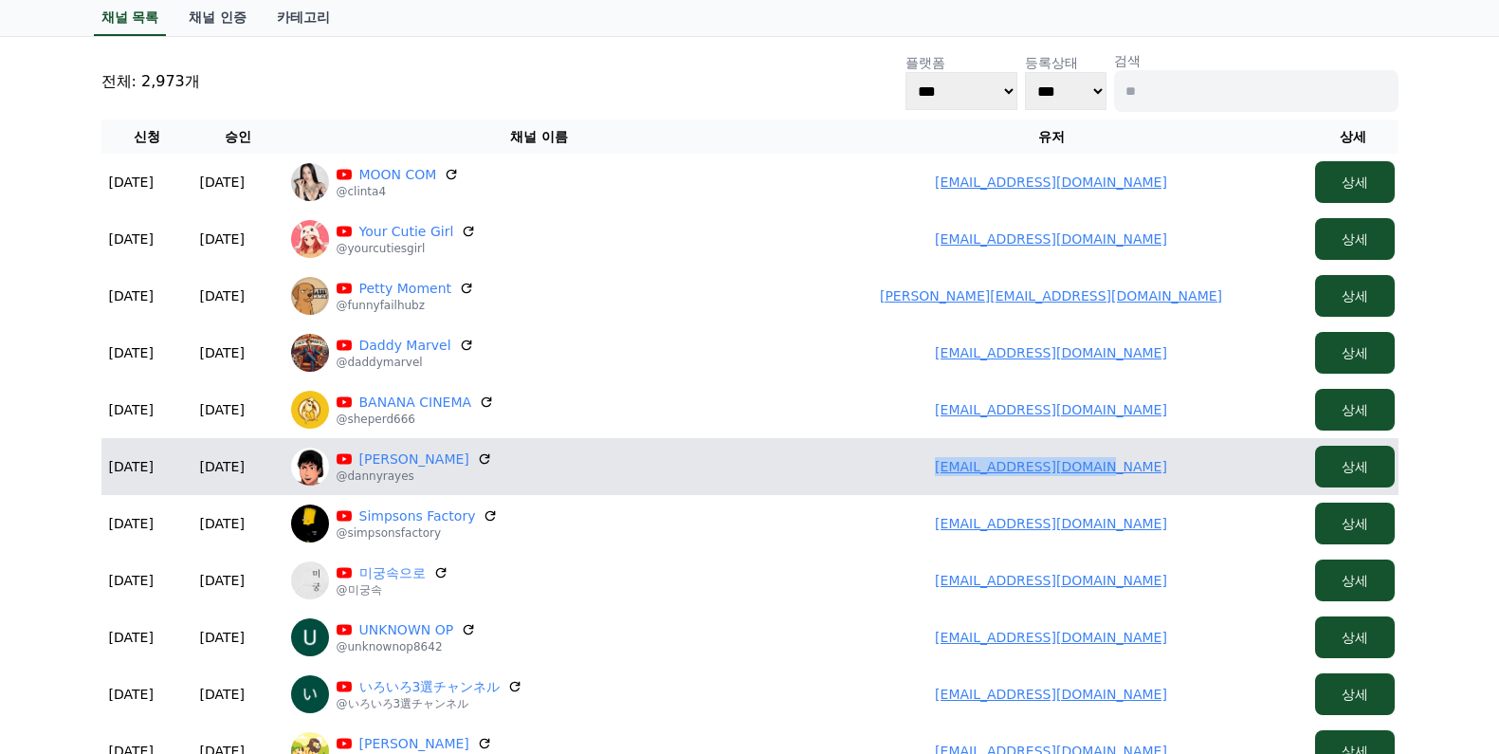
drag, startPoint x: 908, startPoint y: 467, endPoint x: 1220, endPoint y: 473, distance: 312.1
click at [1220, 473] on td "dannyrayes97@gmail.com" at bounding box center [1052, 466] width 512 height 57
click at [413, 461] on link "Danny Rayes" at bounding box center [414, 459] width 110 height 19
click at [927, 461] on td "dannyrayes97@gmail.com" at bounding box center [1052, 466] width 512 height 57
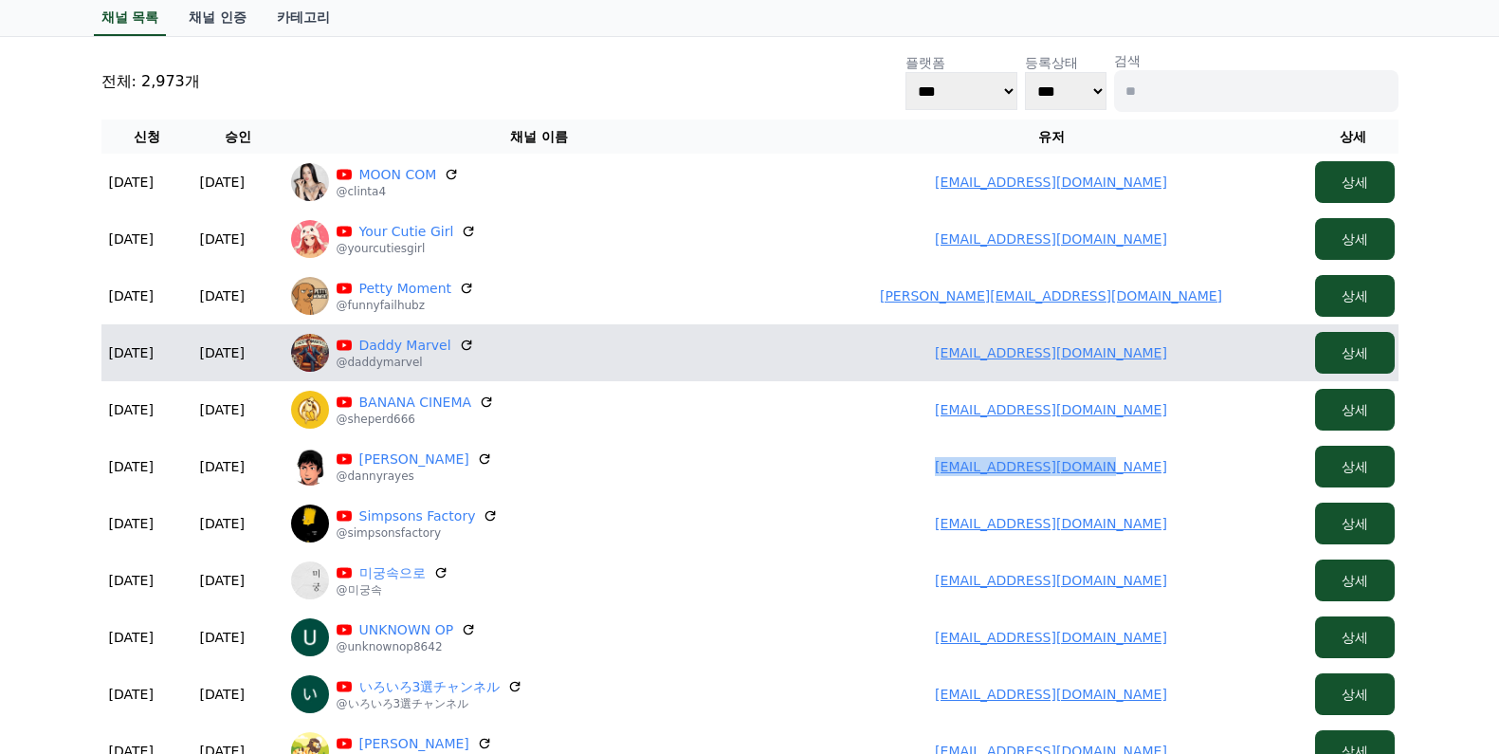
drag, startPoint x: 971, startPoint y: 465, endPoint x: 976, endPoint y: 332, distance: 132.9
click at [1160, 469] on td "dannyrayes97@gmail.com" at bounding box center [1052, 466] width 512 height 57
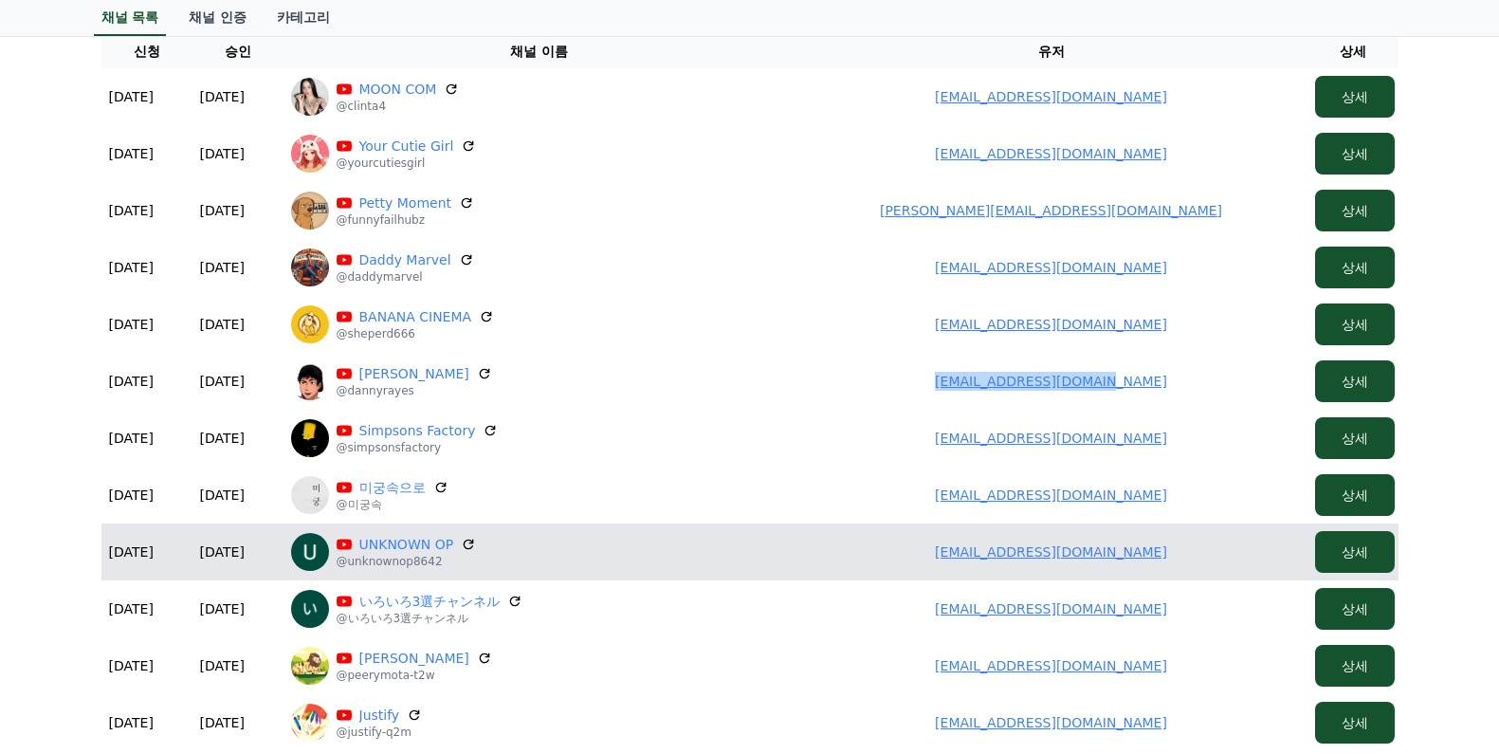
scroll to position [285, 0]
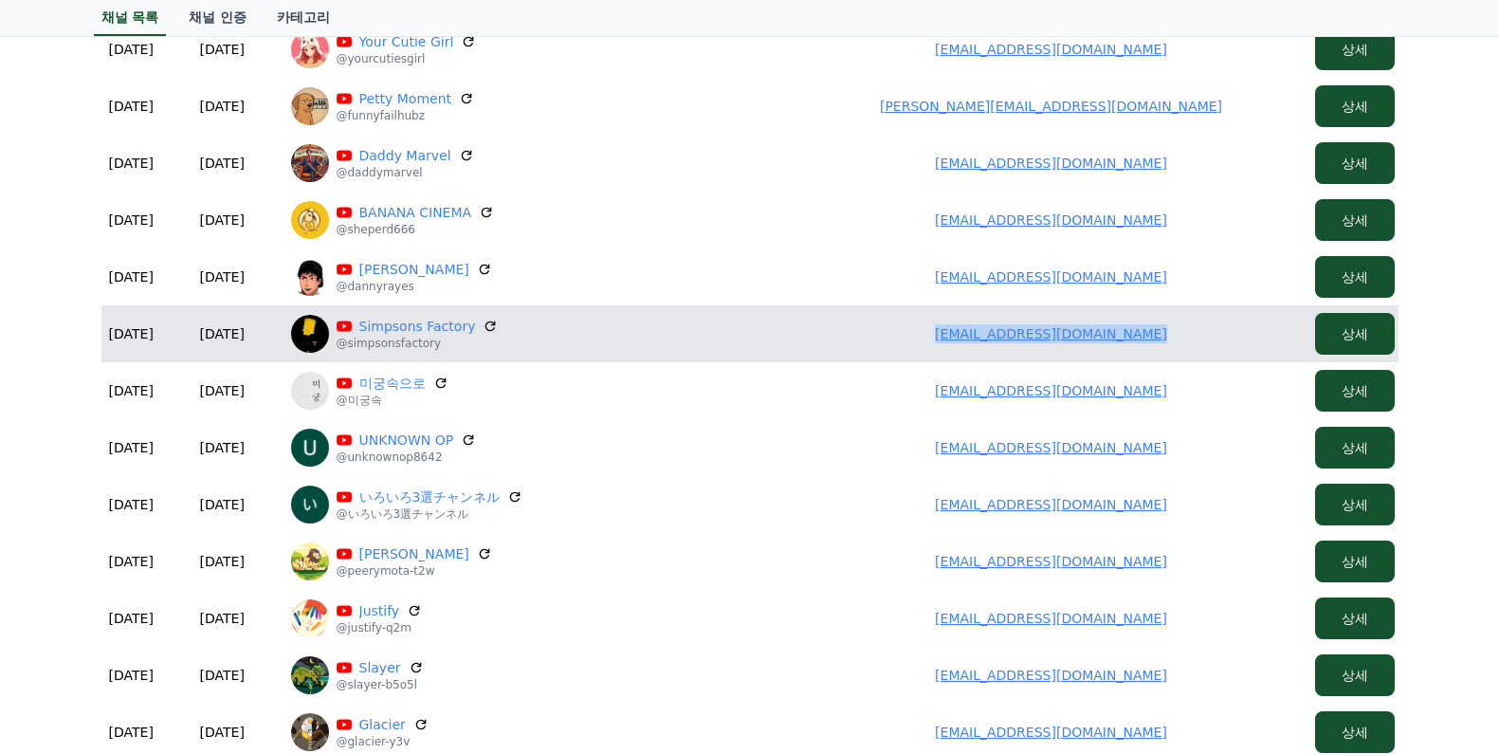
drag, startPoint x: 936, startPoint y: 331, endPoint x: 1181, endPoint y: 321, distance: 244.9
click at [1207, 326] on td "simpsonfactory2024@gmail.com" at bounding box center [1052, 333] width 512 height 57
click at [397, 334] on link "Simpsons Factory" at bounding box center [417, 326] width 117 height 19
drag, startPoint x: 977, startPoint y: 395, endPoint x: 1004, endPoint y: 343, distance: 58.1
click at [1169, 404] on td "zaksal83@gmail.com" at bounding box center [1052, 390] width 512 height 57
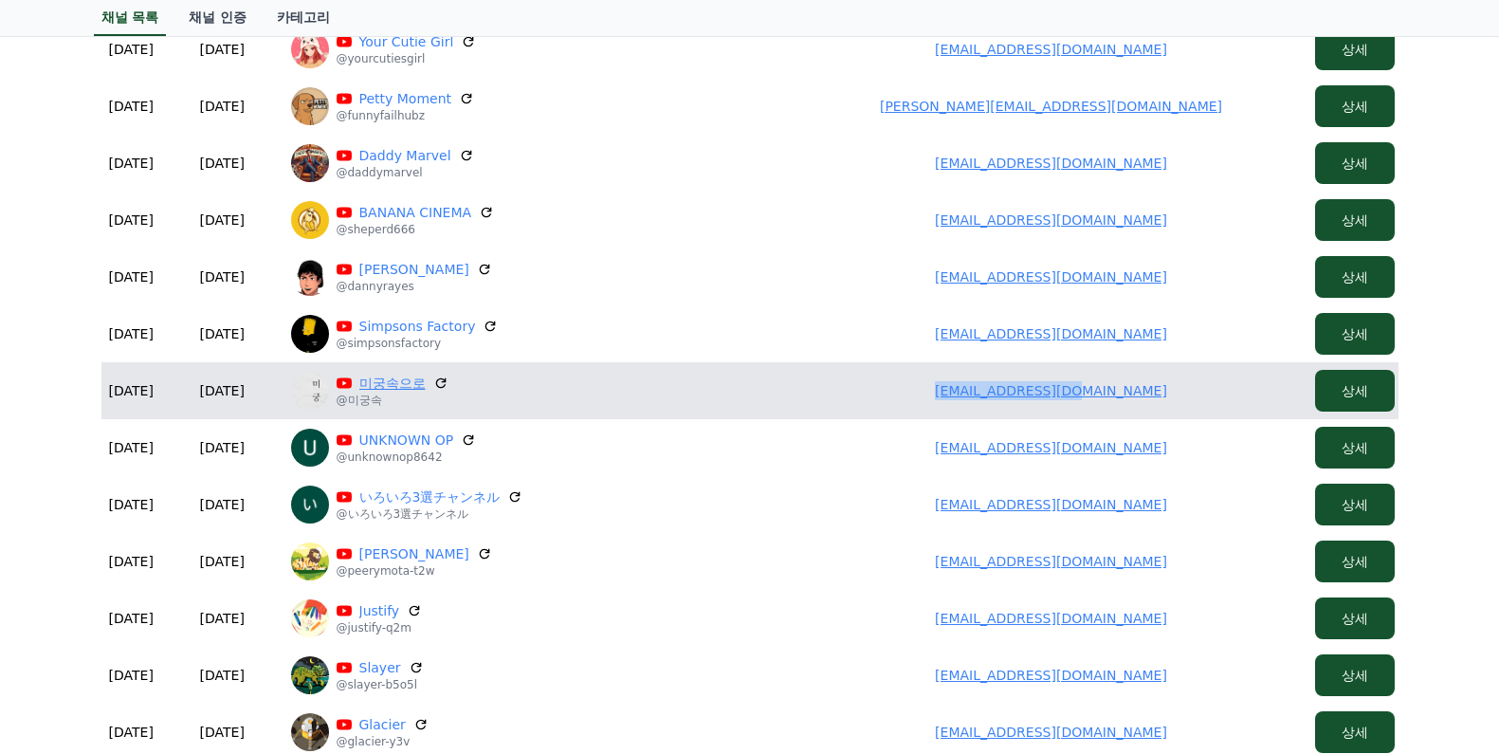
click at [391, 379] on link "미궁속으로" at bounding box center [392, 383] width 66 height 19
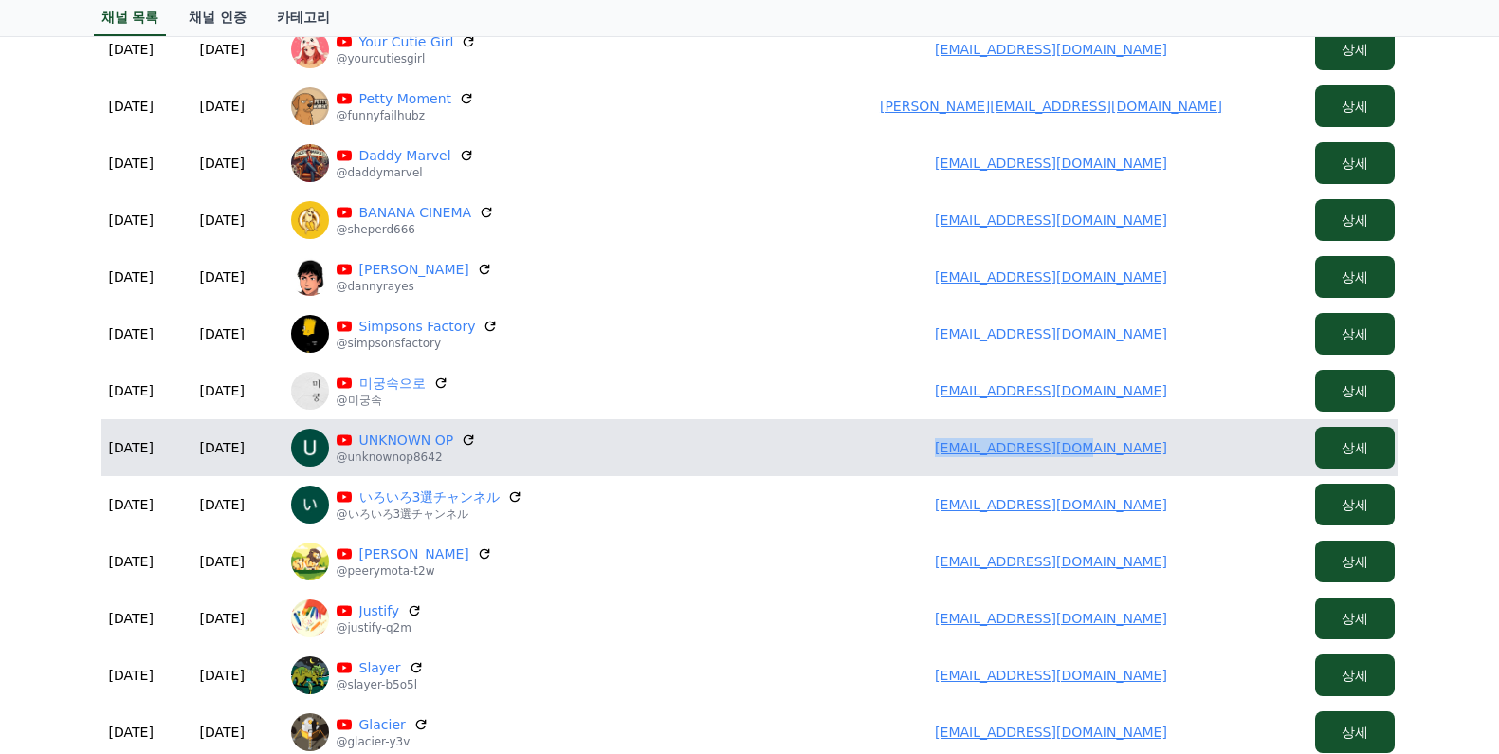
drag, startPoint x: 958, startPoint y: 448, endPoint x: 1151, endPoint y: 434, distance: 193.9
click at [1177, 443] on td "u71573031@gmail.com" at bounding box center [1052, 447] width 512 height 57
click at [403, 442] on link "UNKNOWN OP" at bounding box center [406, 440] width 95 height 19
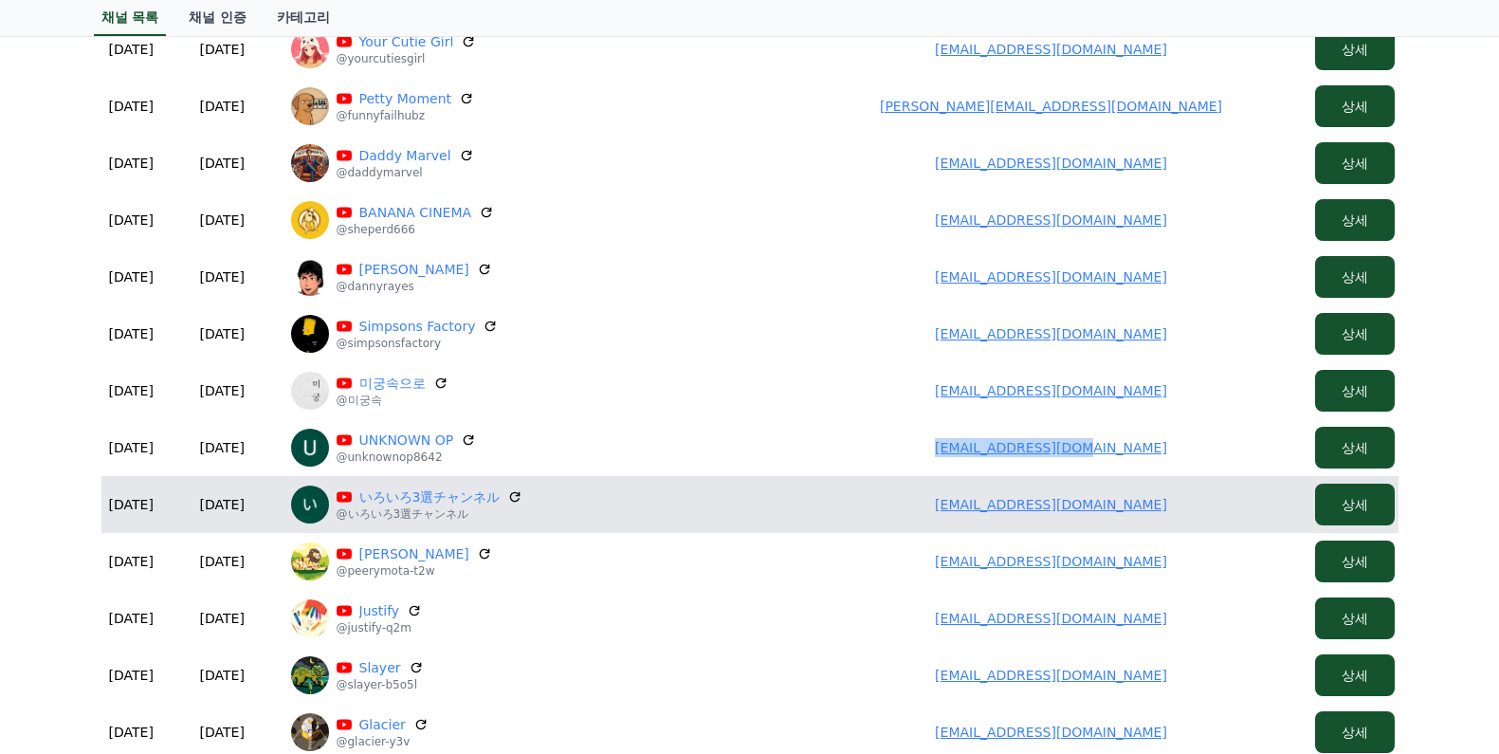
click at [1026, 509] on link "20g00023@gmail.com" at bounding box center [1051, 504] width 232 height 15
click at [429, 495] on link "いろいろ3選チャンネル" at bounding box center [429, 496] width 141 height 19
drag, startPoint x: 1101, startPoint y: 506, endPoint x: 1164, endPoint y: 509, distance: 62.7
click at [1167, 509] on td "20g00023@gmail.com" at bounding box center [1052, 504] width 512 height 57
click at [1045, 510] on link "20g00023@gmail.com" at bounding box center [1051, 504] width 232 height 15
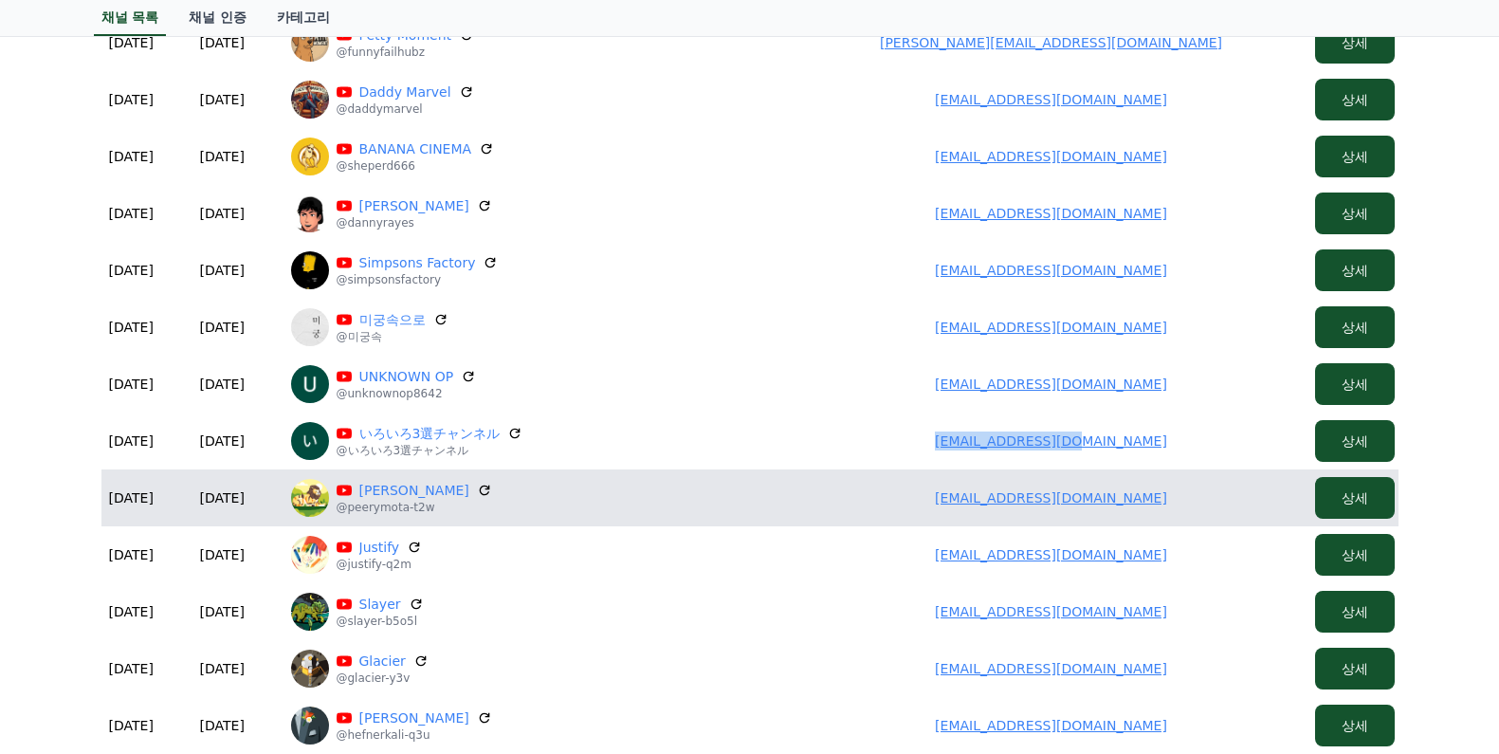
scroll to position [379, 0]
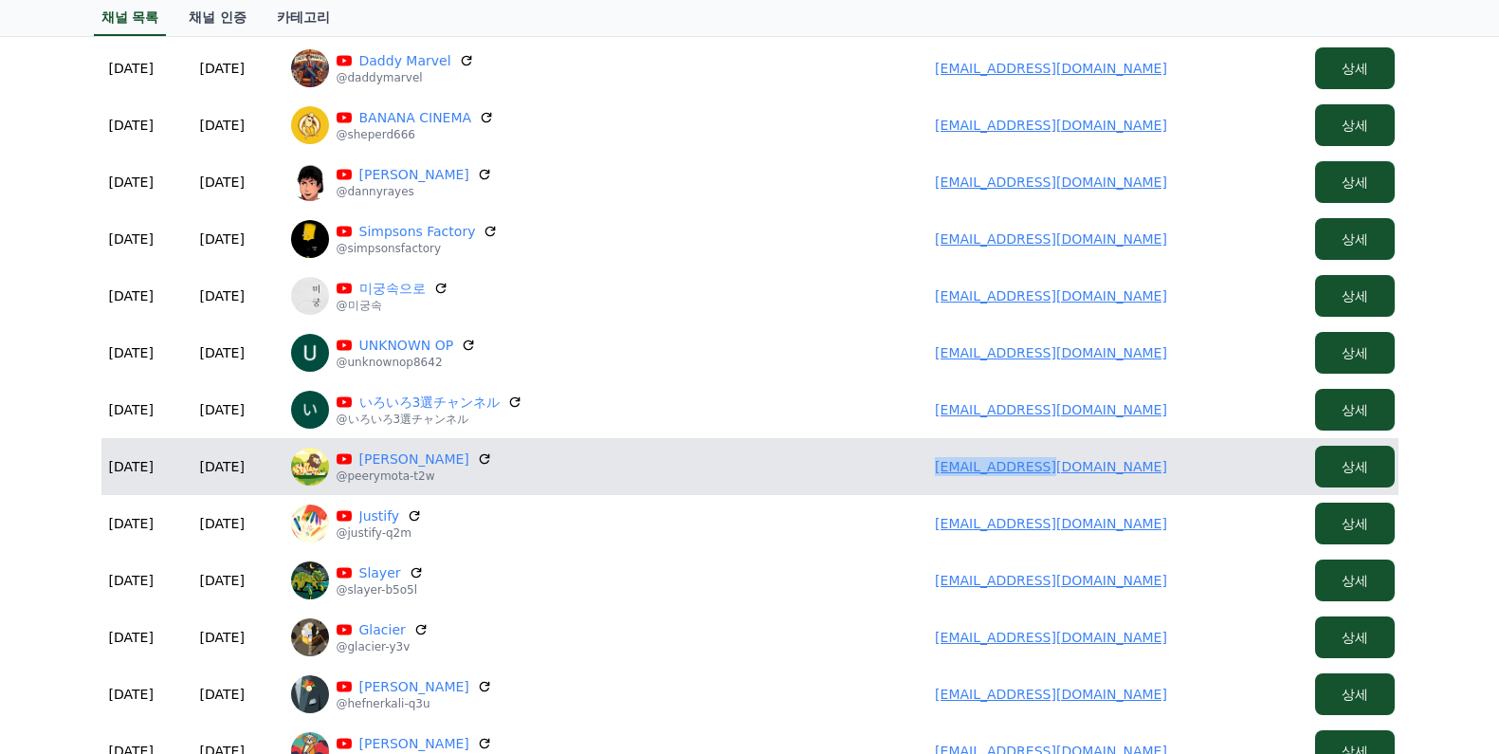
drag, startPoint x: 979, startPoint y: 460, endPoint x: 1180, endPoint y: 470, distance: 201.3
click at [1180, 470] on td "75006038@qq.com" at bounding box center [1052, 466] width 512 height 57
click at [387, 459] on link "peery mota" at bounding box center [414, 459] width 110 height 19
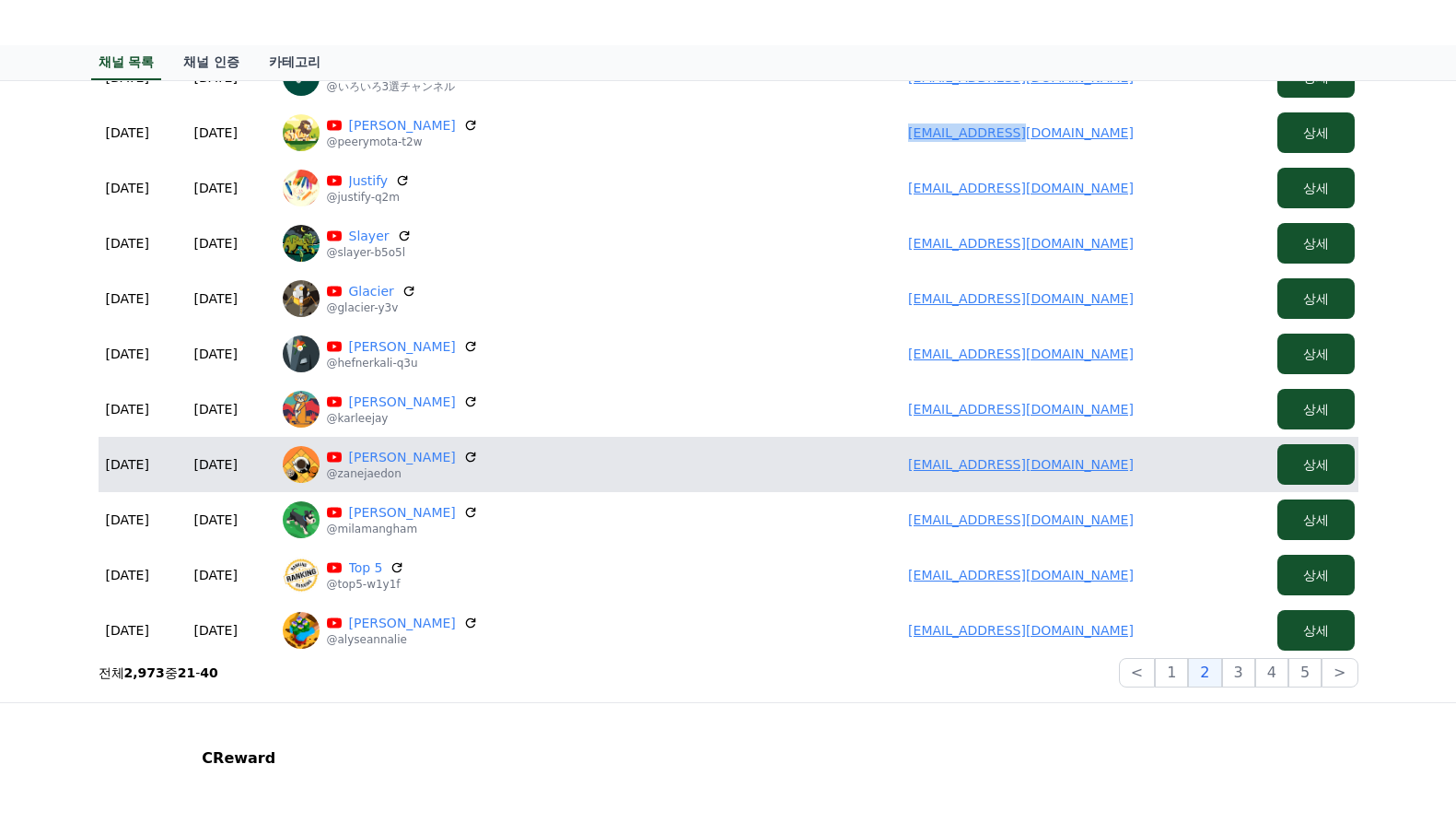
scroll to position [737, 0]
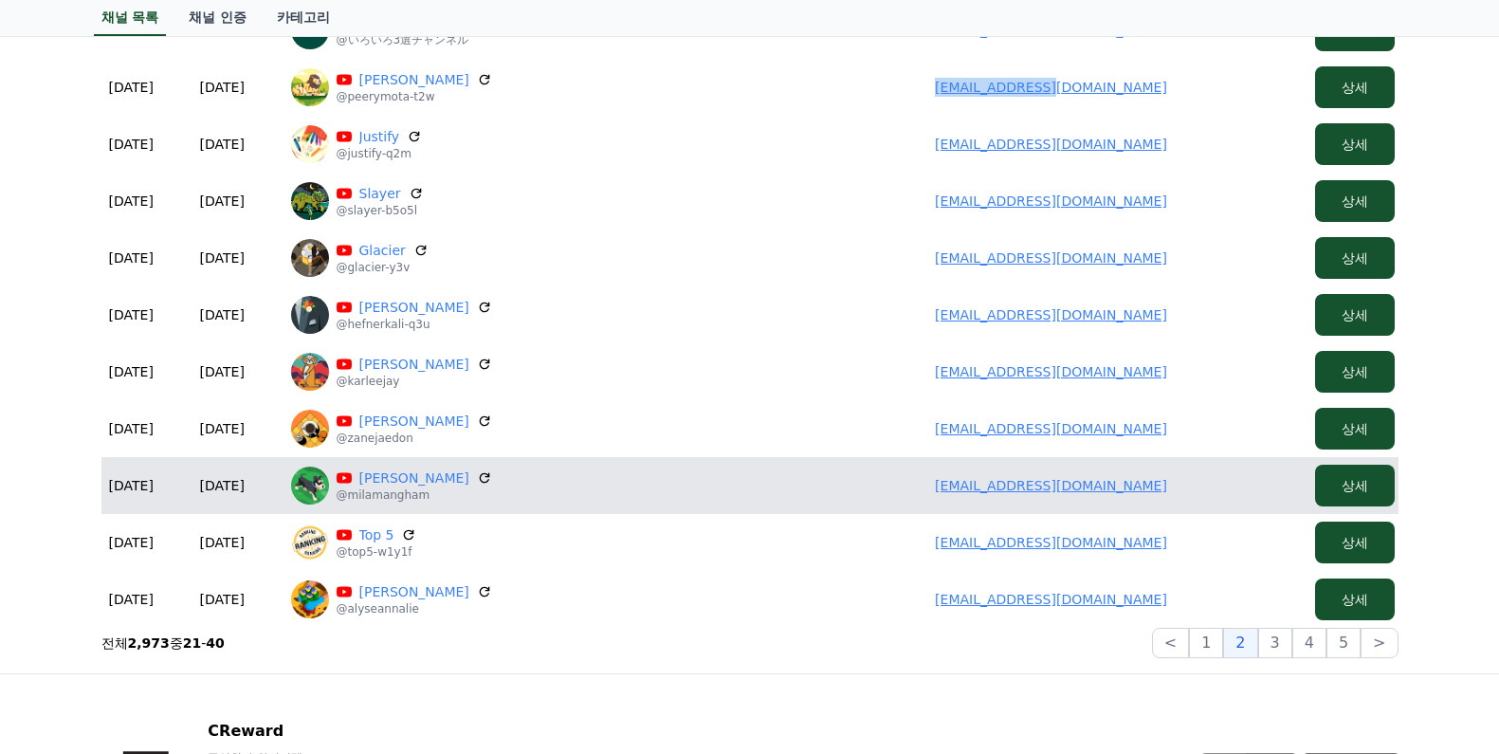
click at [1046, 487] on link "75006038@qq.com" at bounding box center [1051, 485] width 232 height 15
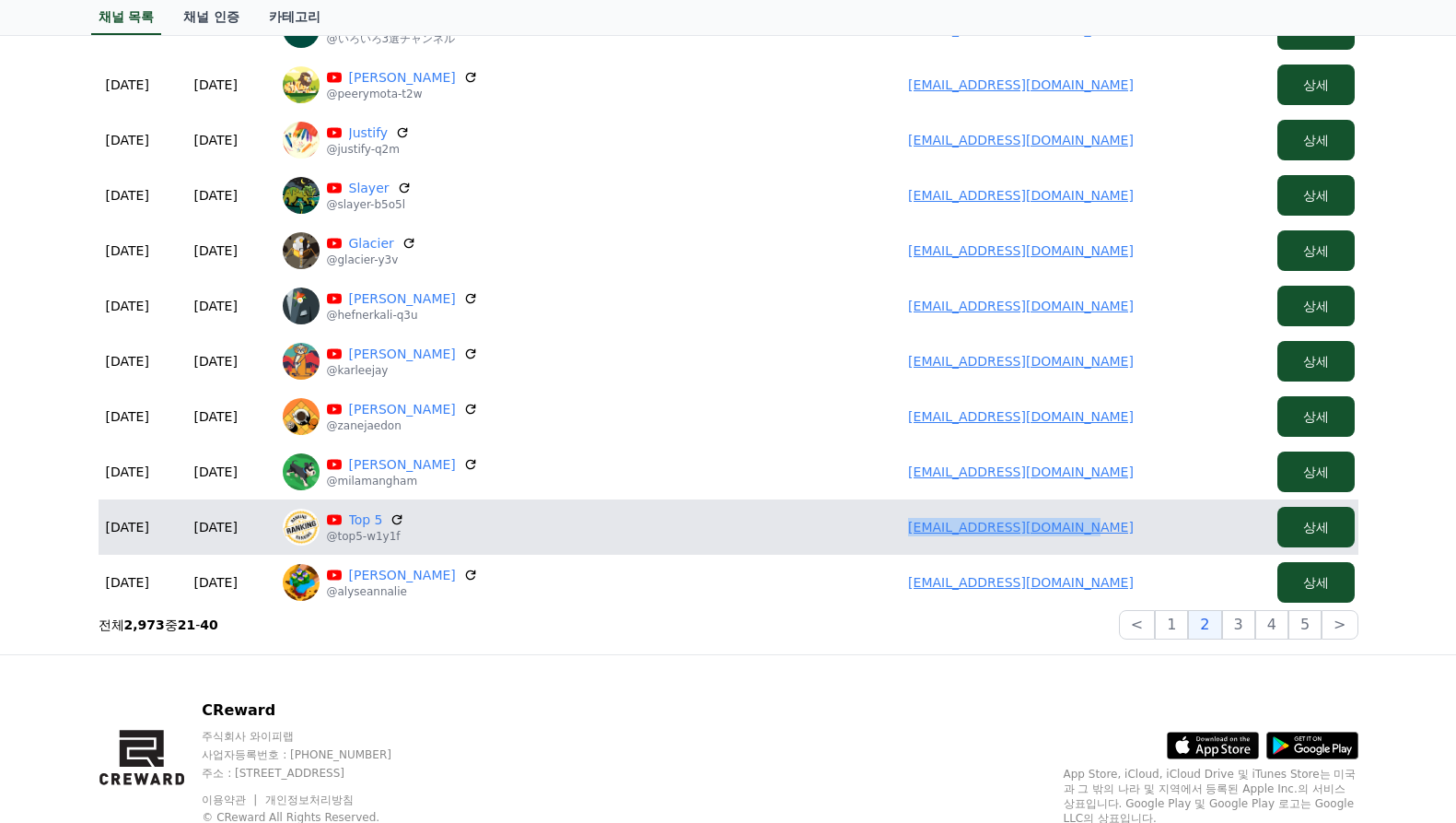
drag, startPoint x: 919, startPoint y: 522, endPoint x: 1136, endPoint y: 516, distance: 217.1
click at [1150, 525] on td "mehdighodbani4@gmail.com" at bounding box center [1022, 527] width 497 height 55
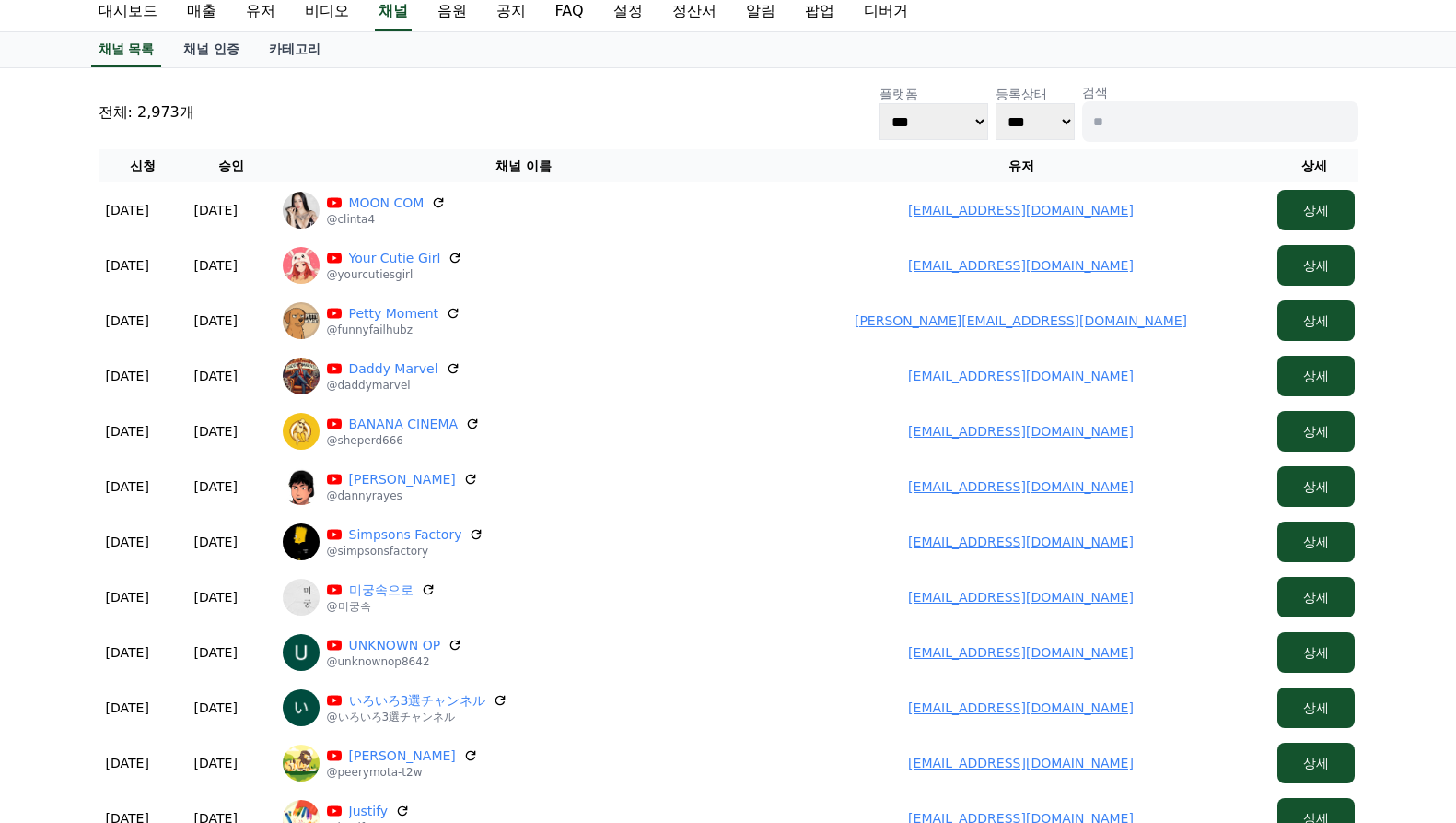
scroll to position [0, 0]
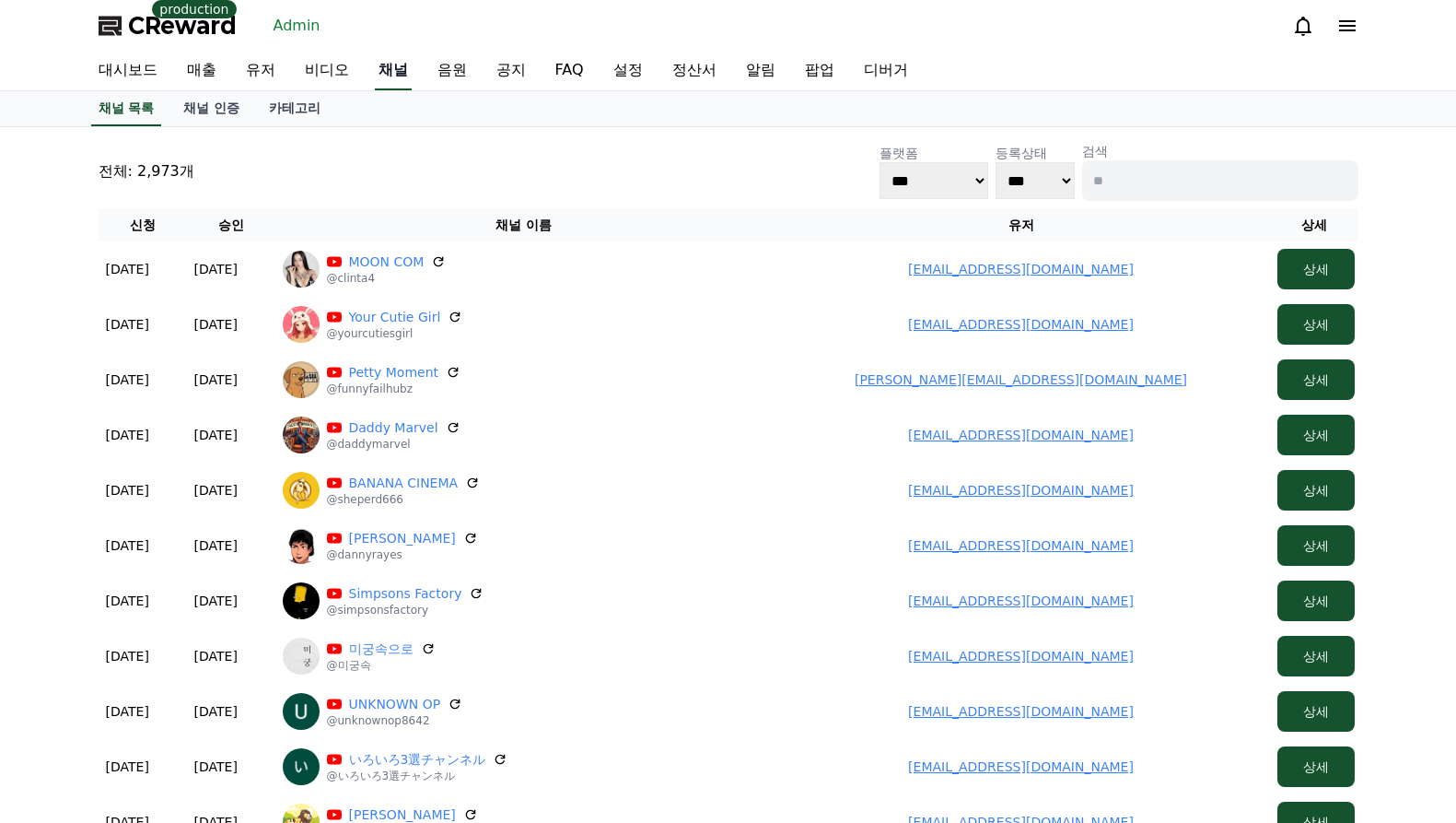
click at [393, 75] on link "채널" at bounding box center [393, 71] width 37 height 39
click at [214, 110] on link "채널 인증" at bounding box center [212, 109] width 85 height 35
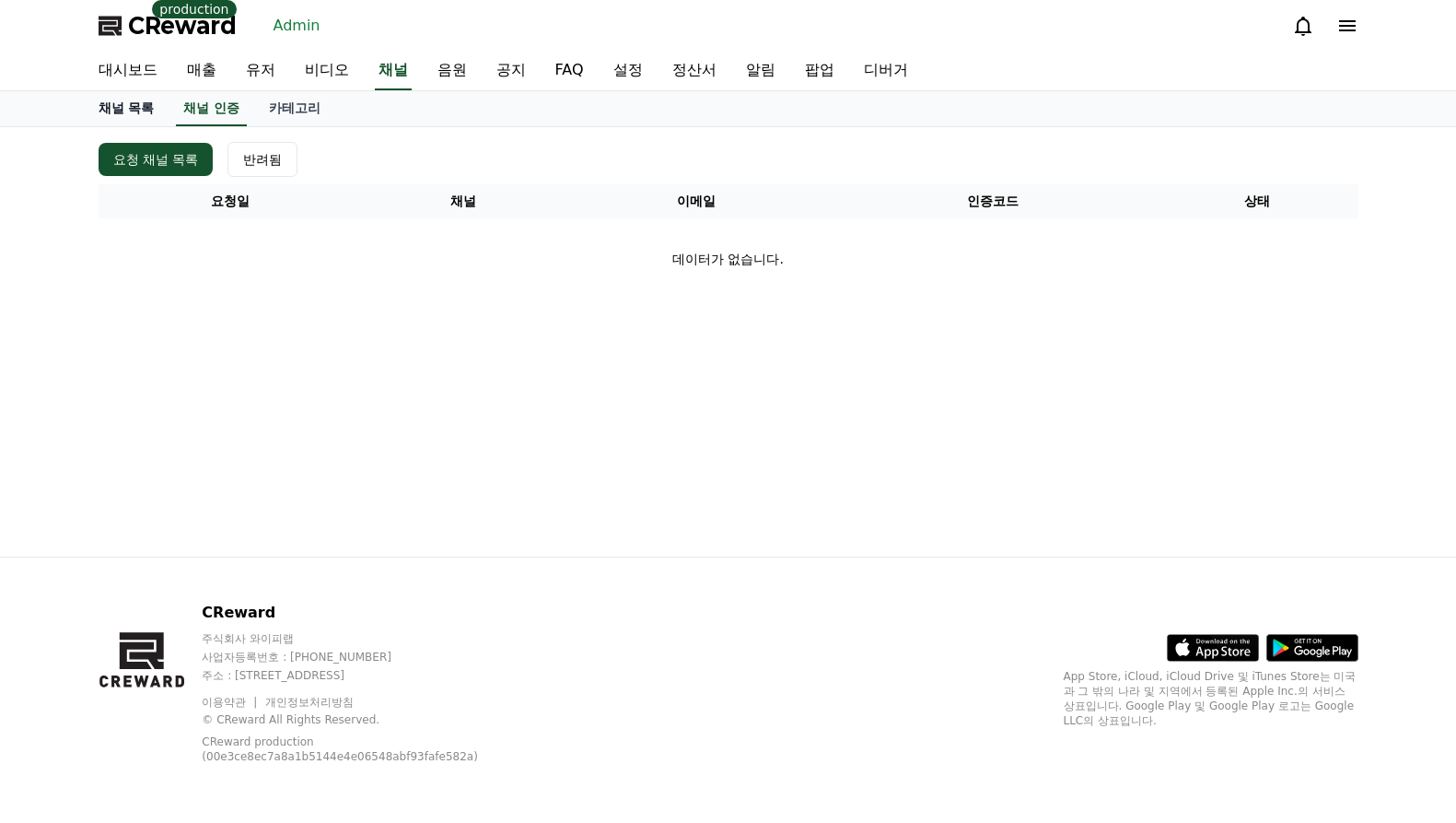
click at [134, 109] on link "채널 목록" at bounding box center [126, 109] width 85 height 35
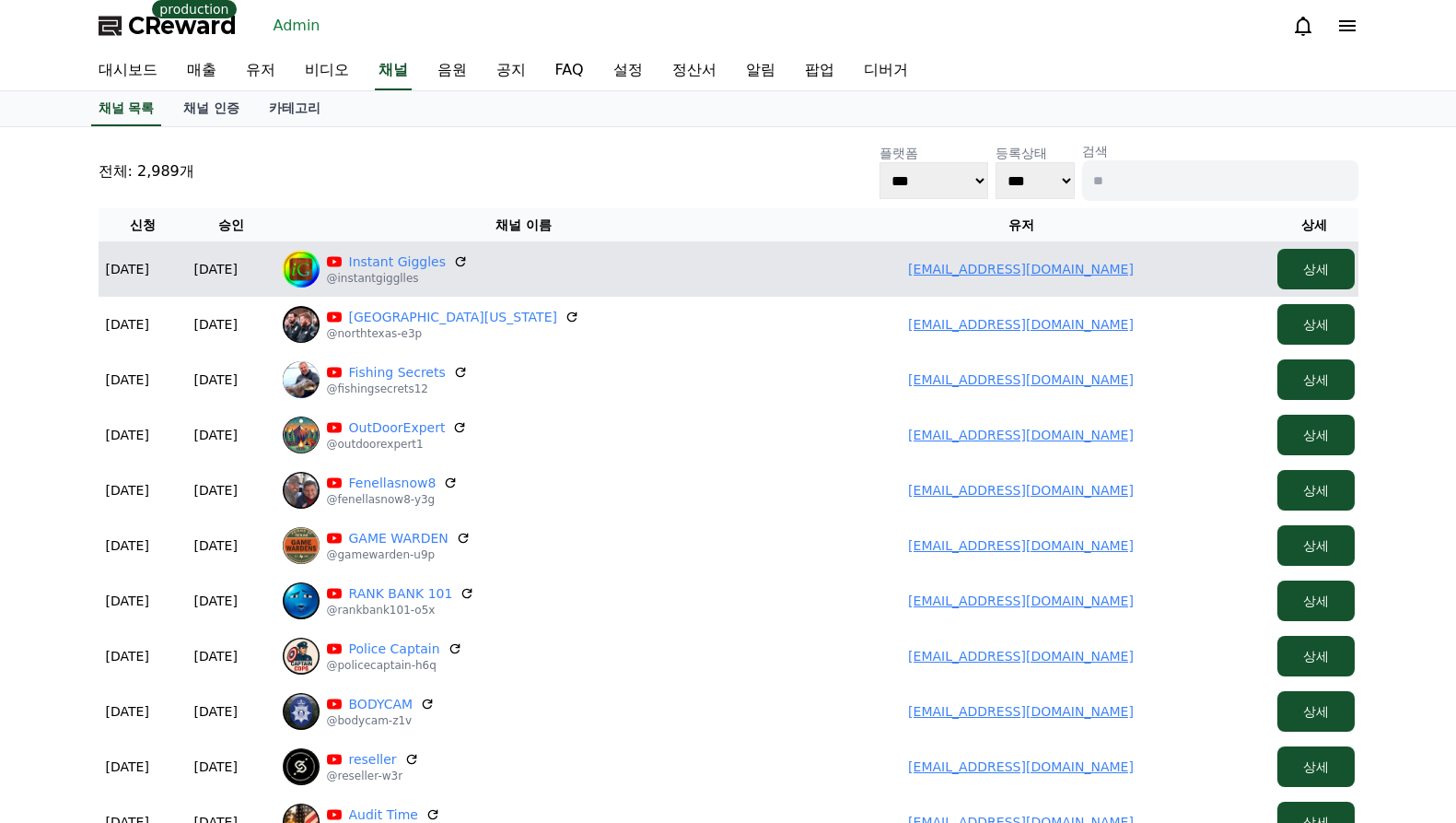
click at [382, 271] on p "@instantgigglles" at bounding box center [398, 278] width 142 height 15
click at [382, 262] on link "Instant Giggles" at bounding box center [397, 261] width 98 height 18
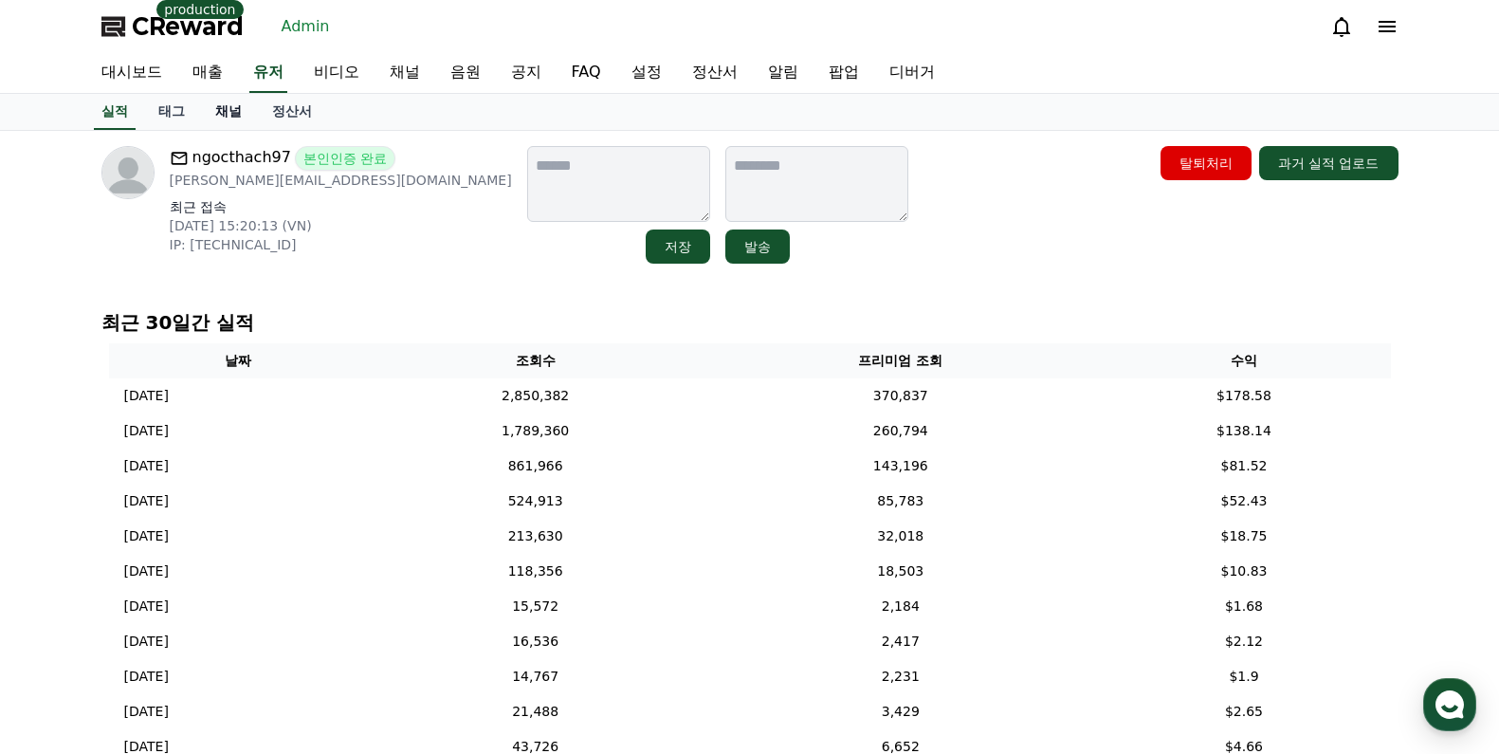
drag, startPoint x: 253, startPoint y: 106, endPoint x: 242, endPoint y: 110, distance: 12.0
click at [252, 106] on link "채널" at bounding box center [228, 112] width 57 height 36
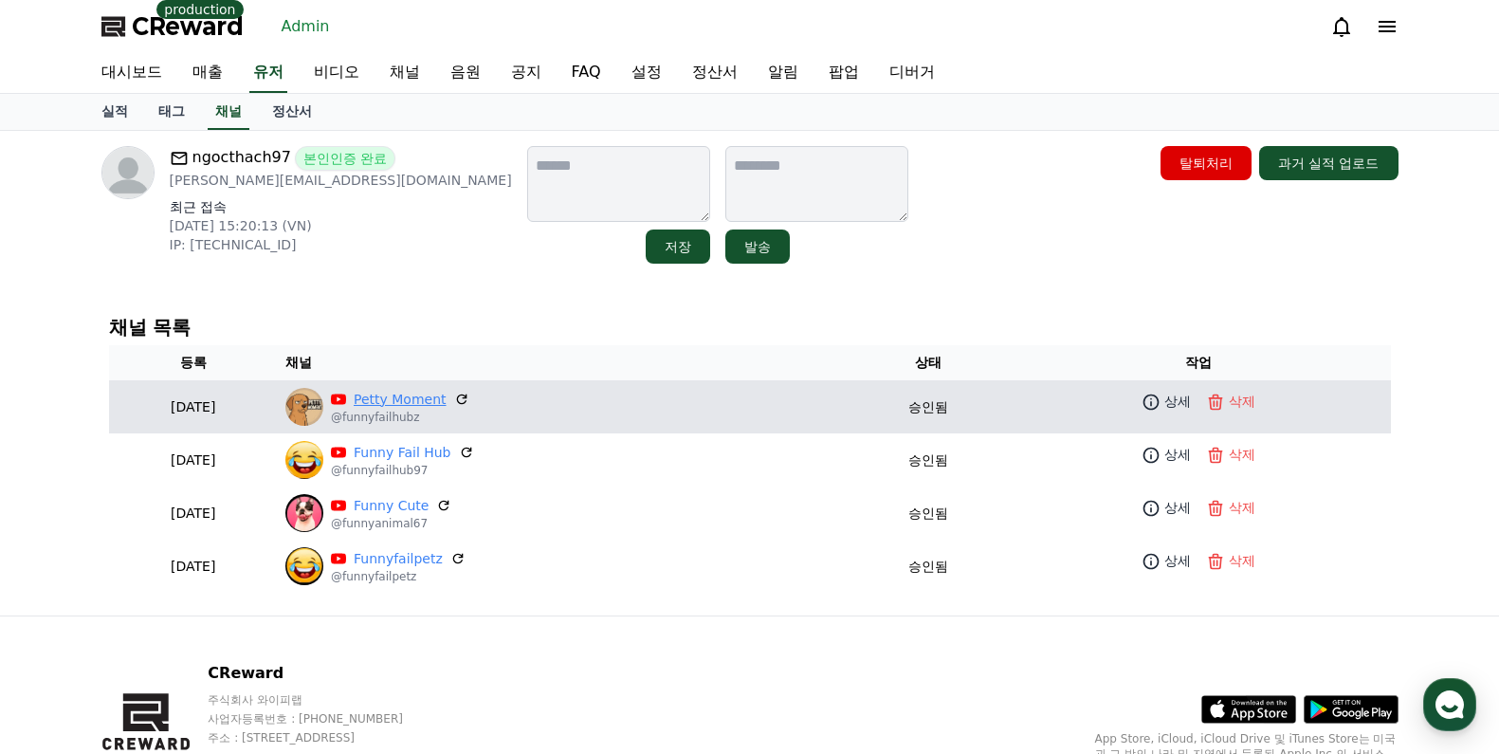
click at [447, 402] on link "Petty Moment" at bounding box center [400, 400] width 93 height 20
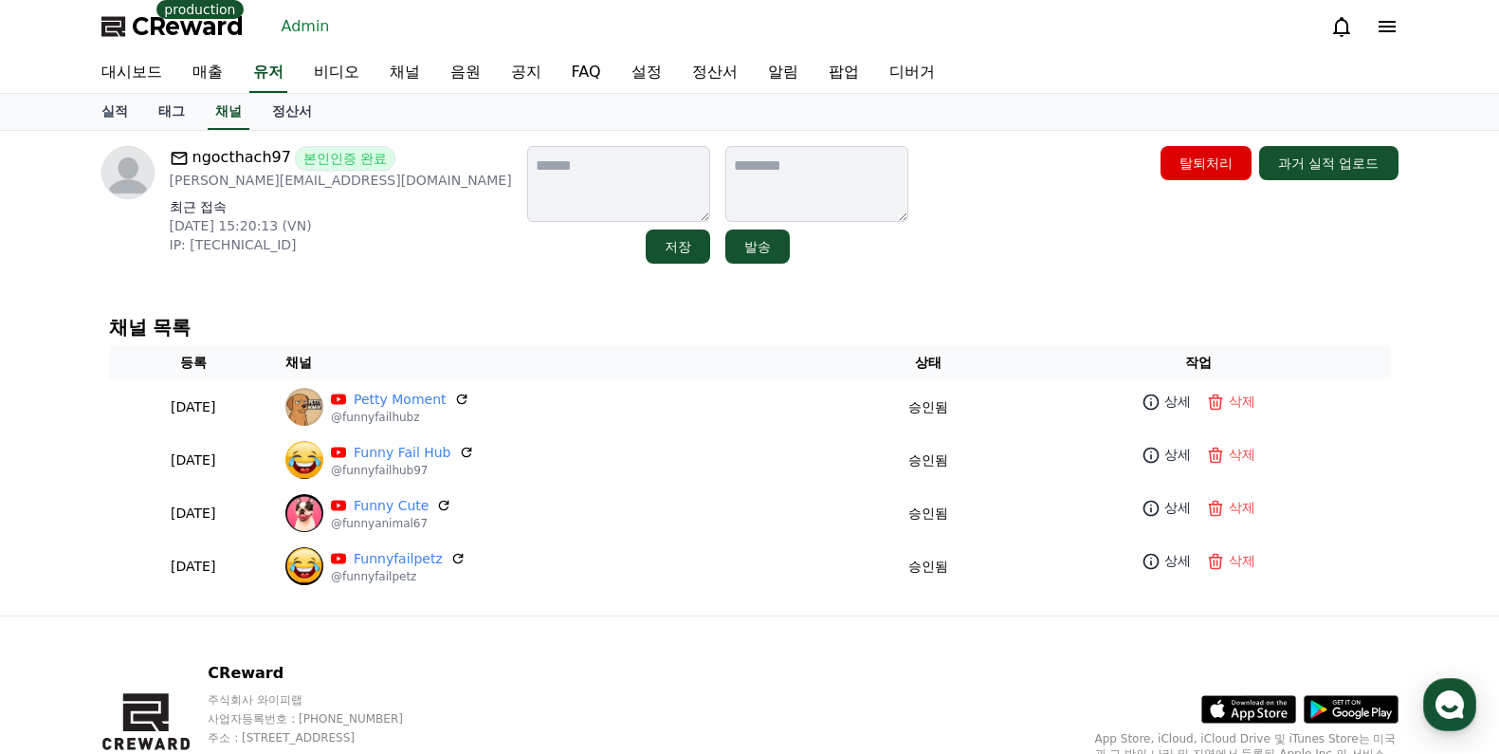
click at [449, 594] on div "채널 목록 등록 채널 상태 작업 [DATE] 09-12 Petty Moment @funnyfailhubz 승인됨 상세 삭제 [DATE] 09-…" at bounding box center [749, 454] width 1297 height 291
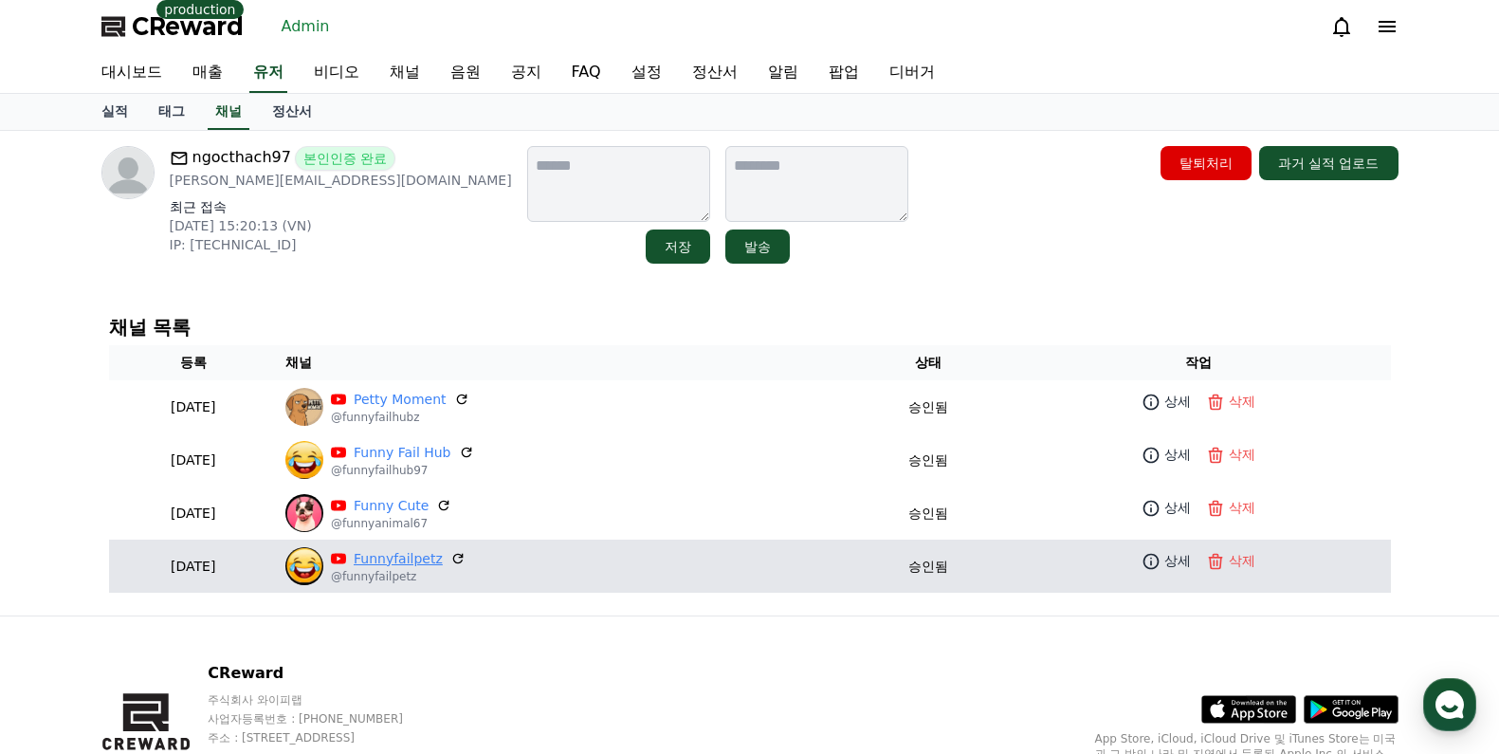
click at [443, 567] on link "Funnyfailpetz" at bounding box center [398, 559] width 89 height 20
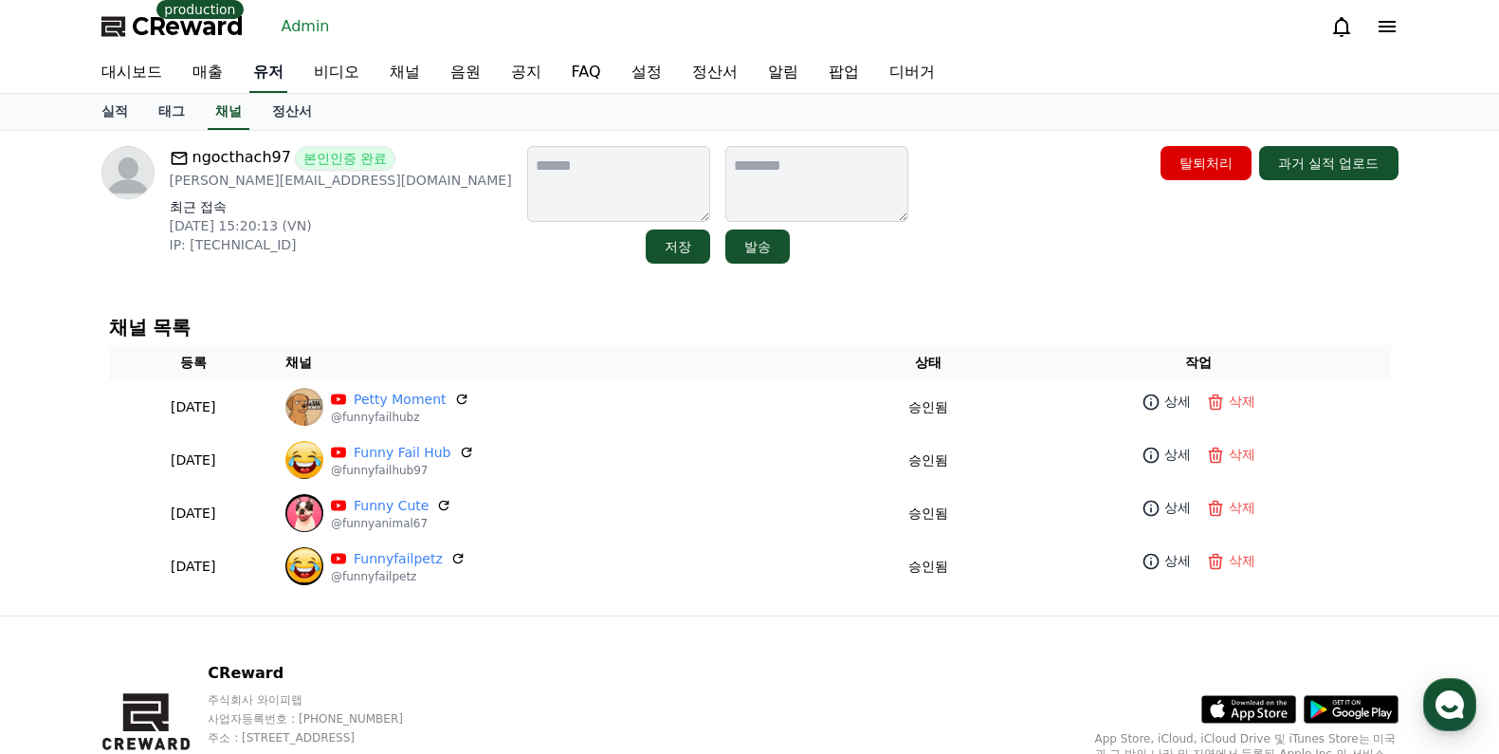
click at [282, 73] on link "유저" at bounding box center [268, 73] width 38 height 40
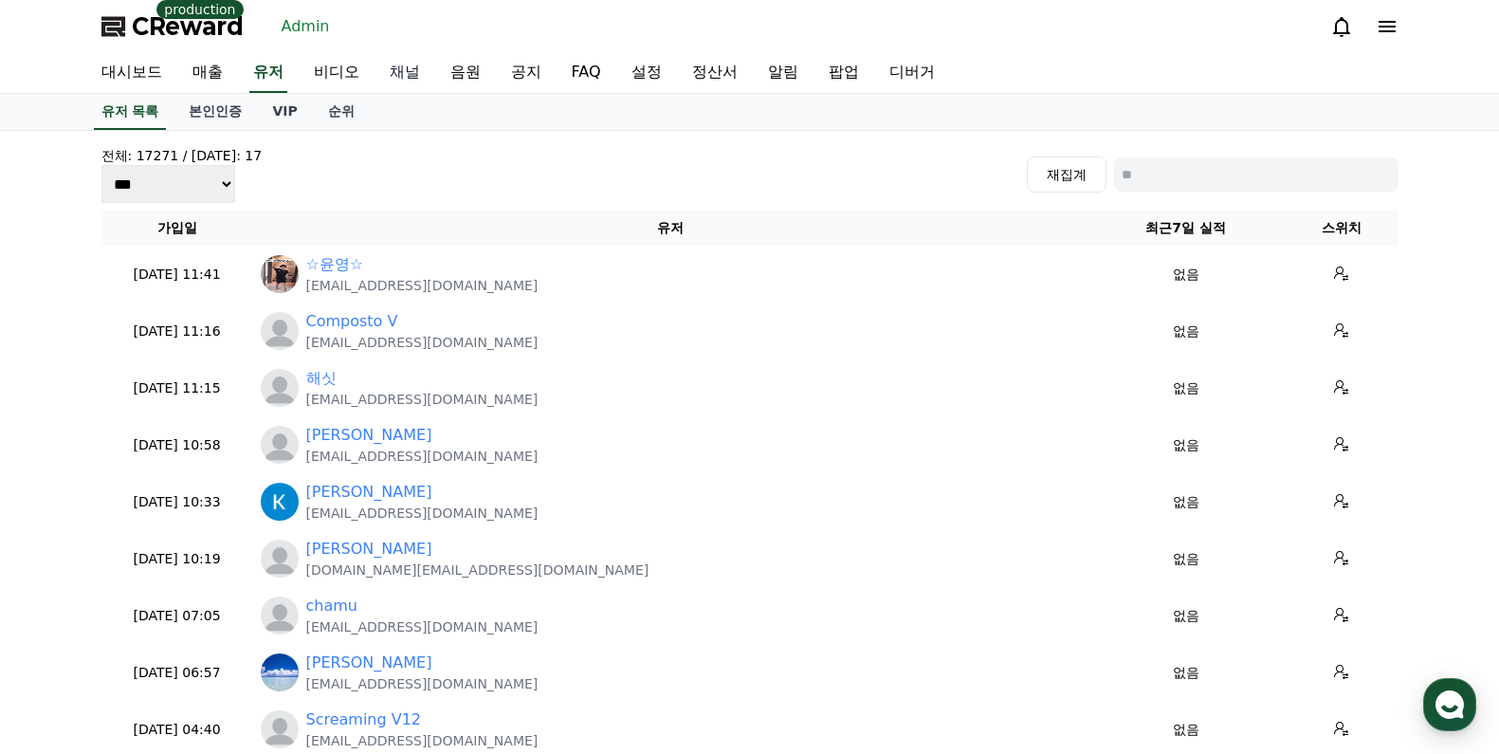
click at [399, 71] on link "채널" at bounding box center [405, 73] width 61 height 40
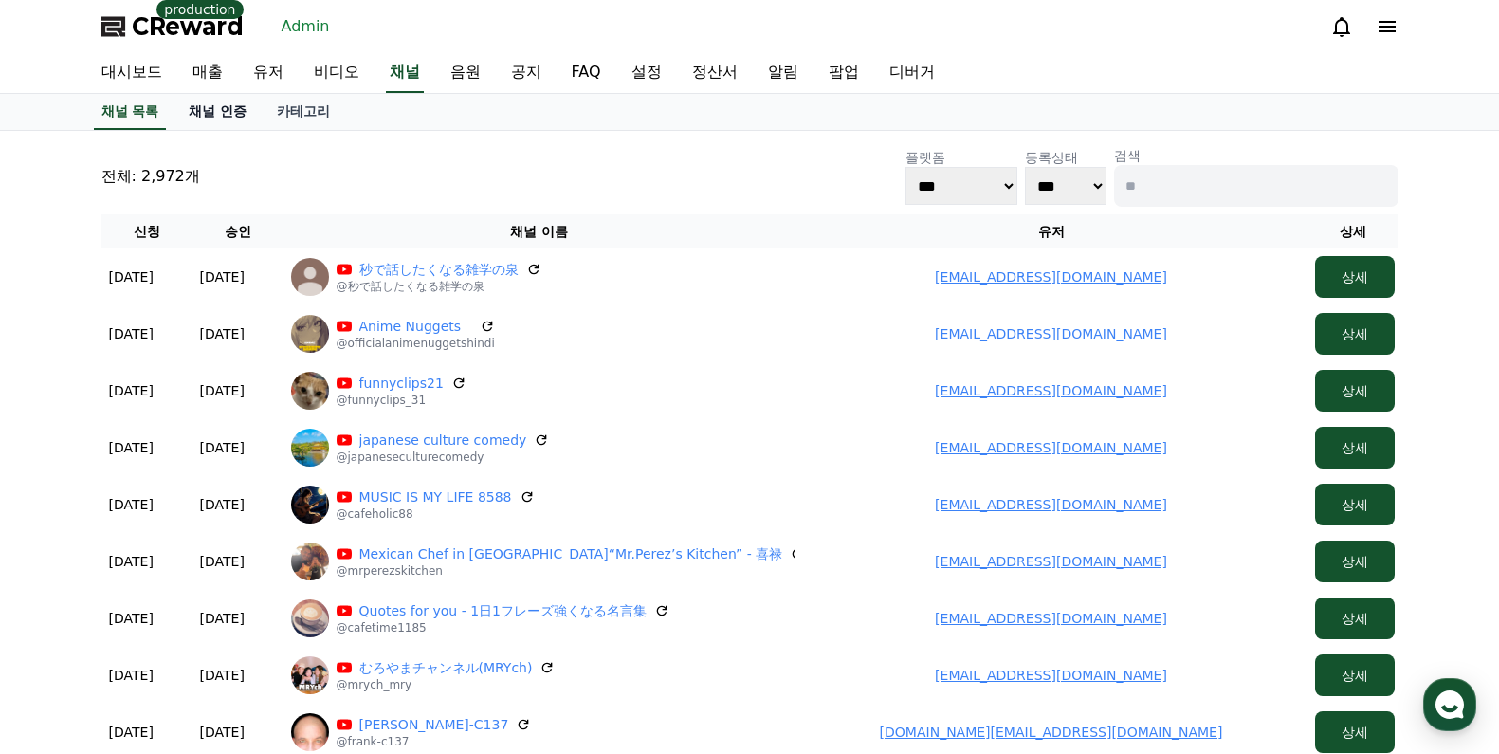
click at [245, 110] on link "채널 인증" at bounding box center [218, 112] width 88 height 36
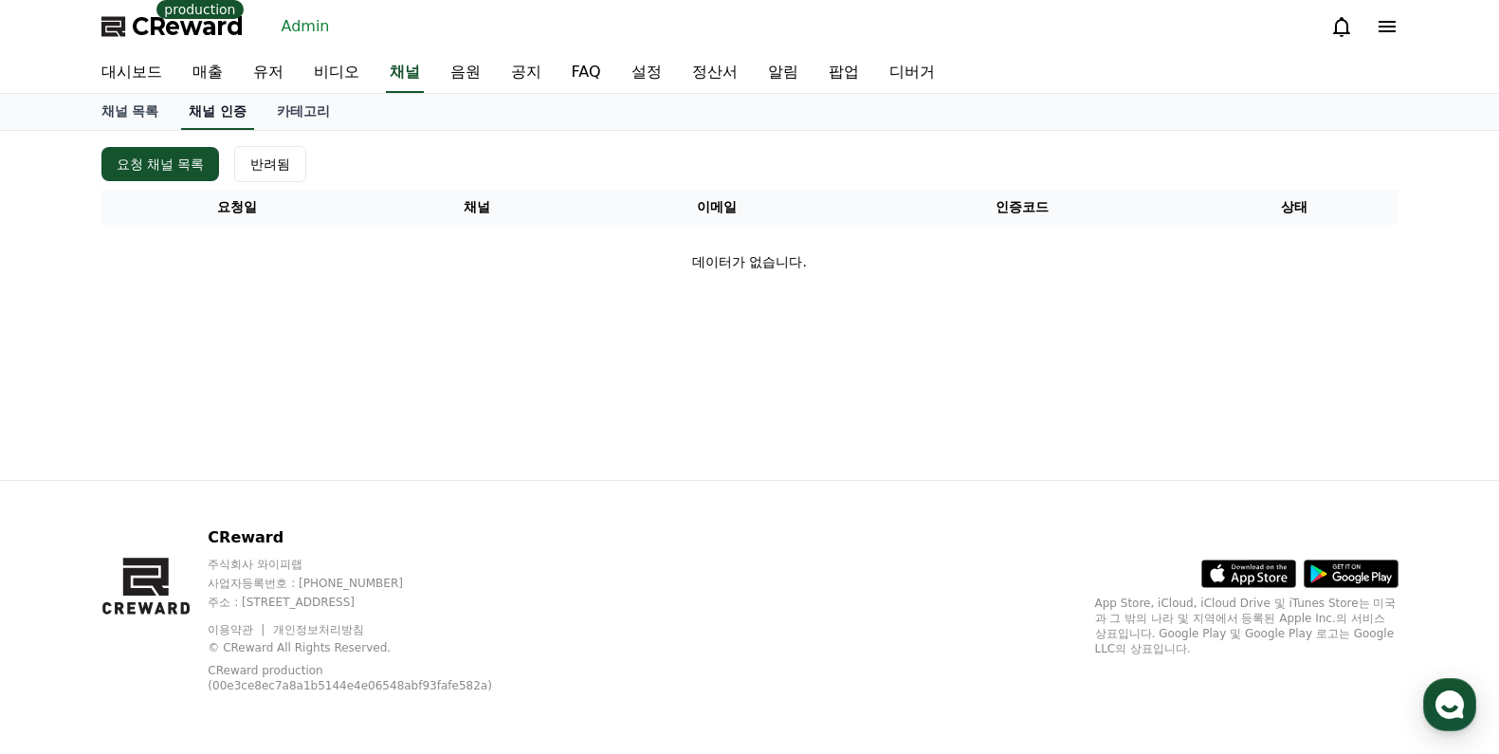
click at [238, 109] on link "채널 인증" at bounding box center [217, 112] width 73 height 36
click at [405, 78] on link "채널" at bounding box center [405, 73] width 38 height 40
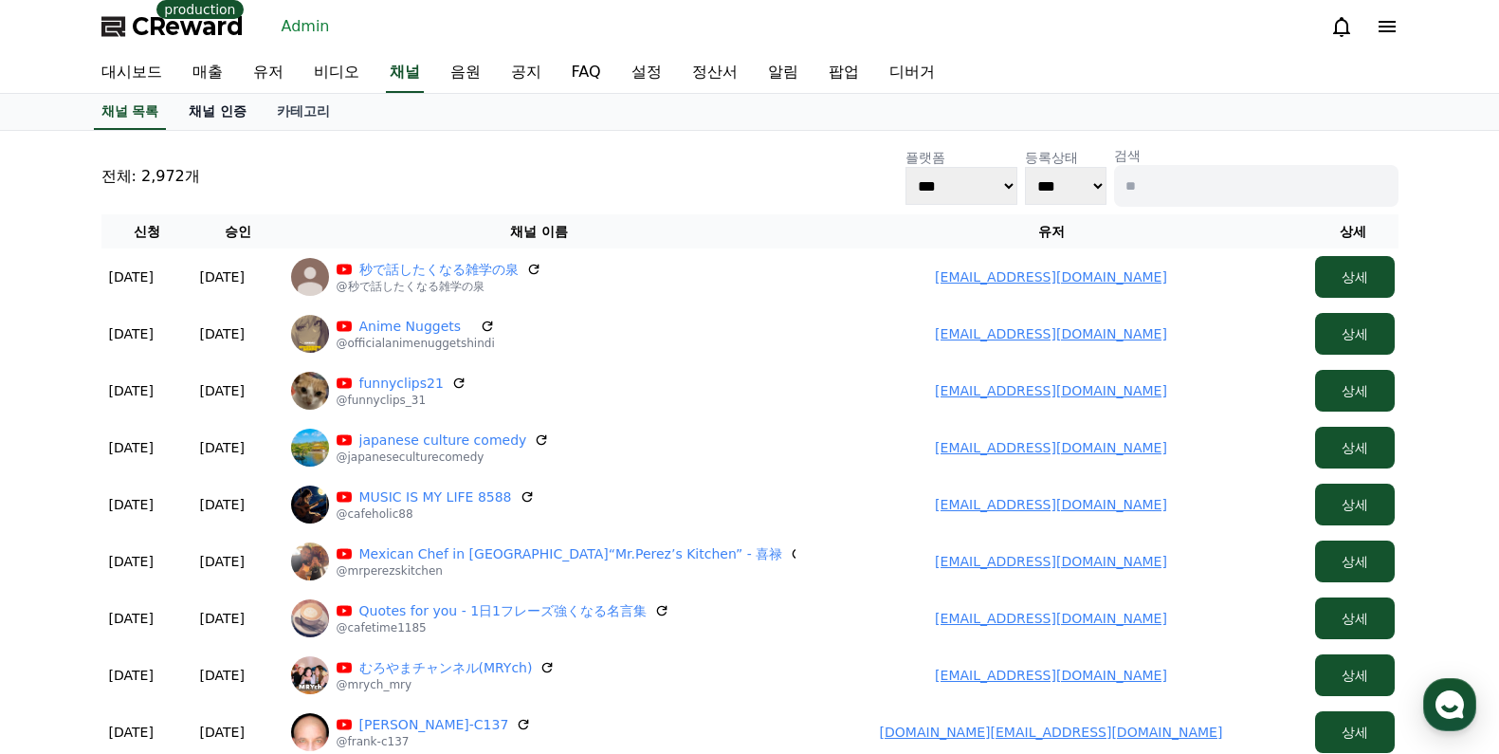
click at [212, 102] on link "채널 인증" at bounding box center [218, 112] width 88 height 36
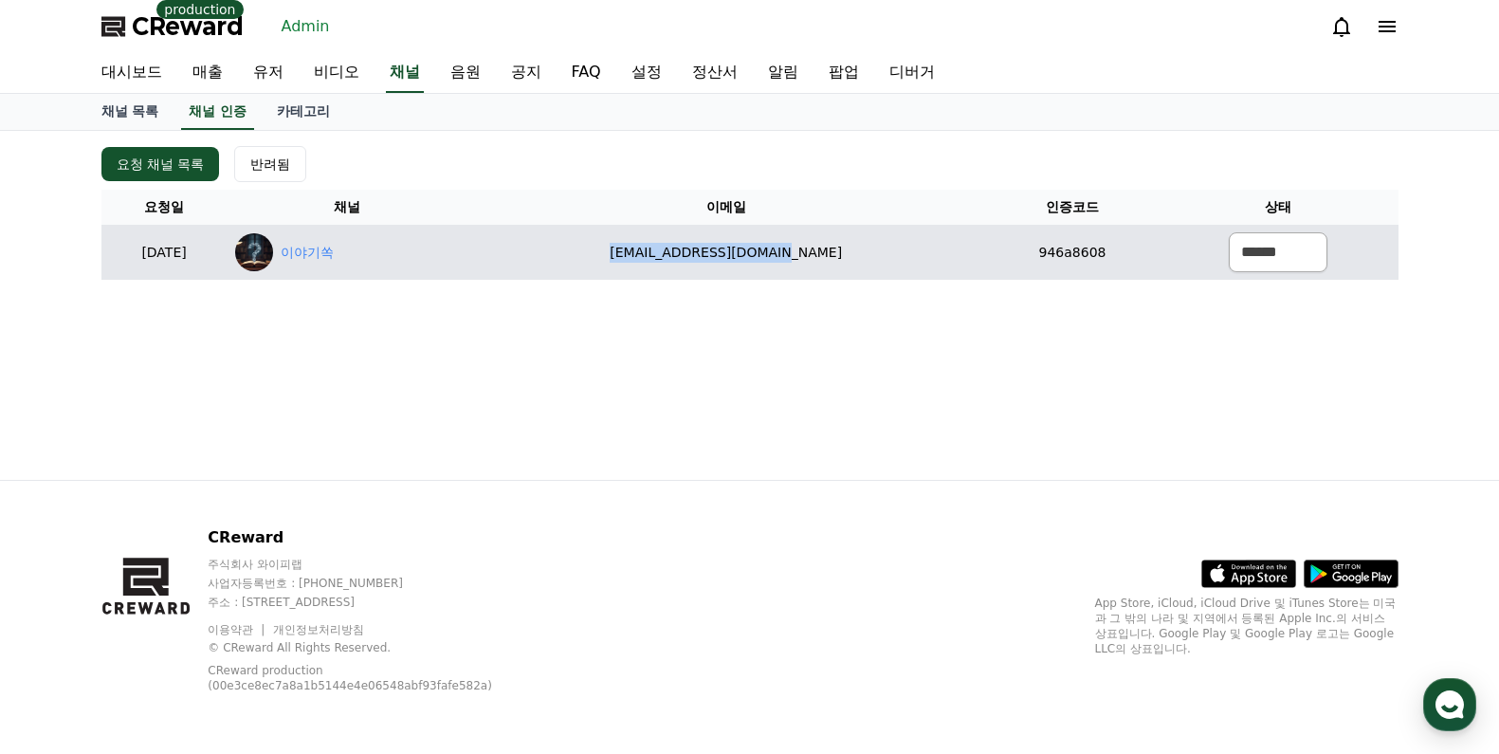
drag, startPoint x: 605, startPoint y: 232, endPoint x: 804, endPoint y: 248, distance: 199.7
click at [913, 248] on td "[EMAIL_ADDRESS][DOMAIN_NAME]" at bounding box center [727, 252] width 520 height 55
copy td "[EMAIL_ADDRESS][DOMAIN_NAME]"
click at [334, 249] on link "이야기쏙" at bounding box center [307, 253] width 53 height 20
drag, startPoint x: 1258, startPoint y: 252, endPoint x: 1258, endPoint y: 271, distance: 19.0
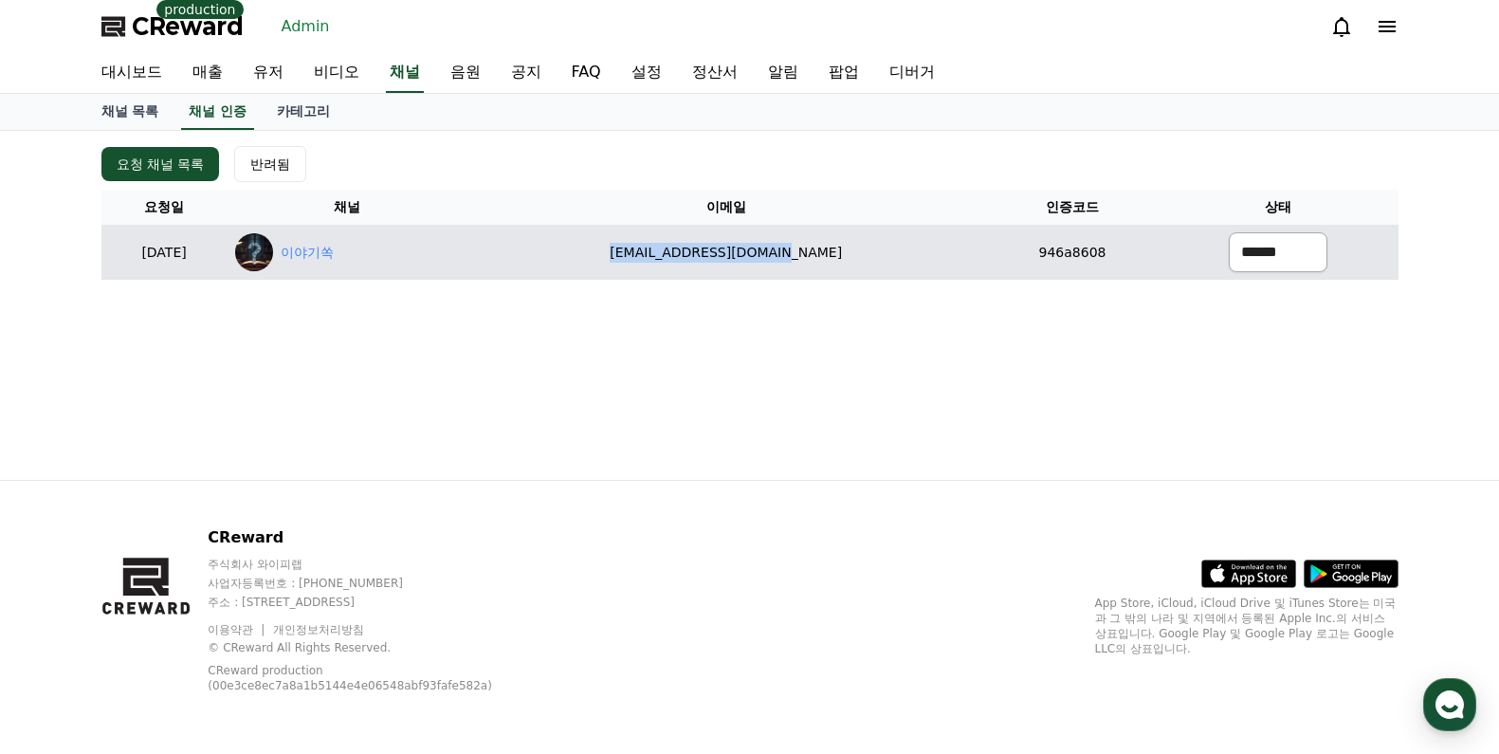
click at [1258, 251] on select "****** *** ***" at bounding box center [1278, 252] width 99 height 40
select select "********"
click at [1229, 232] on select "****** *** ***" at bounding box center [1278, 252] width 99 height 40
click at [1232, 240] on select "****** *** ***" at bounding box center [1278, 252] width 99 height 40
drag, startPoint x: 1227, startPoint y: 249, endPoint x: 1253, endPoint y: 263, distance: 28.8
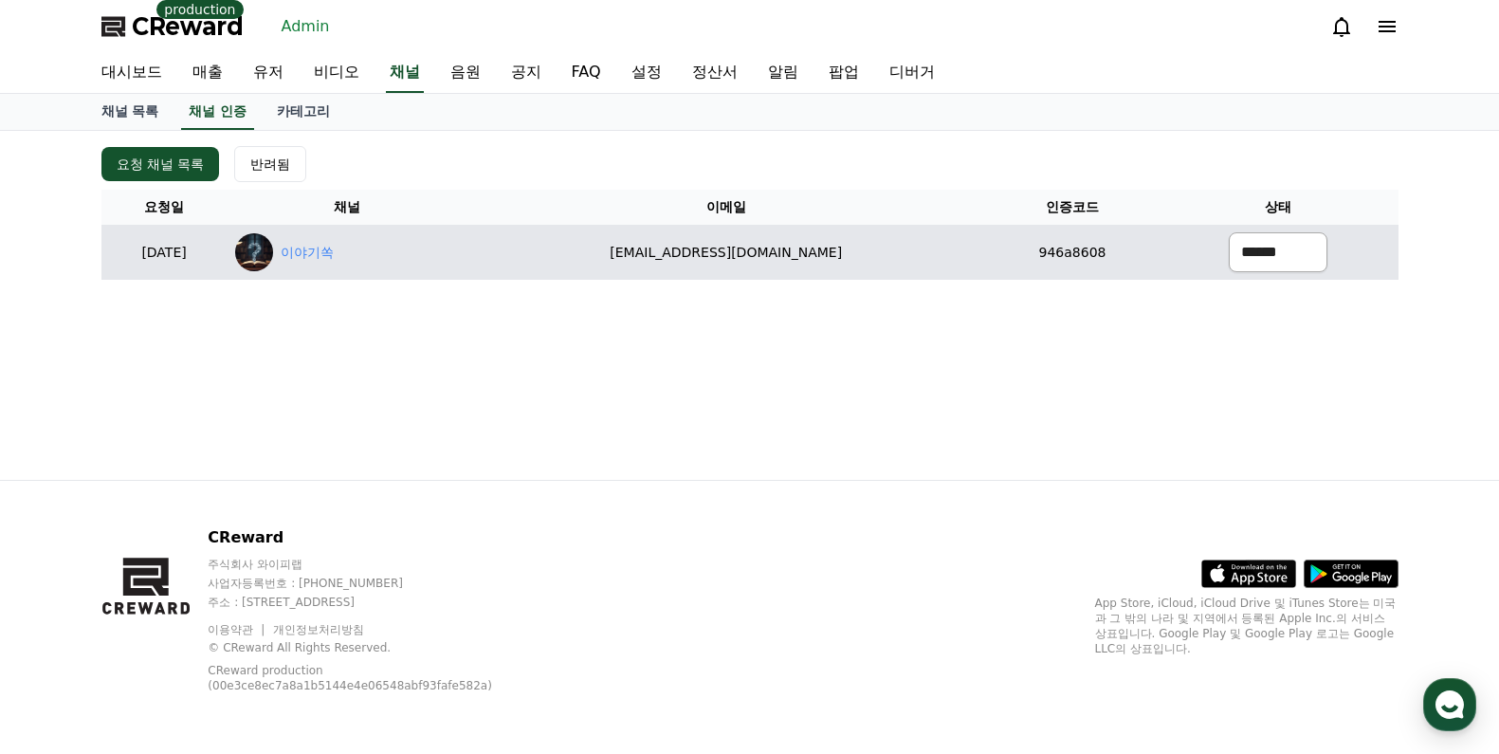
click at [1229, 248] on select "****** *** ***" at bounding box center [1278, 252] width 99 height 40
select select "********"
click at [1229, 232] on select "****** *** ***" at bounding box center [1278, 252] width 99 height 40
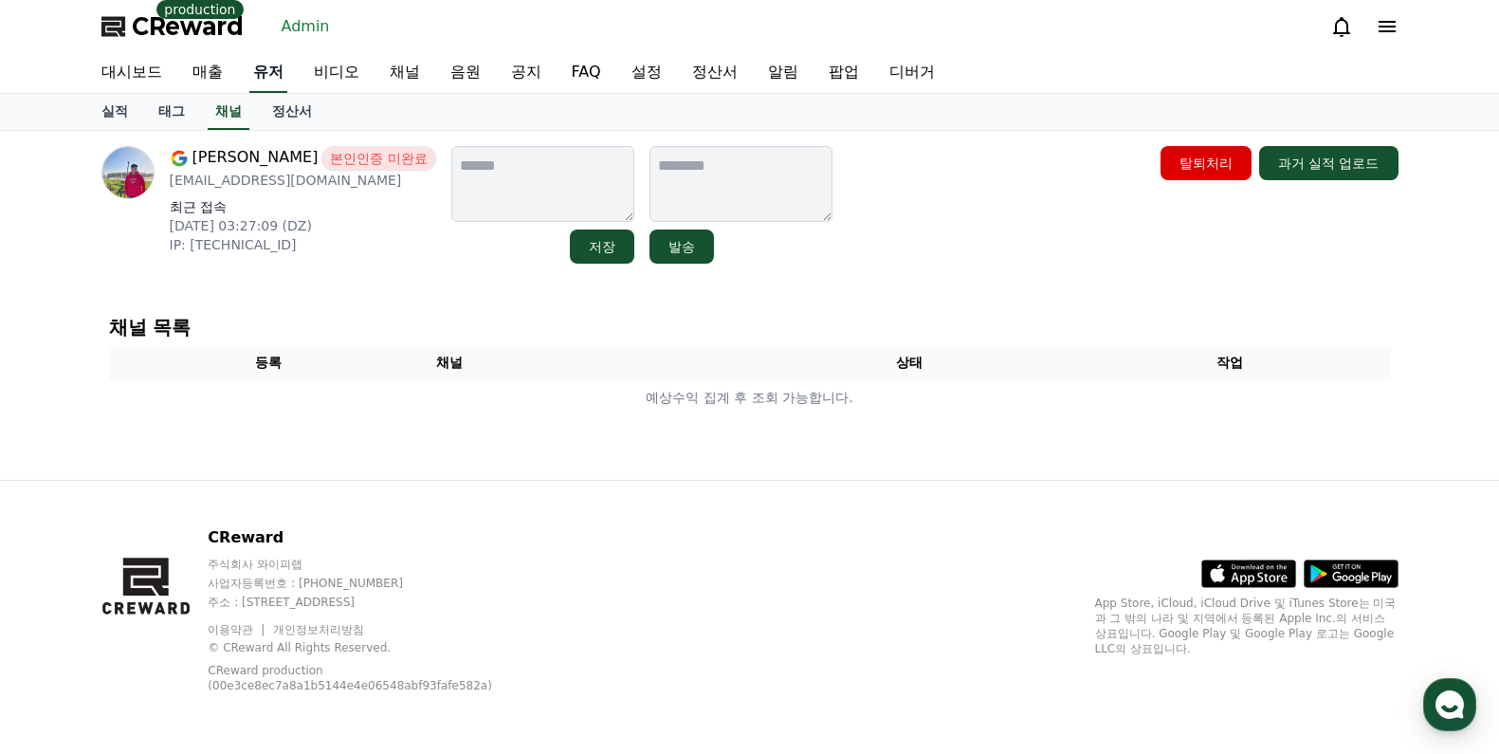
click at [281, 68] on link "유저" at bounding box center [268, 73] width 38 height 40
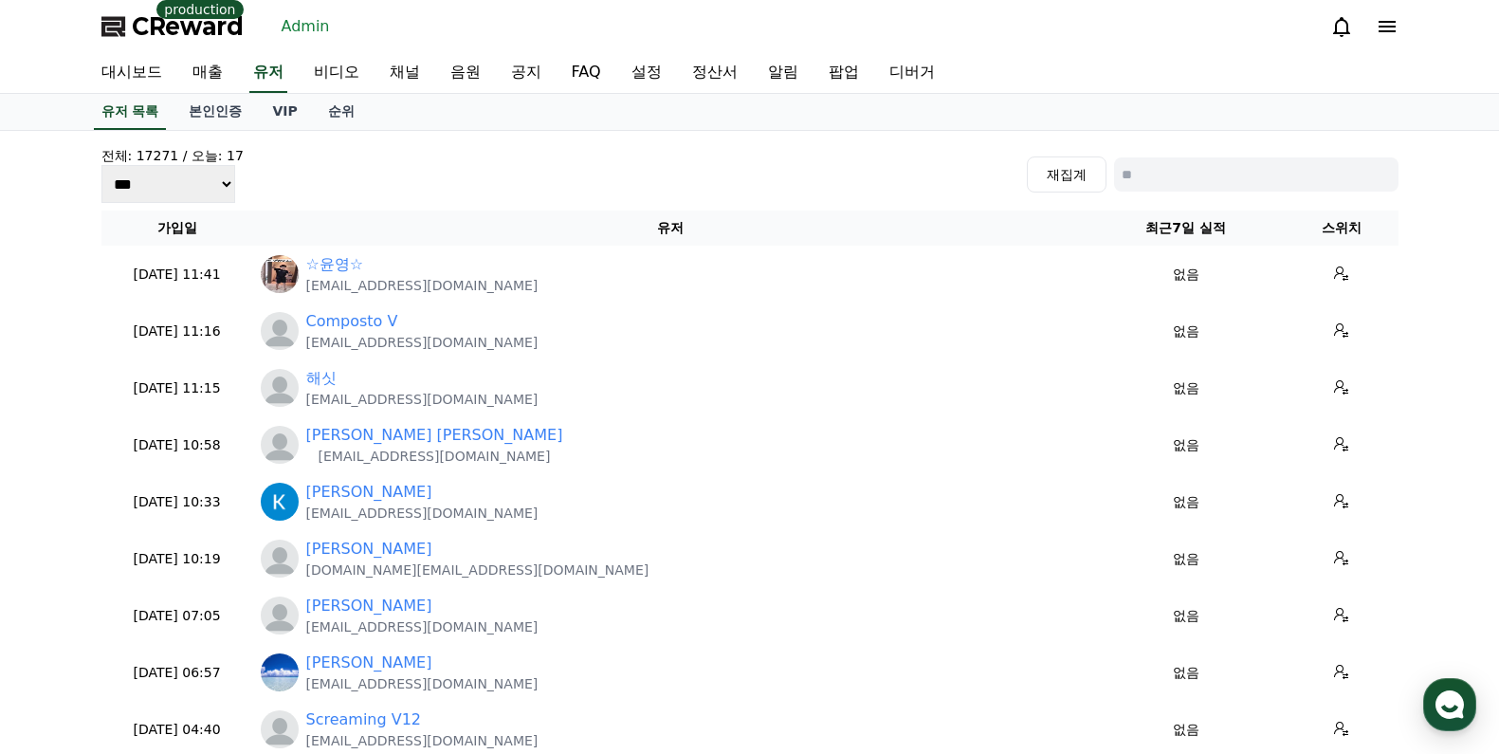
click at [1235, 182] on input at bounding box center [1256, 174] width 285 height 34
paste input "**********"
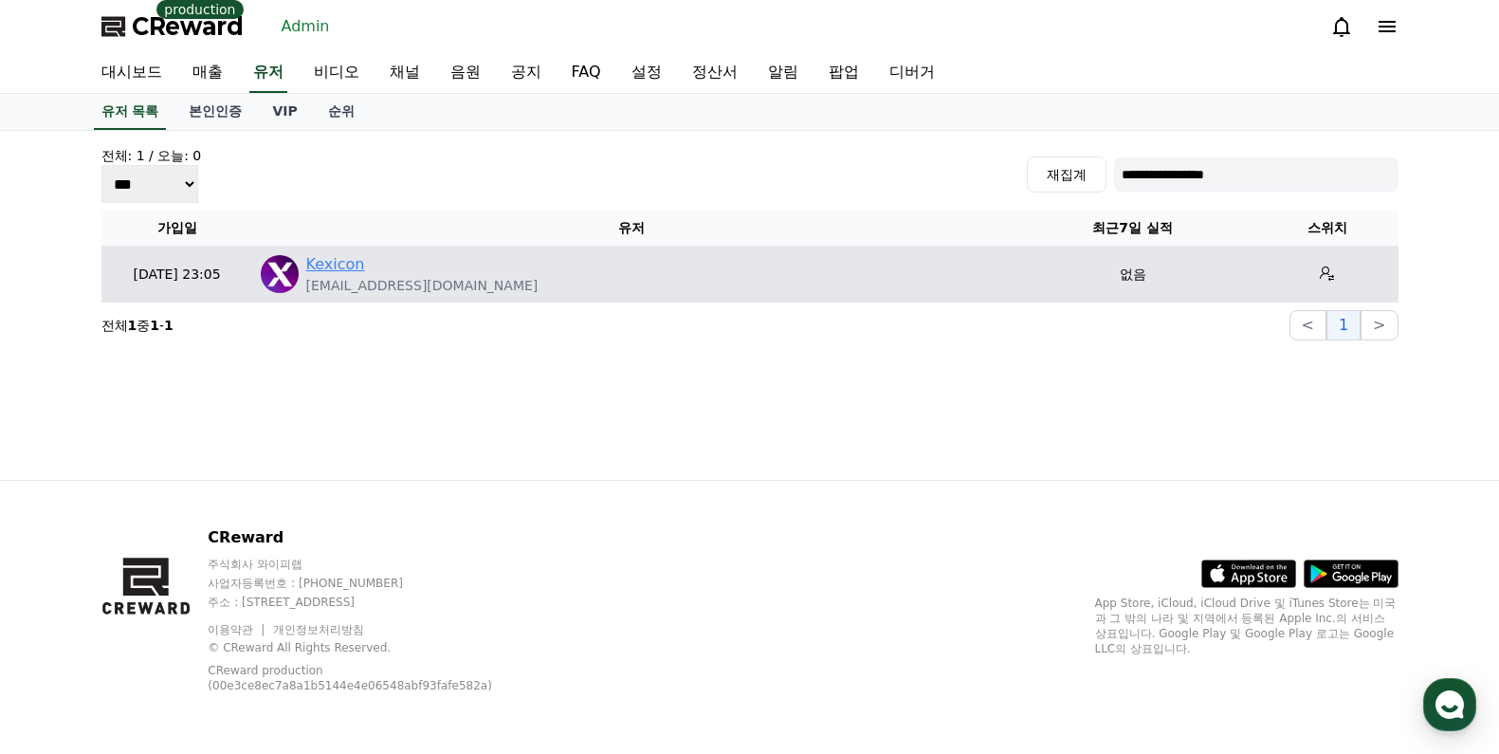
click at [346, 258] on link "Kexicon" at bounding box center [335, 264] width 59 height 23
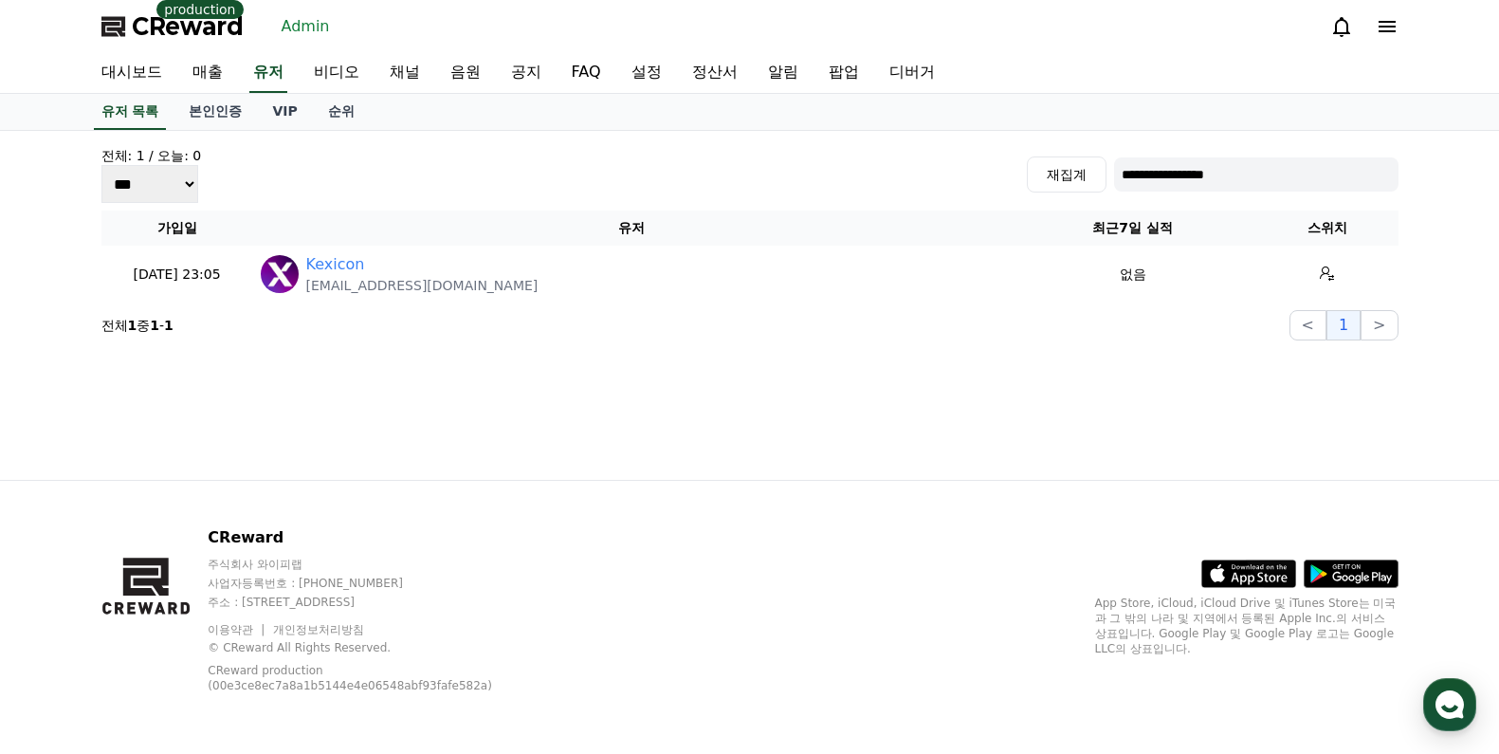
click at [1138, 164] on input "**********" at bounding box center [1256, 174] width 285 height 34
paste input "**********"
type input "**********"
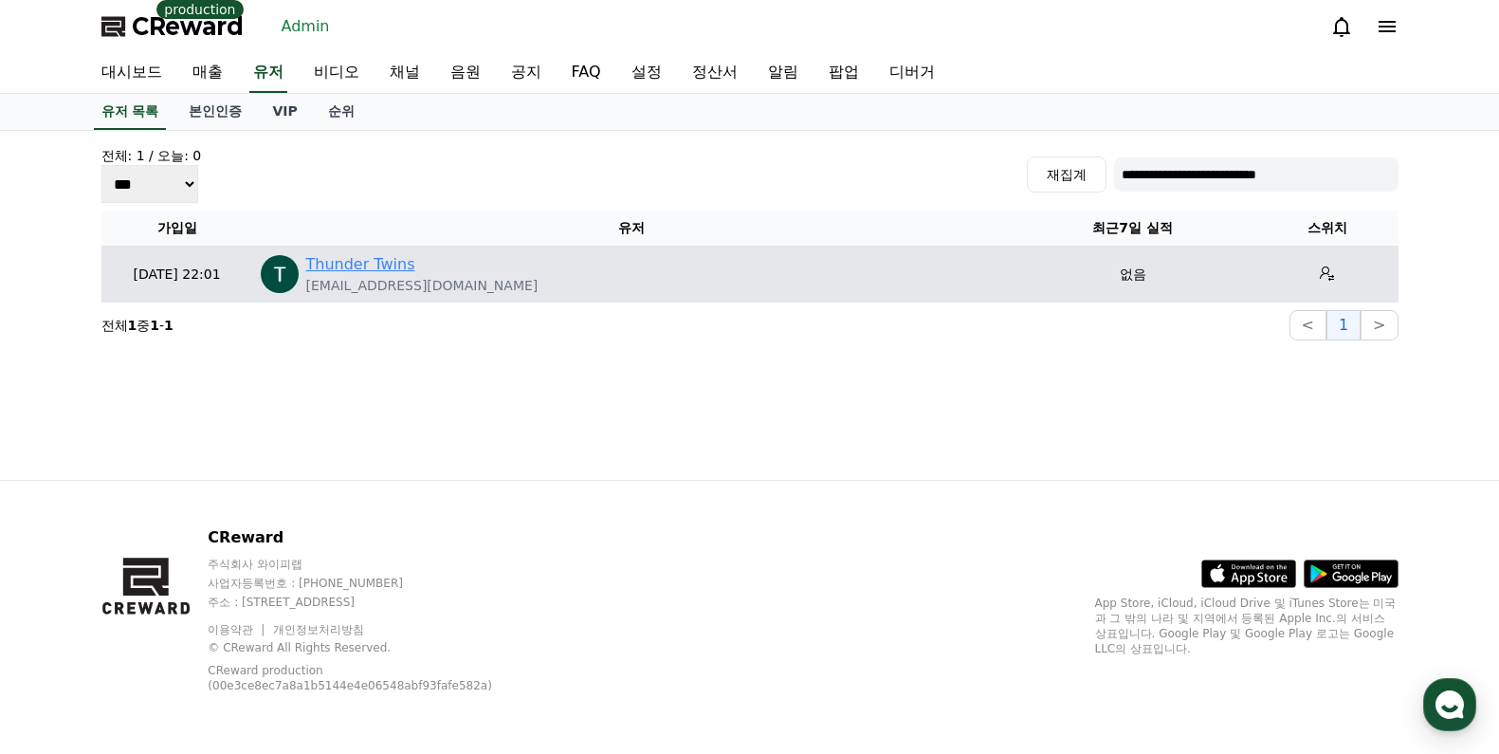
click at [365, 257] on link "Thunder Twins" at bounding box center [360, 264] width 109 height 23
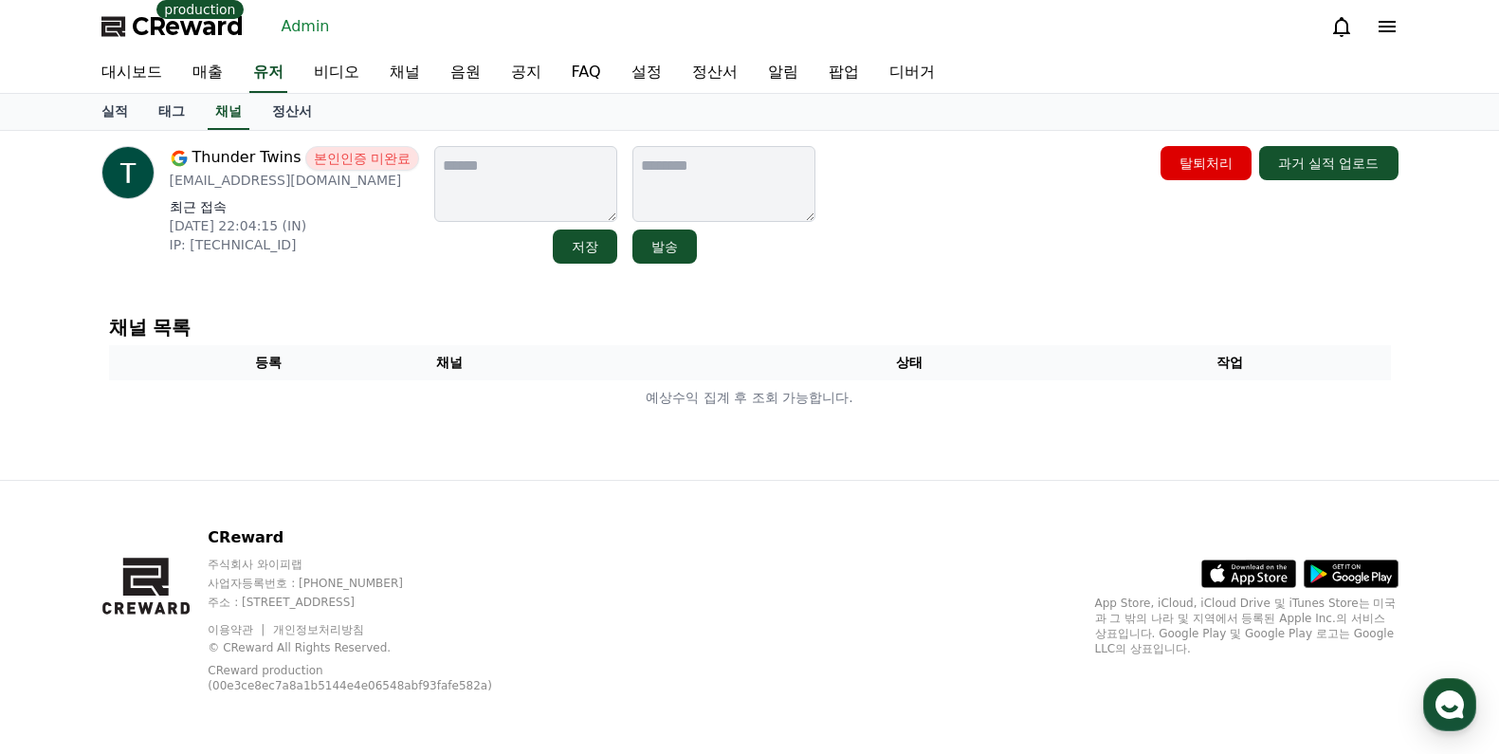
drag, startPoint x: 380, startPoint y: 33, endPoint x: 383, endPoint y: 16, distance: 17.3
click at [380, 33] on div "CReward production Admin" at bounding box center [750, 26] width 1328 height 53
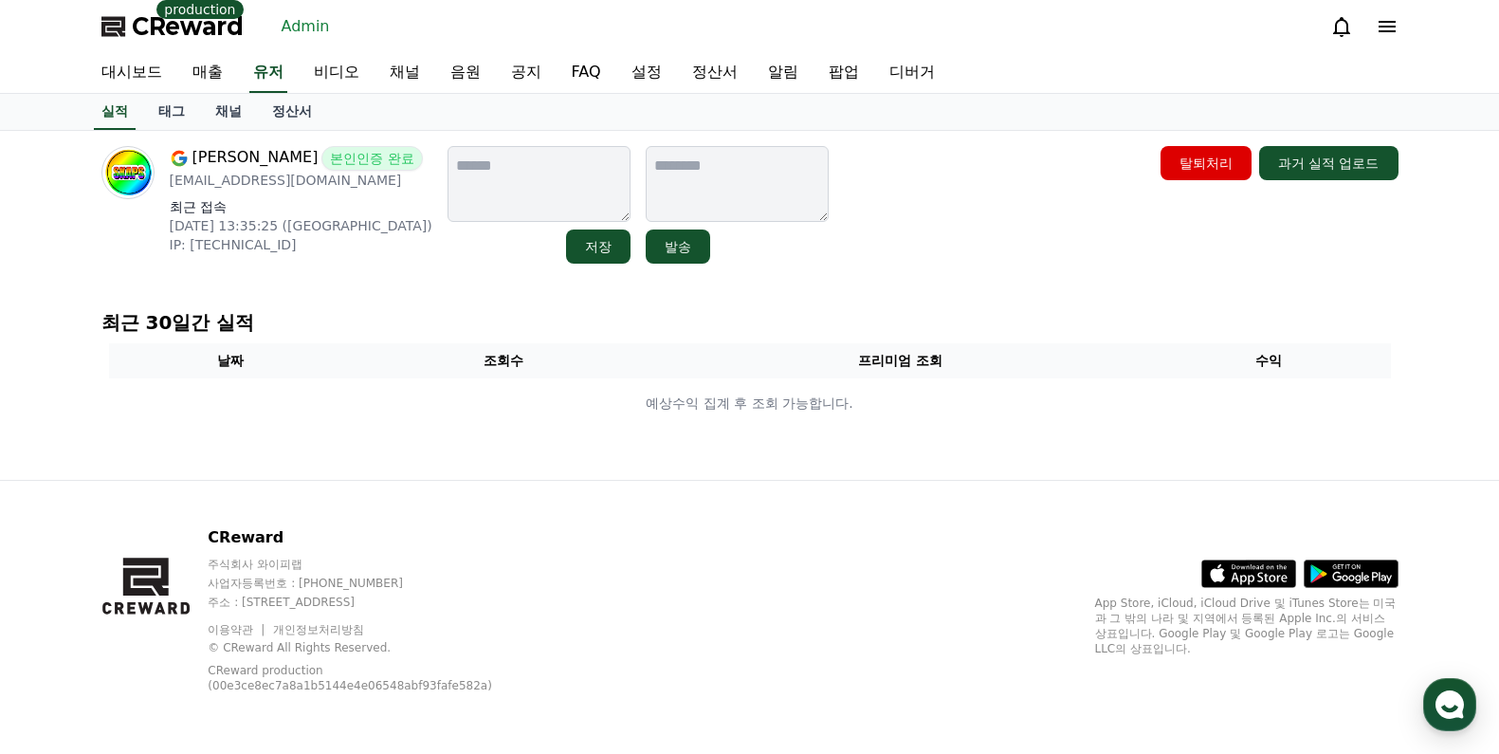
click at [295, 31] on link "Admin" at bounding box center [306, 26] width 64 height 30
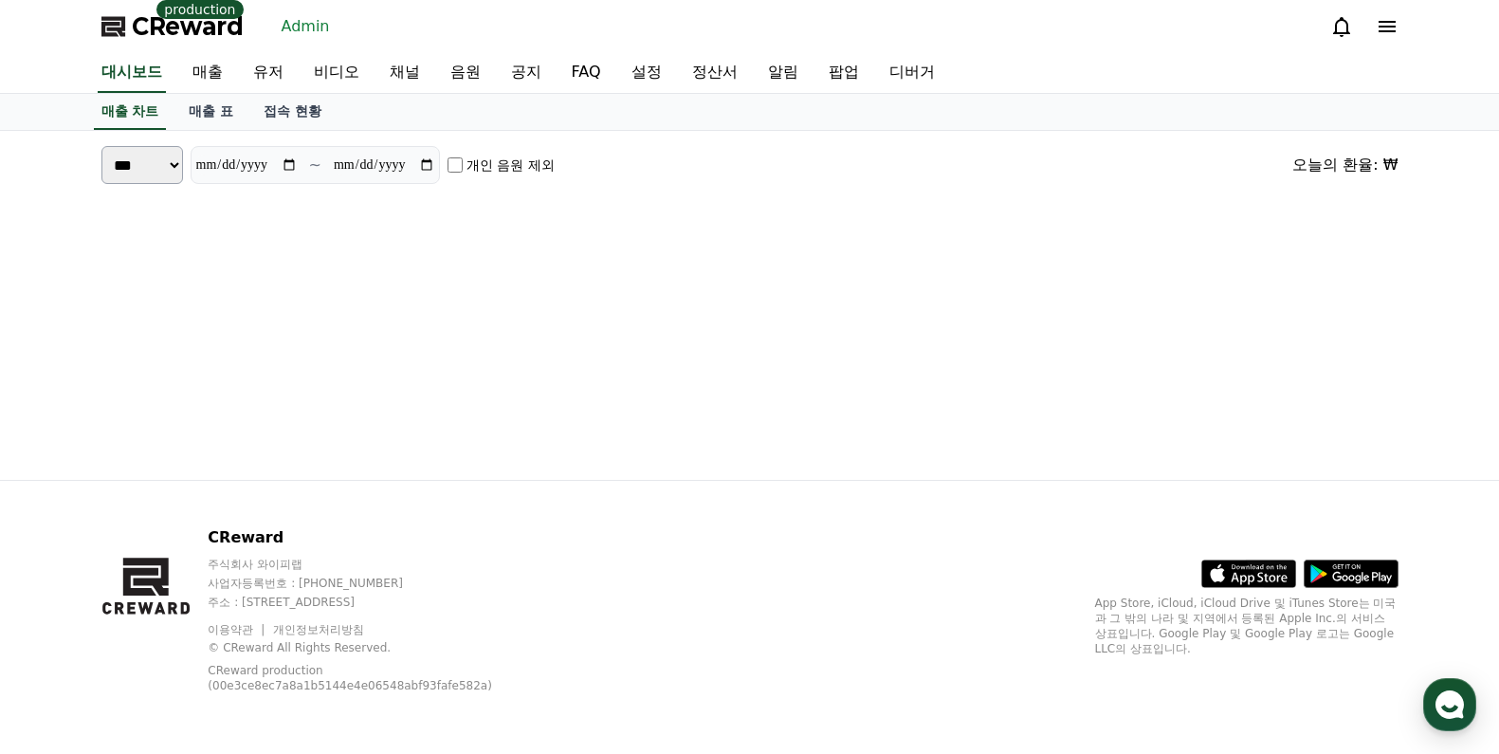
click at [221, 27] on span "CReward" at bounding box center [188, 26] width 112 height 30
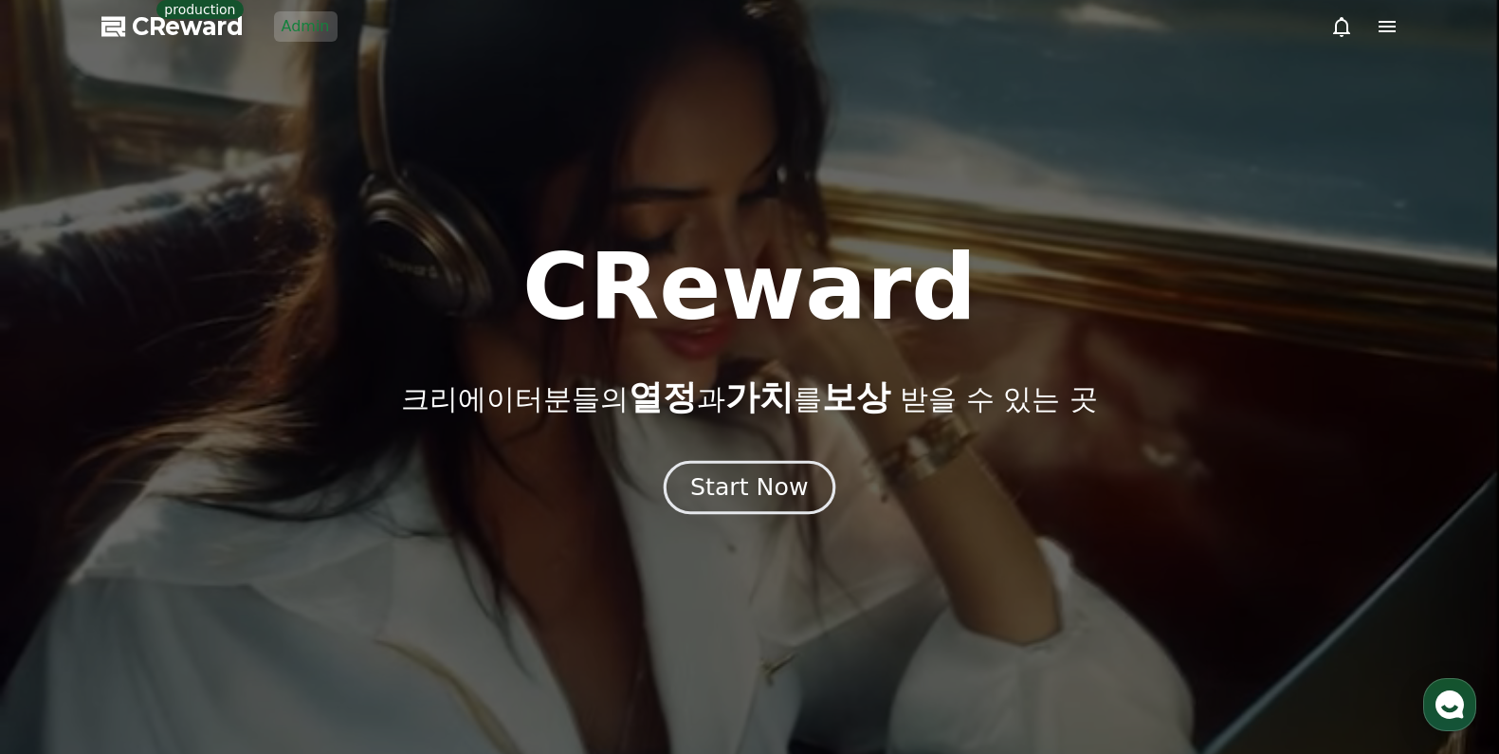
click at [755, 496] on div "Start Now" at bounding box center [749, 487] width 118 height 32
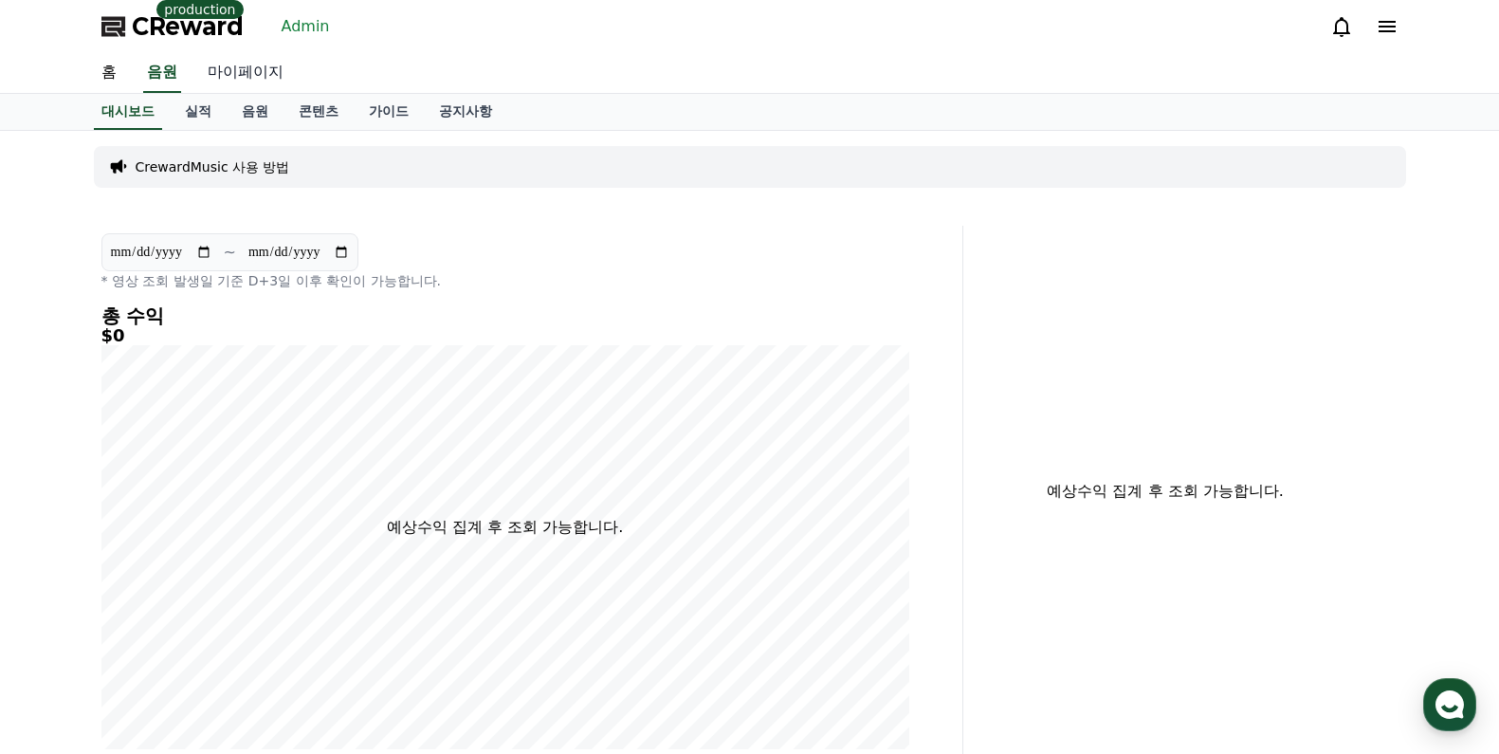
click at [263, 64] on link "마이페이지" at bounding box center [246, 73] width 106 height 40
select select "**********"
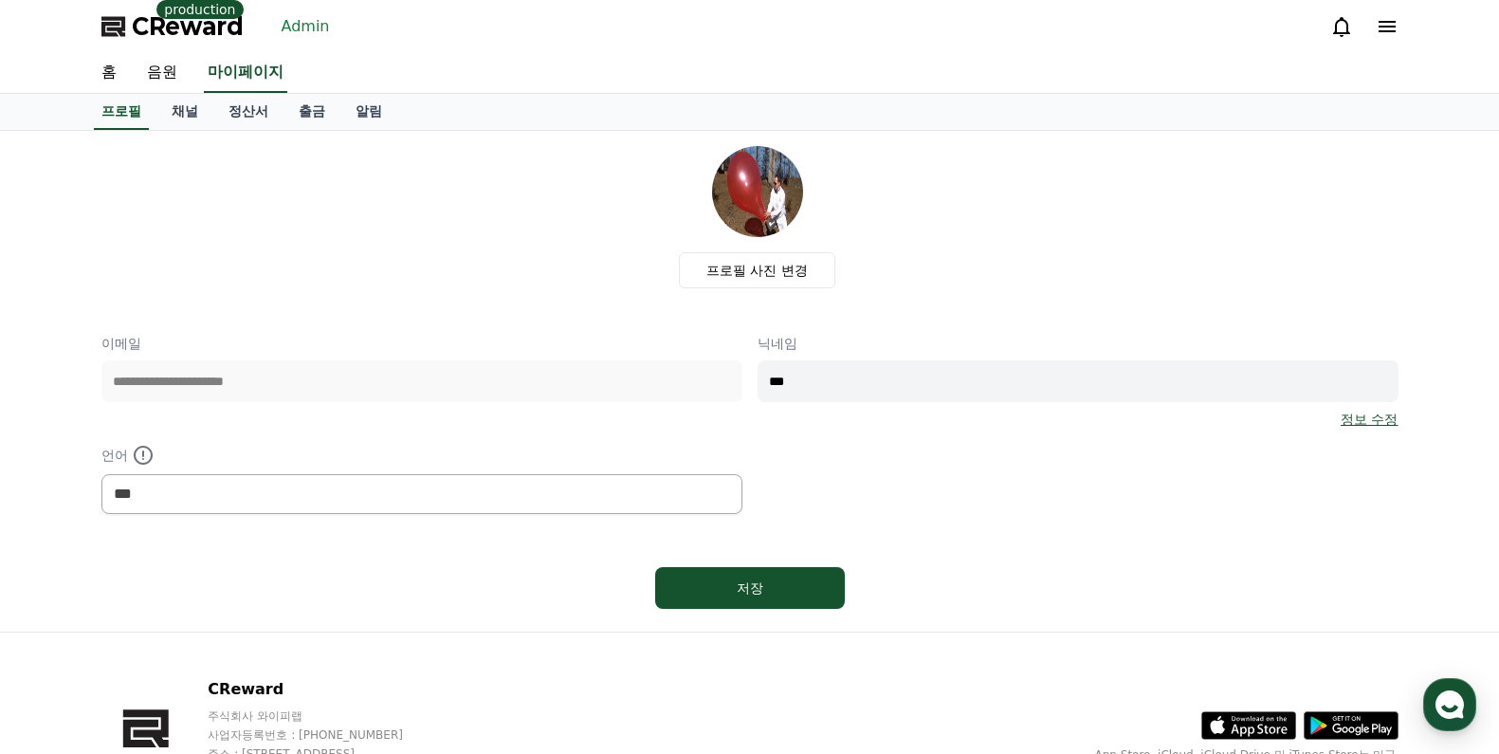
click at [297, 23] on link "Admin" at bounding box center [306, 26] width 64 height 30
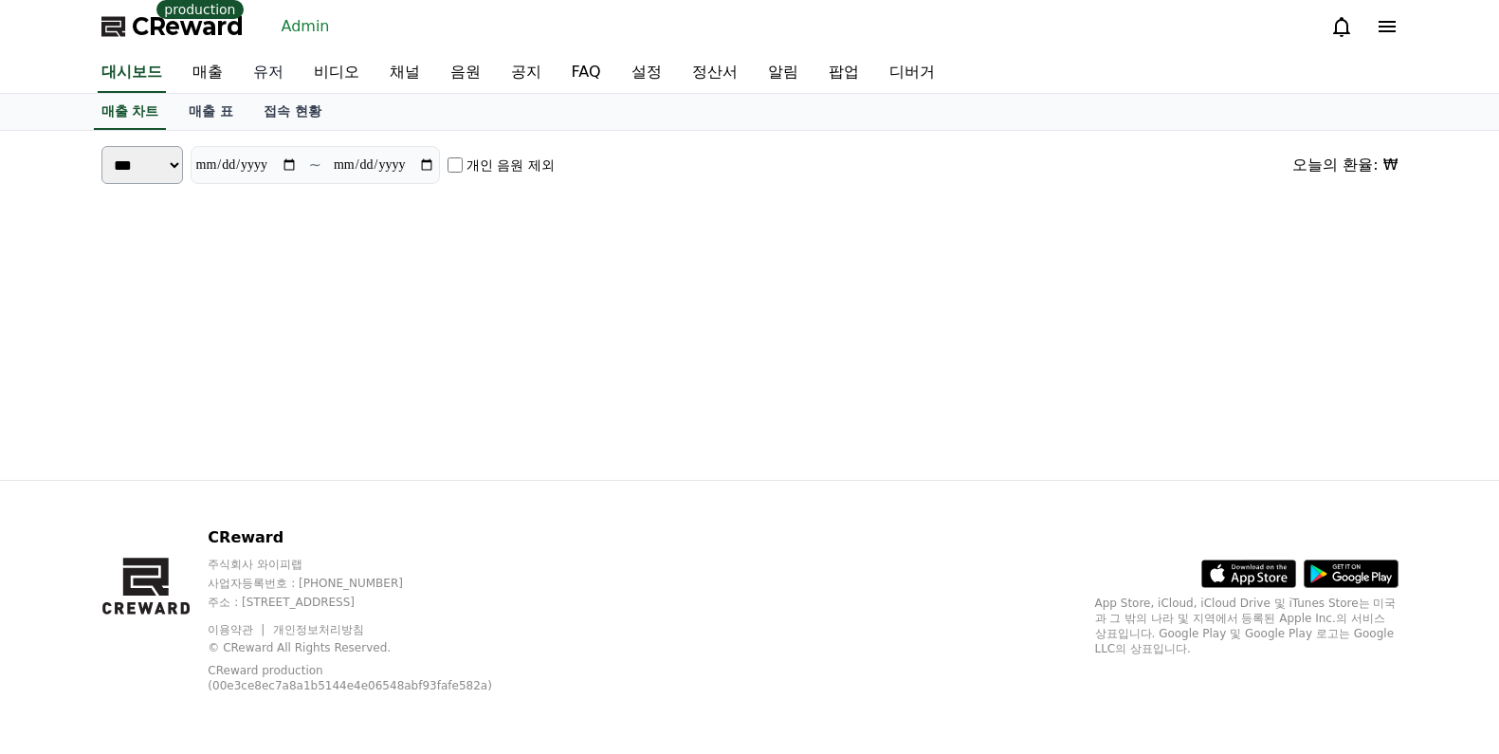
click at [266, 72] on link "유저" at bounding box center [268, 73] width 61 height 40
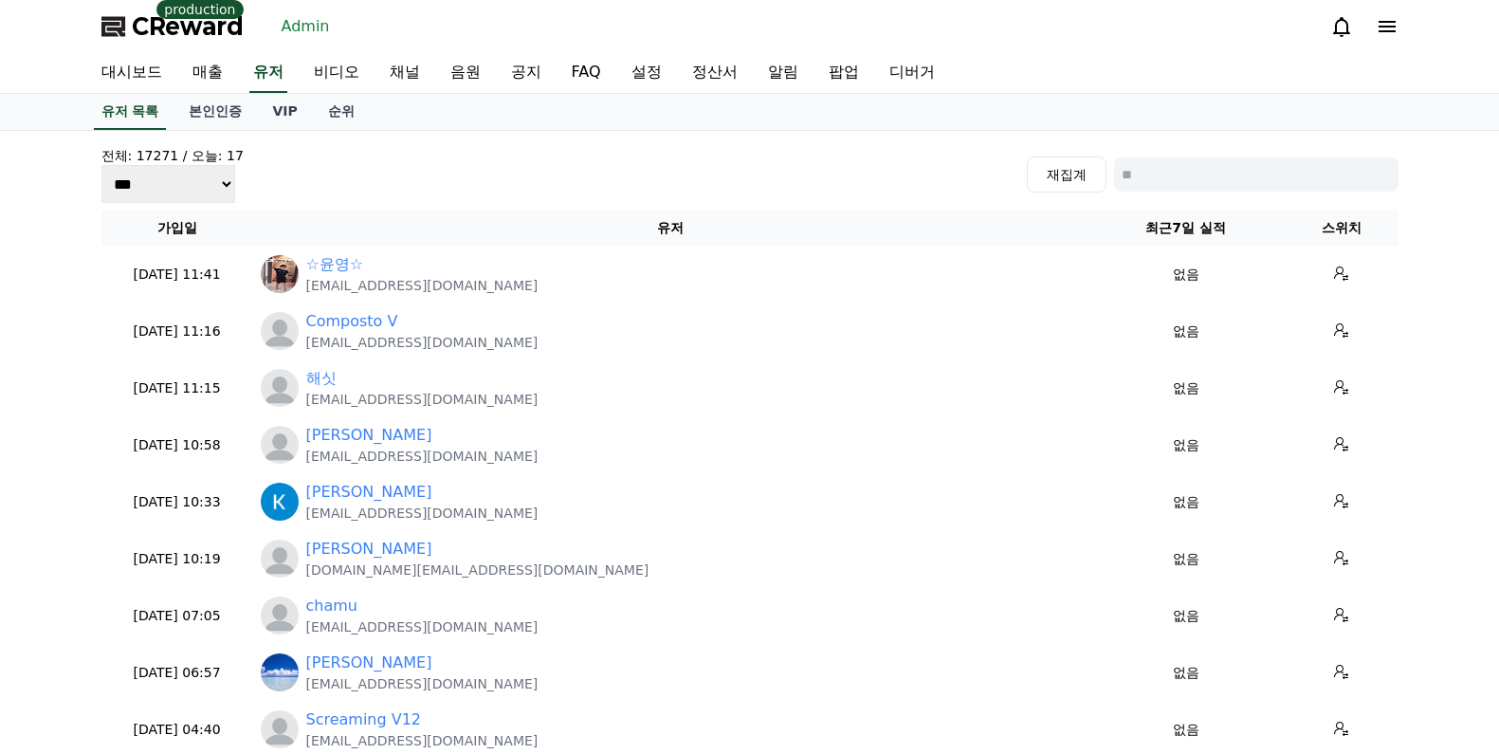
click at [1243, 176] on input at bounding box center [1256, 174] width 285 height 34
paste input "**********"
type input "**********"
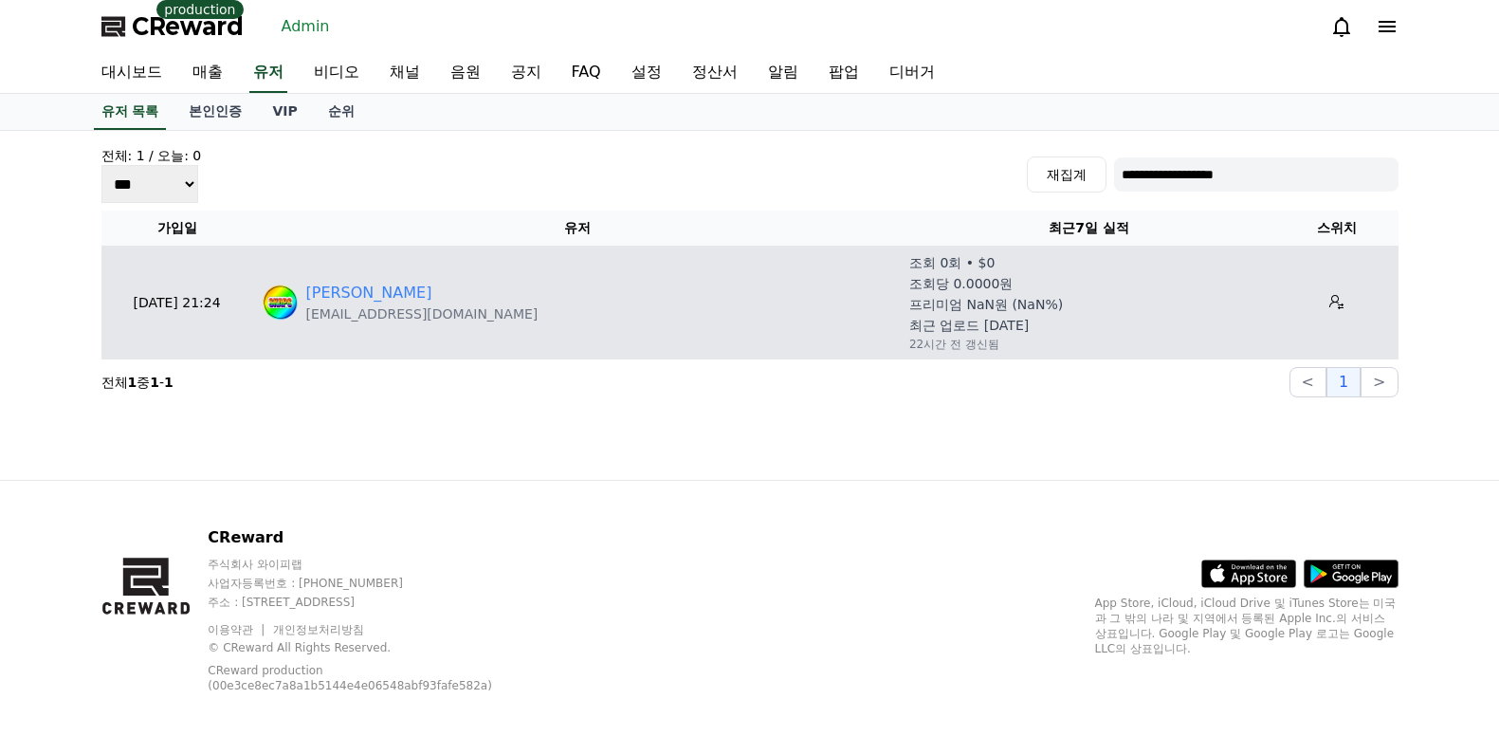
click at [1300, 303] on td at bounding box center [1337, 303] width 122 height 114
click at [1307, 305] on td at bounding box center [1337, 303] width 122 height 114
click at [1322, 305] on button at bounding box center [1337, 302] width 30 height 30
